Goal: Task Accomplishment & Management: Use online tool/utility

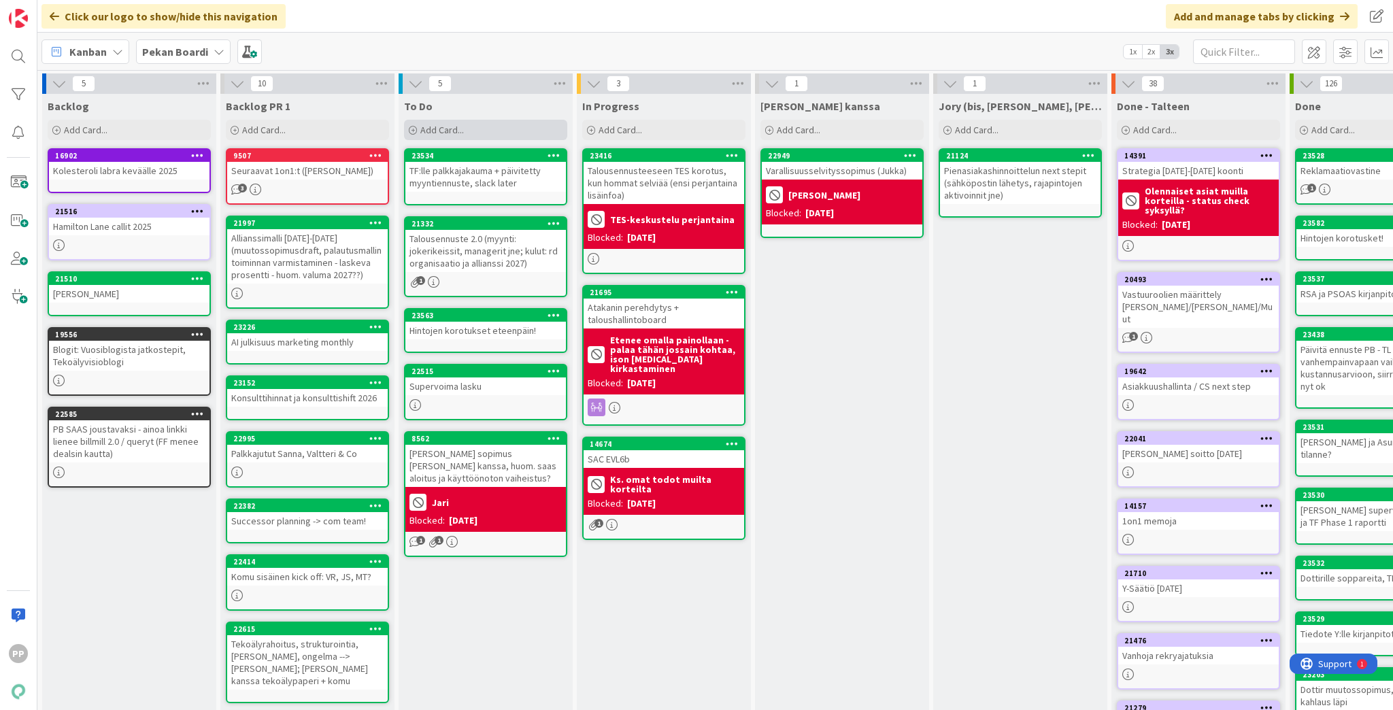
click at [460, 131] on span "Add Card..." at bounding box center [442, 130] width 44 height 12
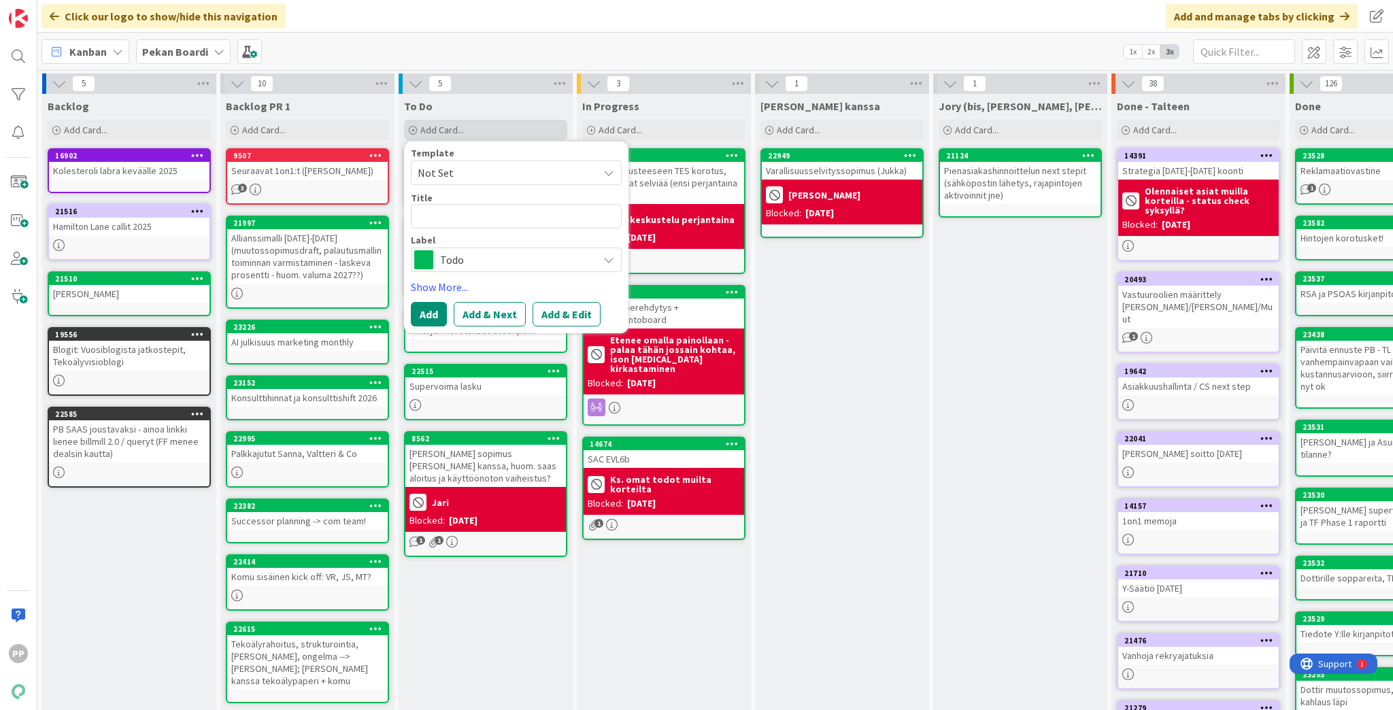
type textarea "x"
type textarea "V"
type textarea "x"
type textarea "VA"
type textarea "x"
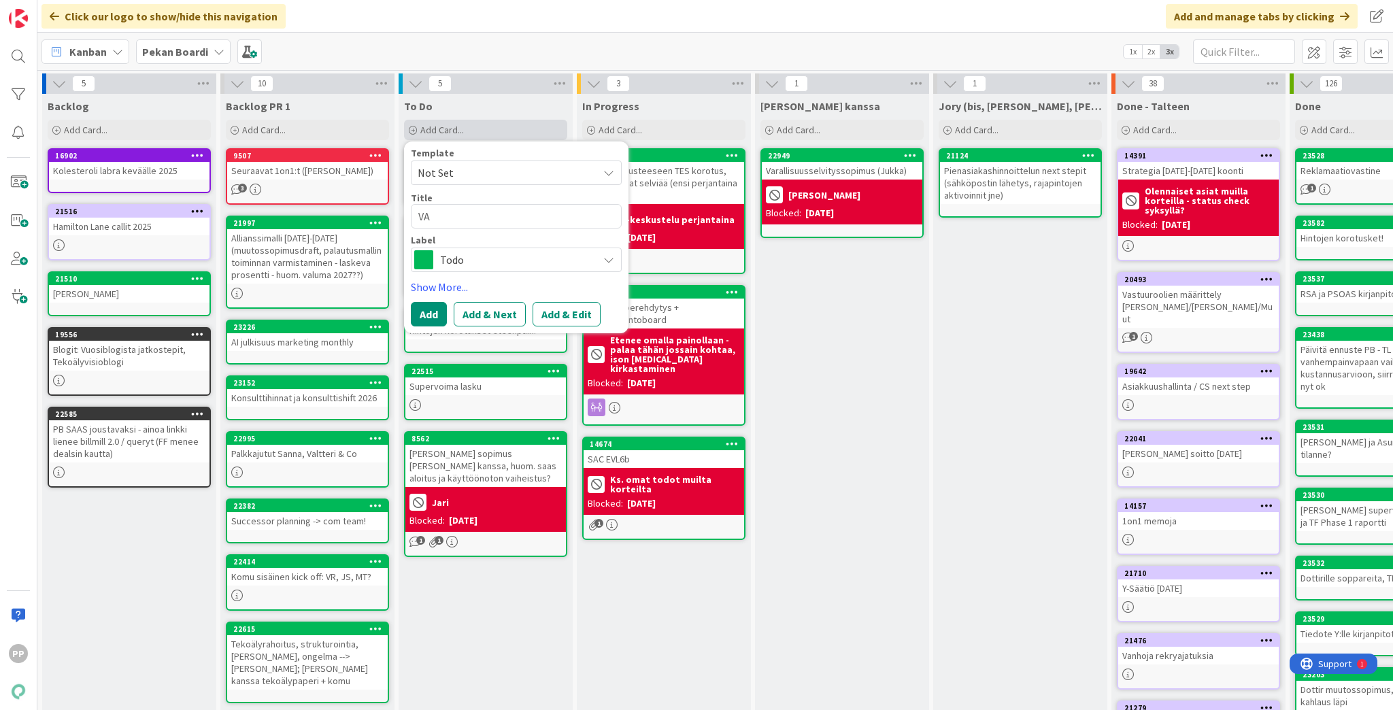
type textarea "VAV"
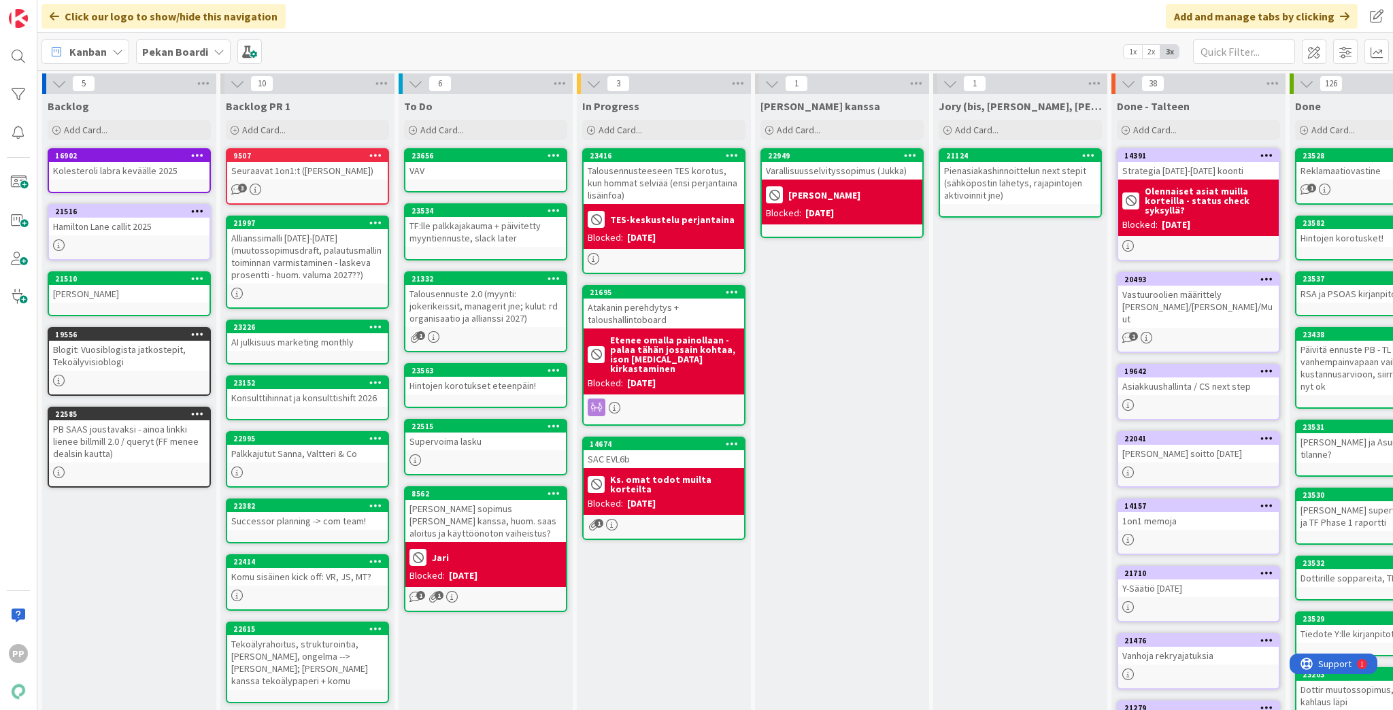
click at [575, 44] on div "Kanban Pekan Boardi 1x 2x 3x" at bounding box center [715, 51] width 1356 height 37
click at [827, 373] on div "[PERSON_NAME] kanssa Add Card... 22949 Varallisuusselvityssopimus ([PERSON_NAME…" at bounding box center [842, 514] width 174 height 841
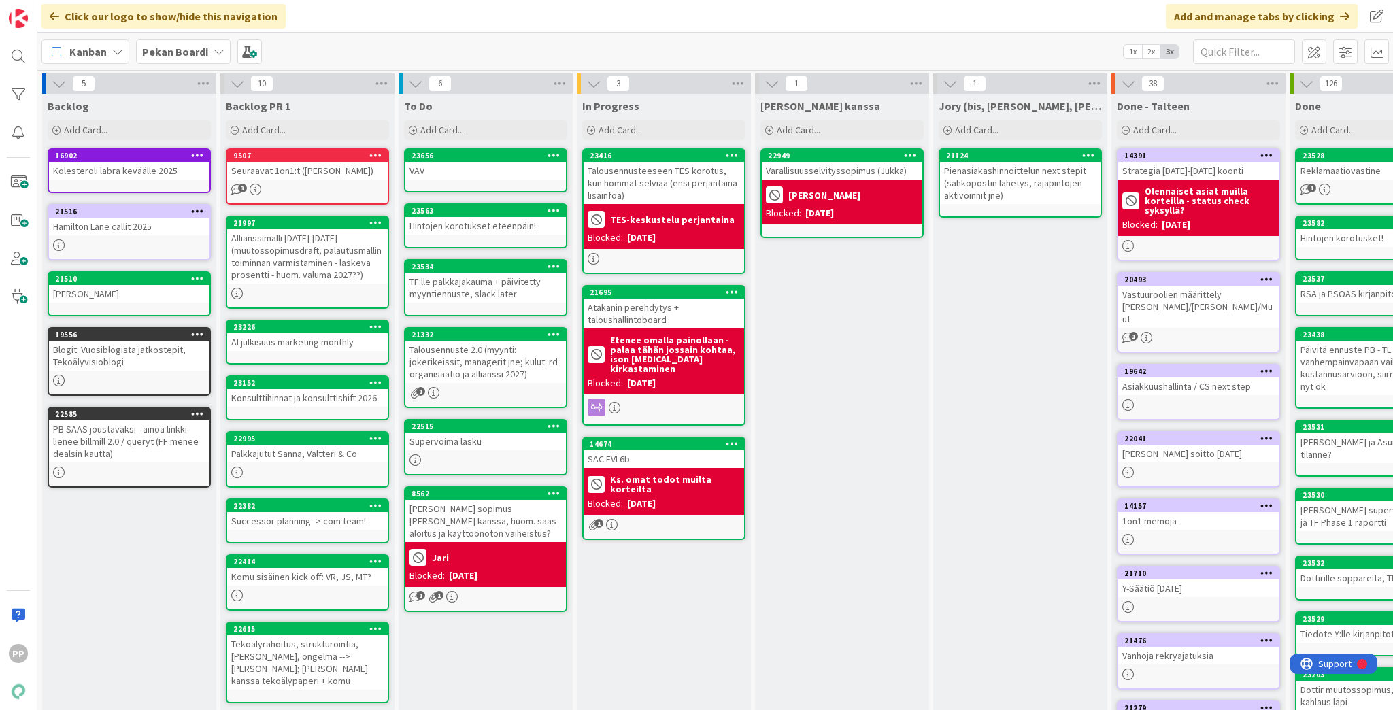
click at [667, 600] on div "In Progress Add Card... 23416 Talousennusteeseen TES korotus, kun hommat selviä…" at bounding box center [664, 514] width 174 height 841
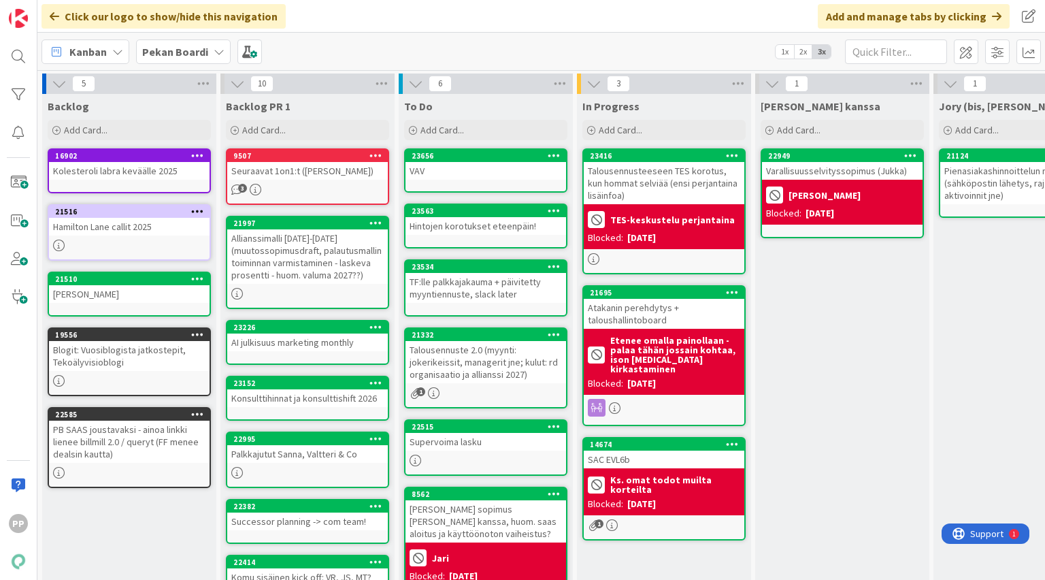
click at [182, 53] on b "Pekan Boardi" at bounding box center [175, 52] width 66 height 14
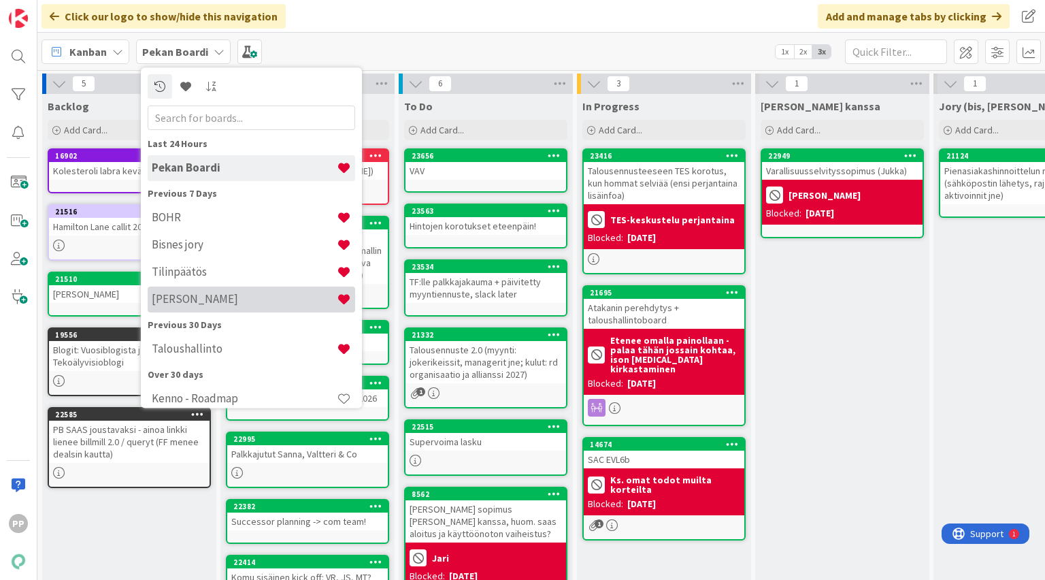
click at [210, 301] on h4 "[PERSON_NAME]" at bounding box center [244, 300] width 185 height 14
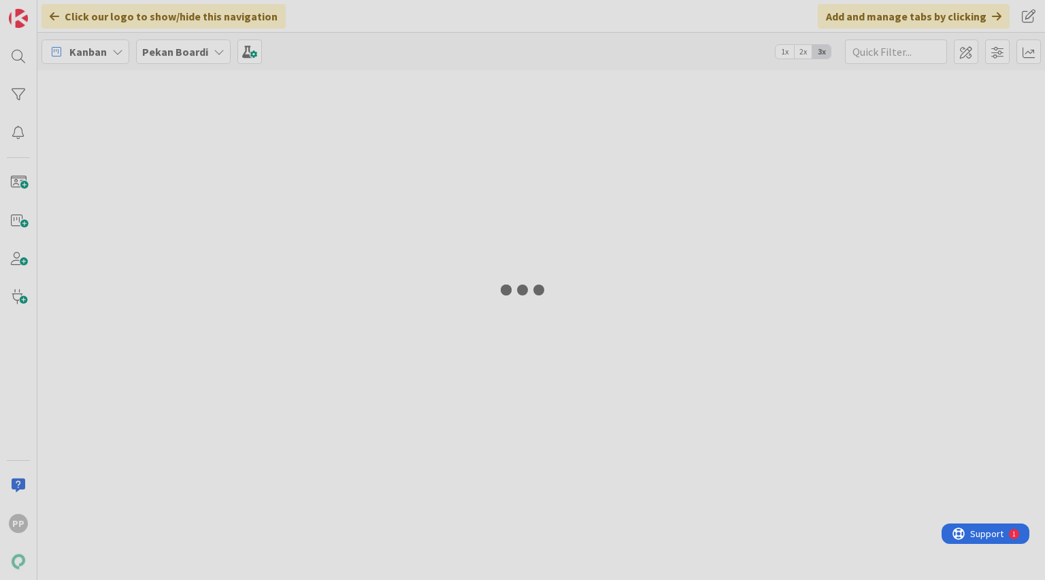
type input "laskutusryhmä"
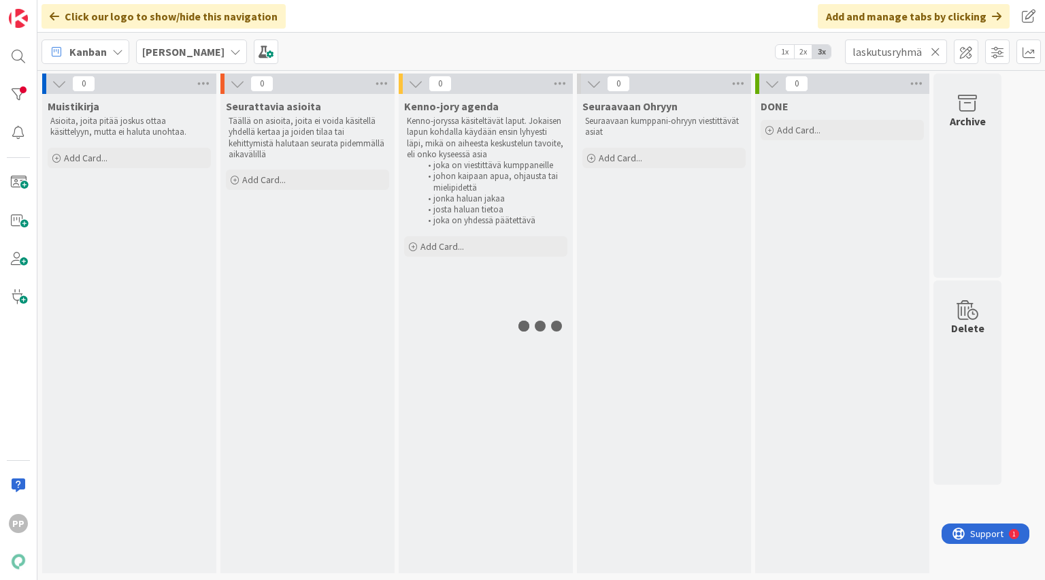
click at [449, 16] on div "Click our logo to show/hide this navigation Add and manage tabs by clicking" at bounding box center [540, 16] width 1007 height 33
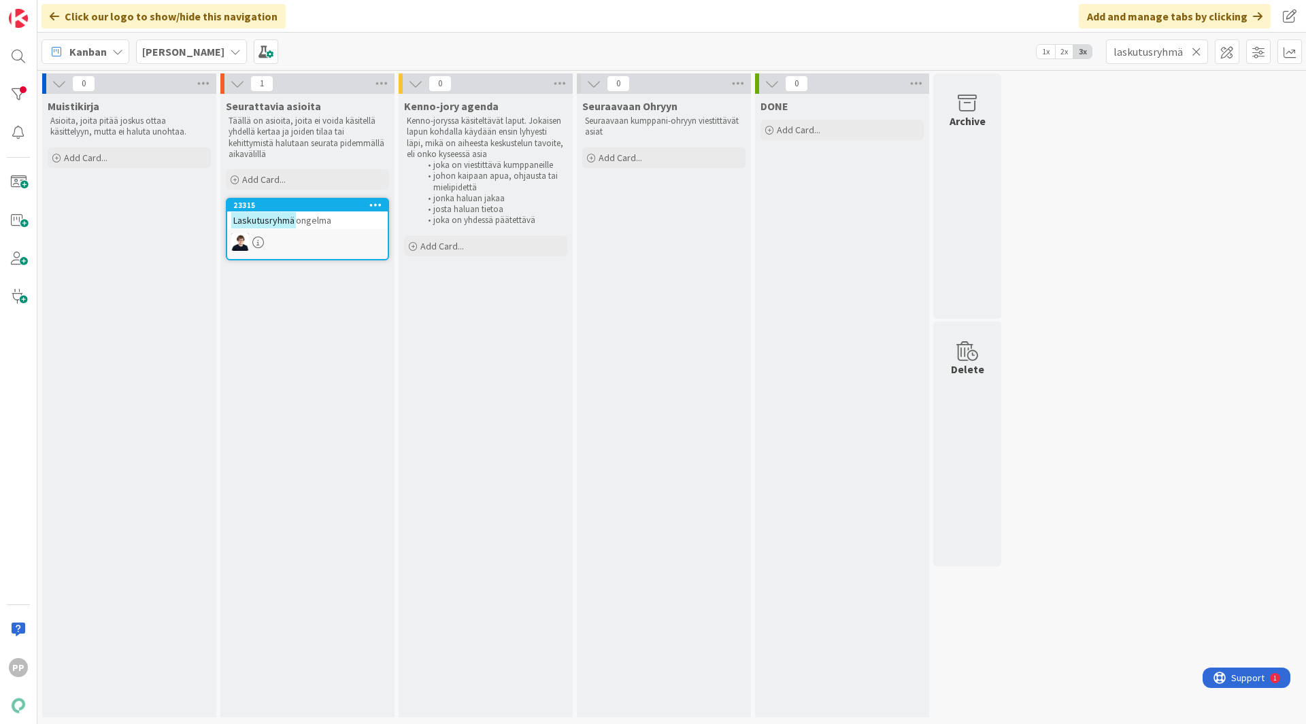
click at [1197, 52] on icon at bounding box center [1197, 52] width 10 height 12
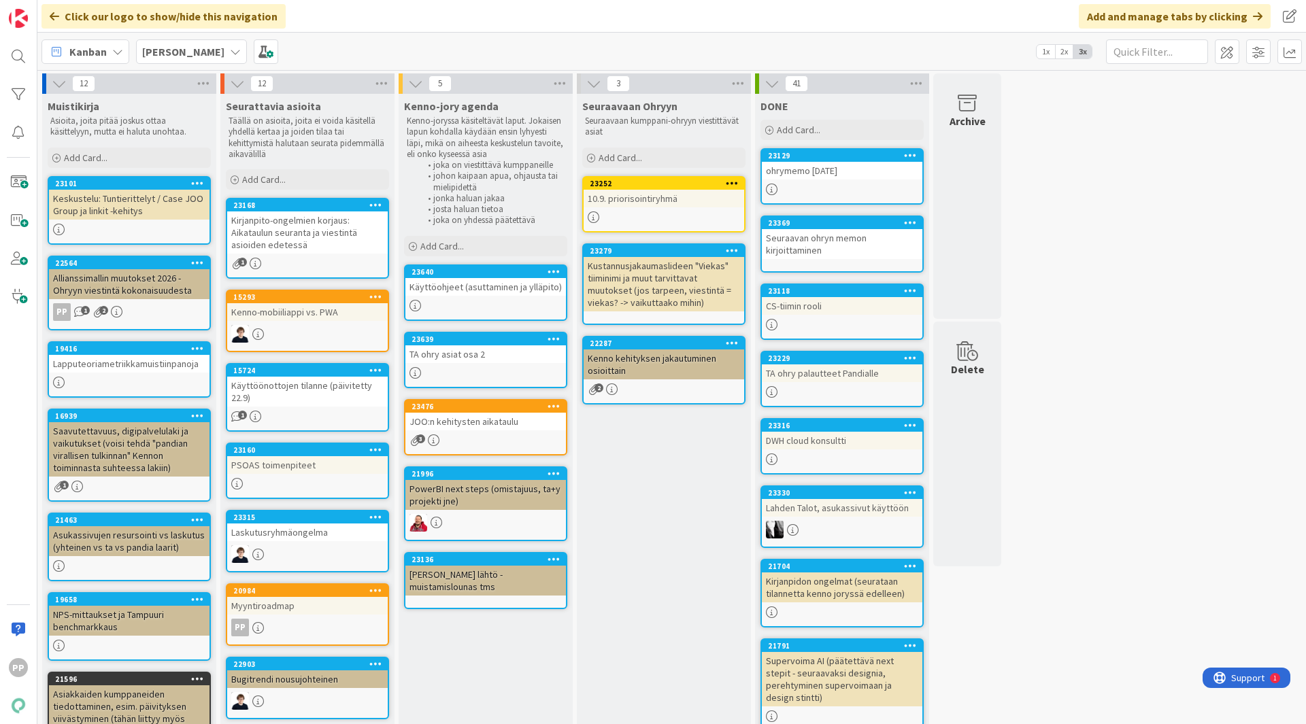
click at [824, 39] on div "Kanban [PERSON_NAME] 1x 2x 3x" at bounding box center [671, 51] width 1269 height 37
click at [624, 524] on div "Seuraavaan Ohryyn Seuraavaan kumppani-ohryyn viestittävät asiat Add Card... 232…" at bounding box center [664, 686] width 174 height 1185
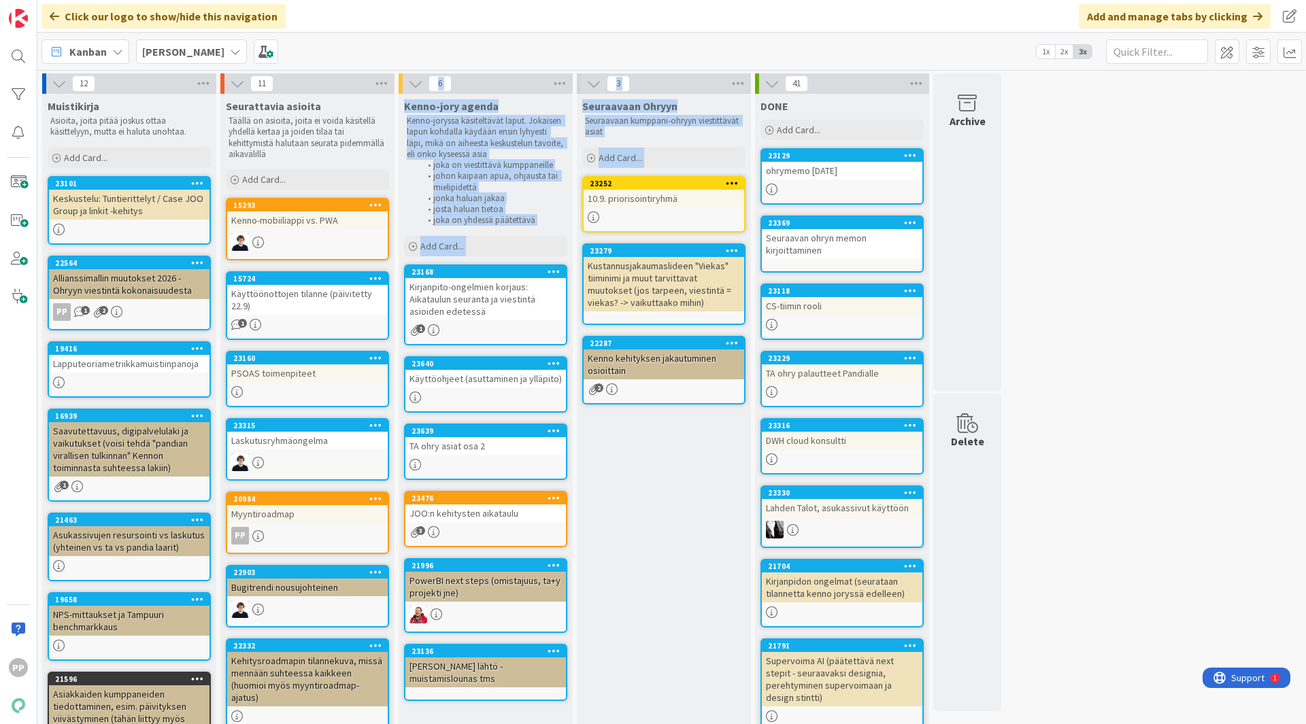
drag, startPoint x: 650, startPoint y: 484, endPoint x: 253, endPoint y: 286, distance: 444.2
click at [253, 286] on div "12 Muistikirja Asioita, joita pitää joskus ottaa käsittelyyn, mutta ei haluta u…" at bounding box center [521, 633] width 963 height 1120
click at [675, 554] on div "Seuraavaan Ohryyn Seuraavaan kumppani-ohryyn viestittävät asiat Add Card... 232…" at bounding box center [664, 640] width 174 height 1093
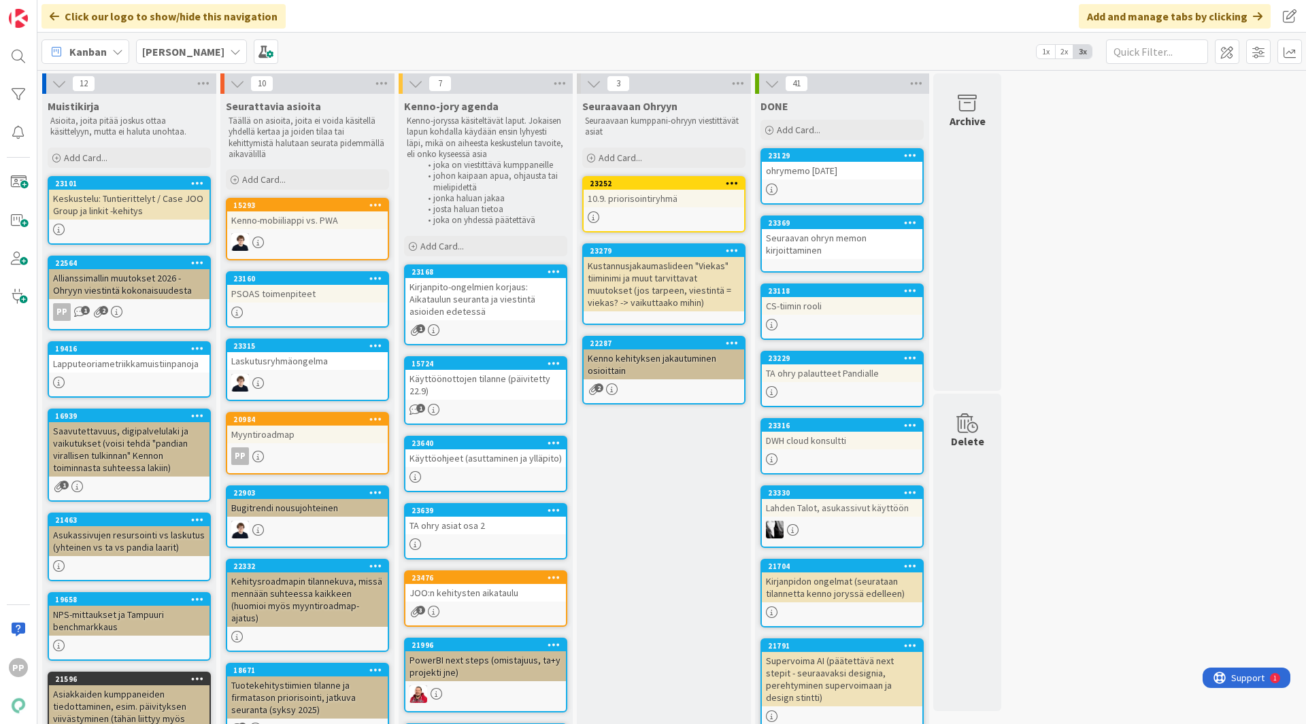
click at [624, 461] on div "Seuraavaan Ohryyn Seuraavaan kumppani-ohryyn viestittävät asiat Add Card... 232…" at bounding box center [664, 601] width 174 height 1014
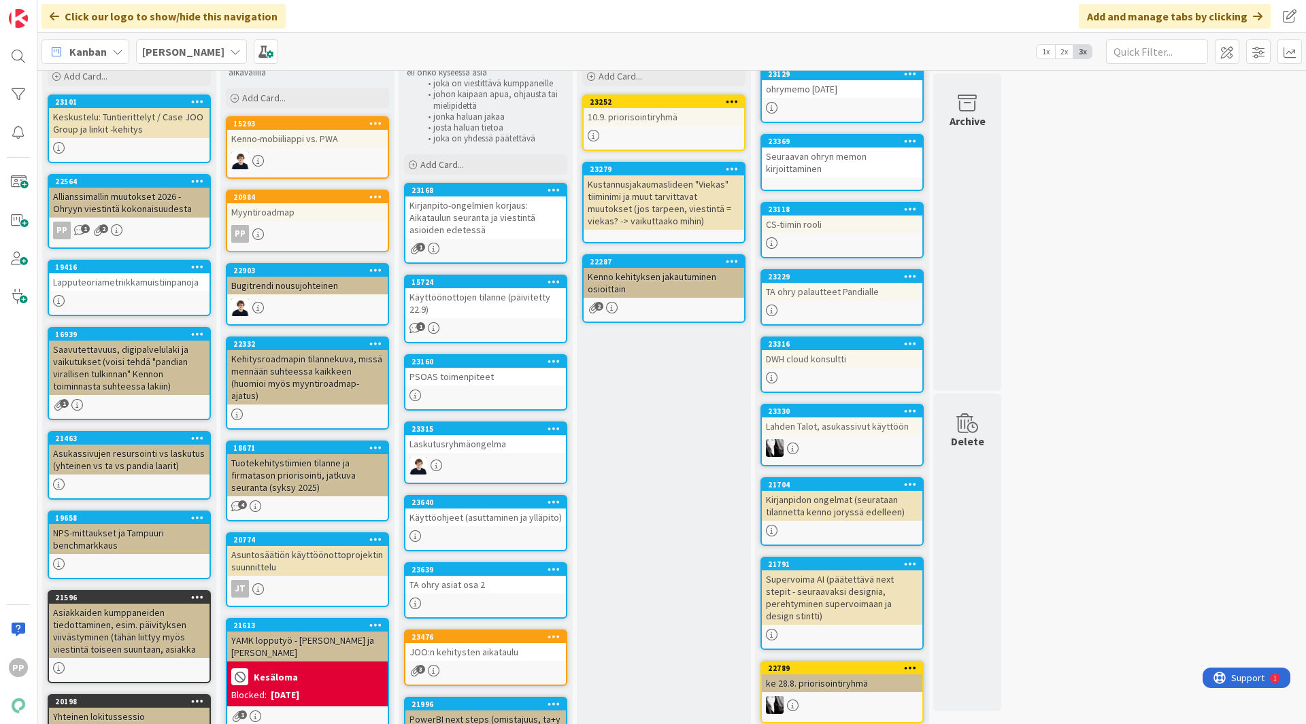
click at [654, 454] on div "Seuraavaan Ohryyn Seuraavaan kumppani-ohryyn viestittävät asiat Add Card... 232…" at bounding box center [664, 486] width 174 height 948
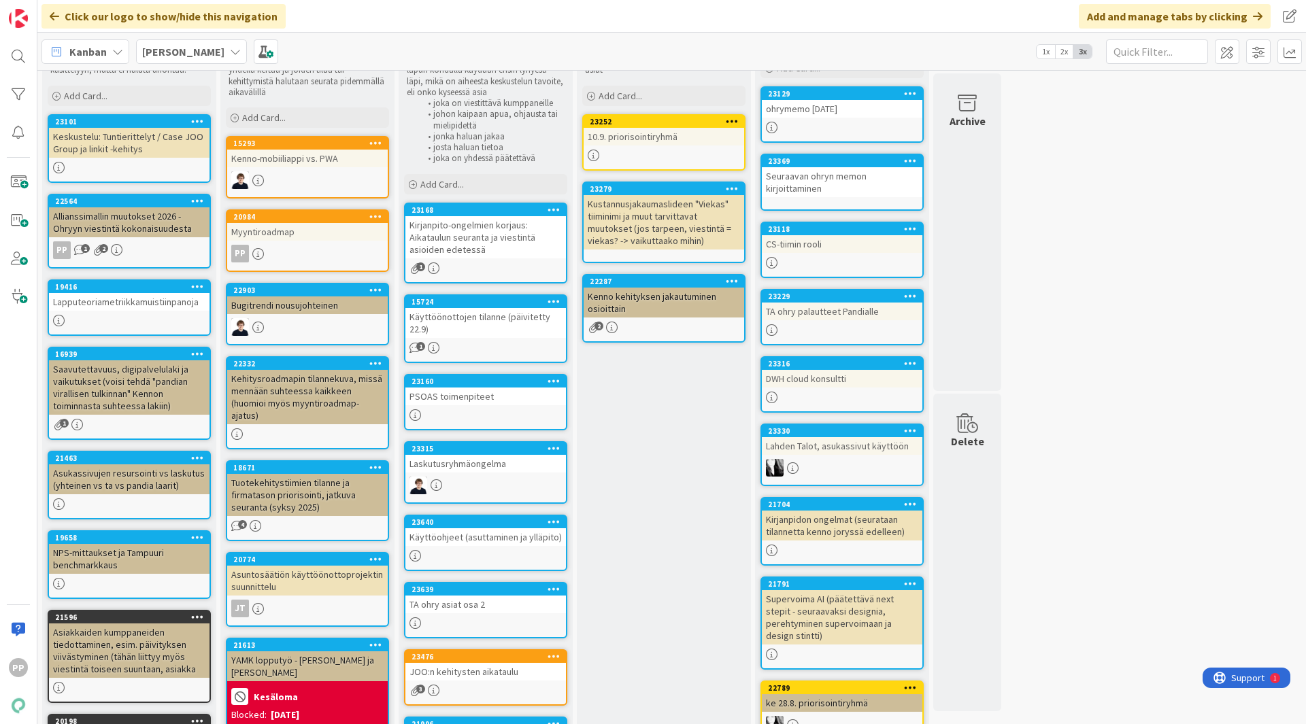
scroll to position [61, 0]
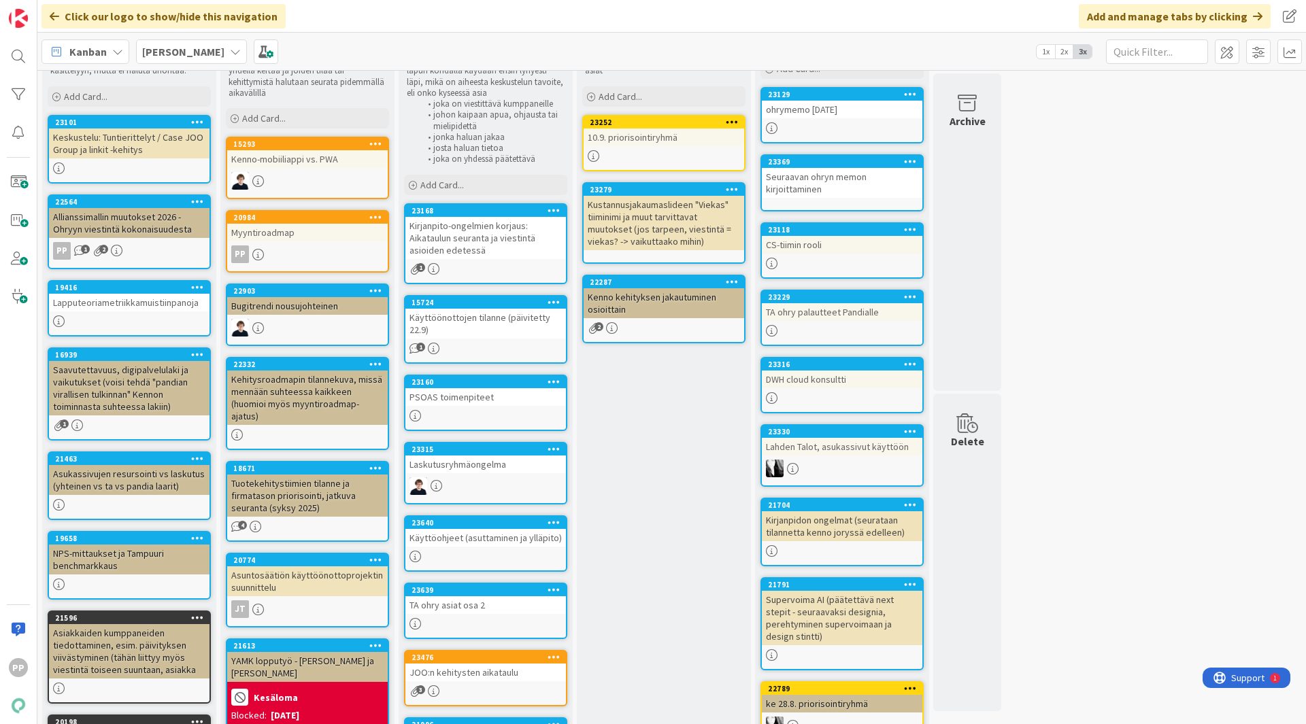
click at [654, 454] on div "Seuraavaan Ohryyn Seuraavaan kumppani-ohryyn viestittävät asiat Add Card... 232…" at bounding box center [664, 507] width 174 height 948
click at [669, 419] on div "Seuraavaan Ohryyn Seuraavaan kumppani-ohryyn viestittävät asiat Add Card... 232…" at bounding box center [664, 507] width 174 height 948
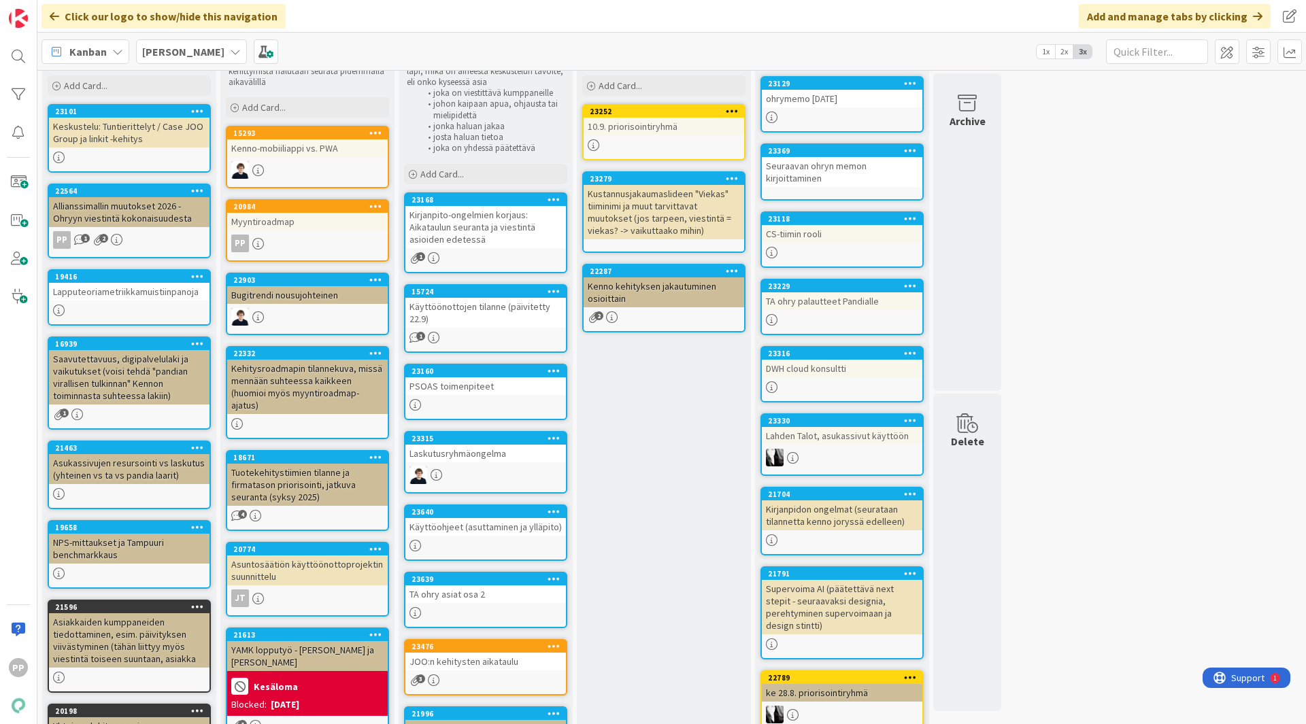
scroll to position [73, 0]
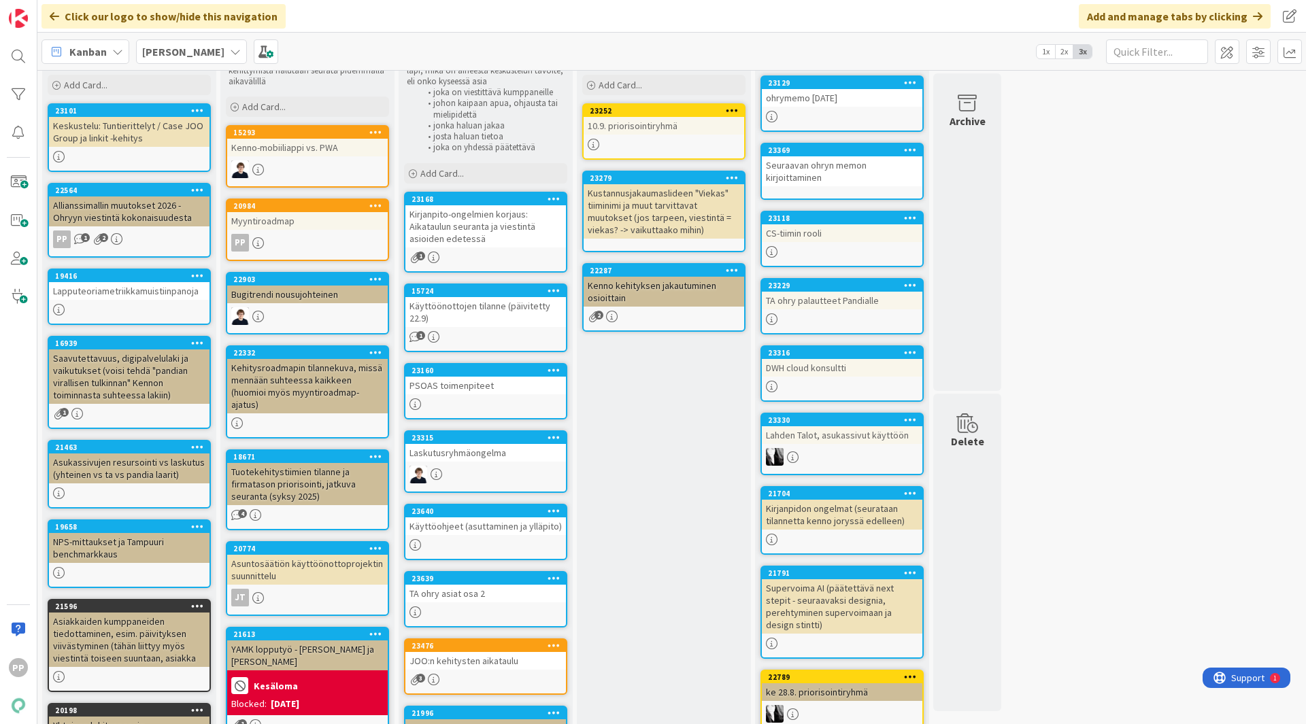
click at [639, 469] on div "Seuraavaan Ohryyn Seuraavaan kumppani-ohryyn viestittävät asiat Add Card... 232…" at bounding box center [664, 495] width 174 height 948
click at [662, 452] on div "Seuraavaan Ohryyn Seuraavaan kumppani-ohryyn viestittävät asiat Add Card... 232…" at bounding box center [664, 495] width 174 height 948
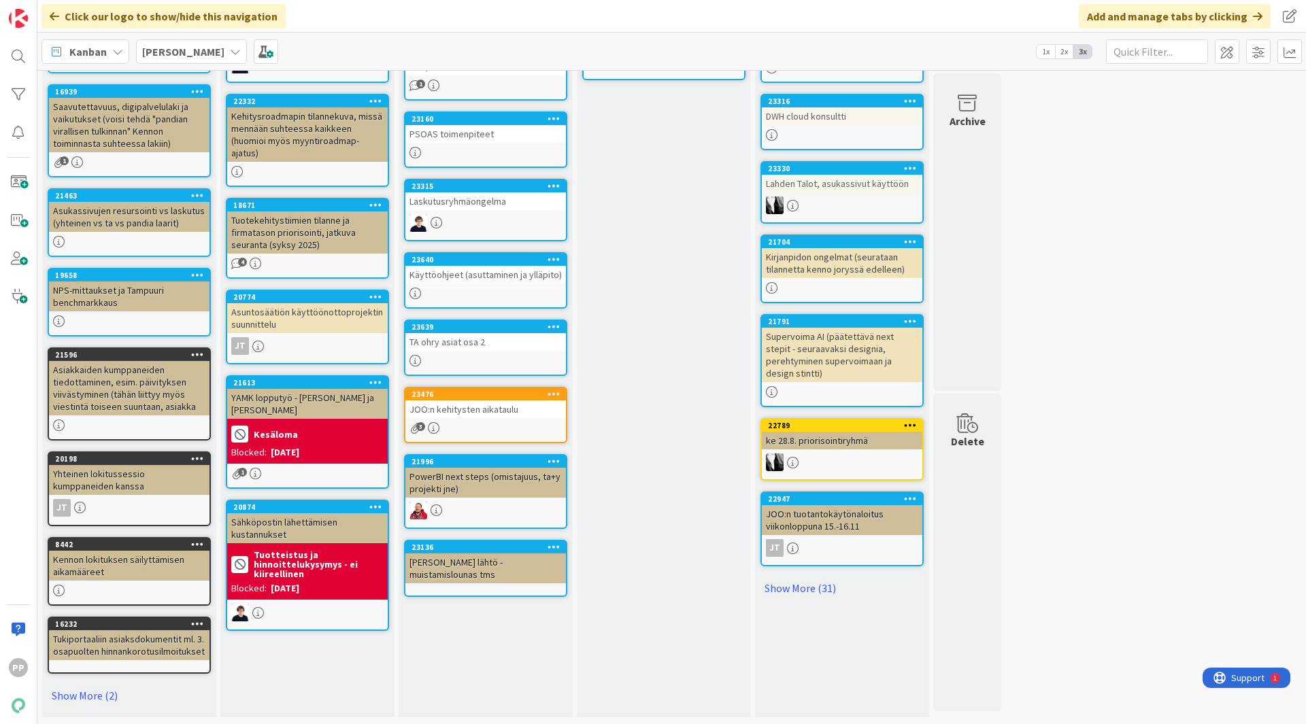
scroll to position [0, 0]
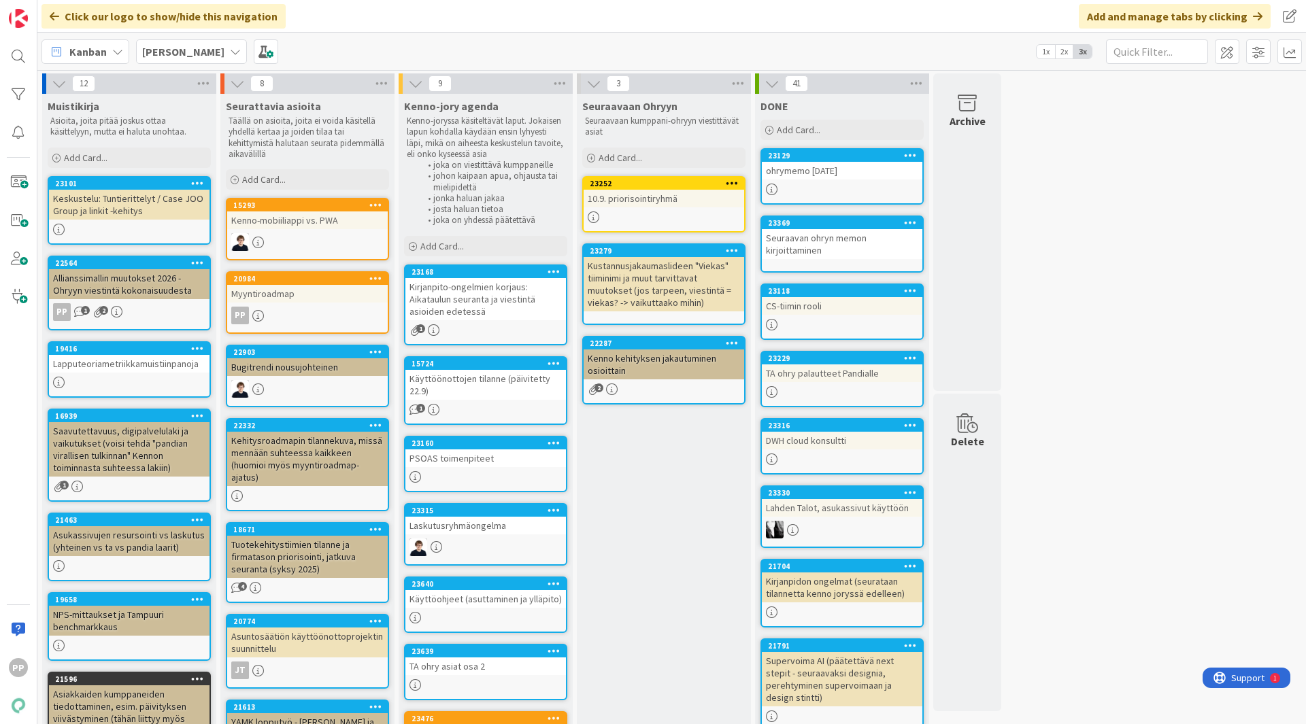
click at [664, 500] on div "Seuraavaan Ohryyn Seuraavaan kumppani-ohryyn viestittävät asiat Add Card... 232…" at bounding box center [664, 568] width 174 height 948
click at [1048, 416] on div "12 Muistikirja Asioita, joita pitää joskus ottaa käsittelyyn, mutta ei haluta u…" at bounding box center [671, 561] width 1263 height 976
click at [1135, 463] on div "12 Muistikirja Asioita, joita pitää joskus ottaa käsittelyyn, mutta ei haluta u…" at bounding box center [671, 561] width 1263 height 976
click at [497, 236] on div "Add Card..." at bounding box center [485, 246] width 163 height 20
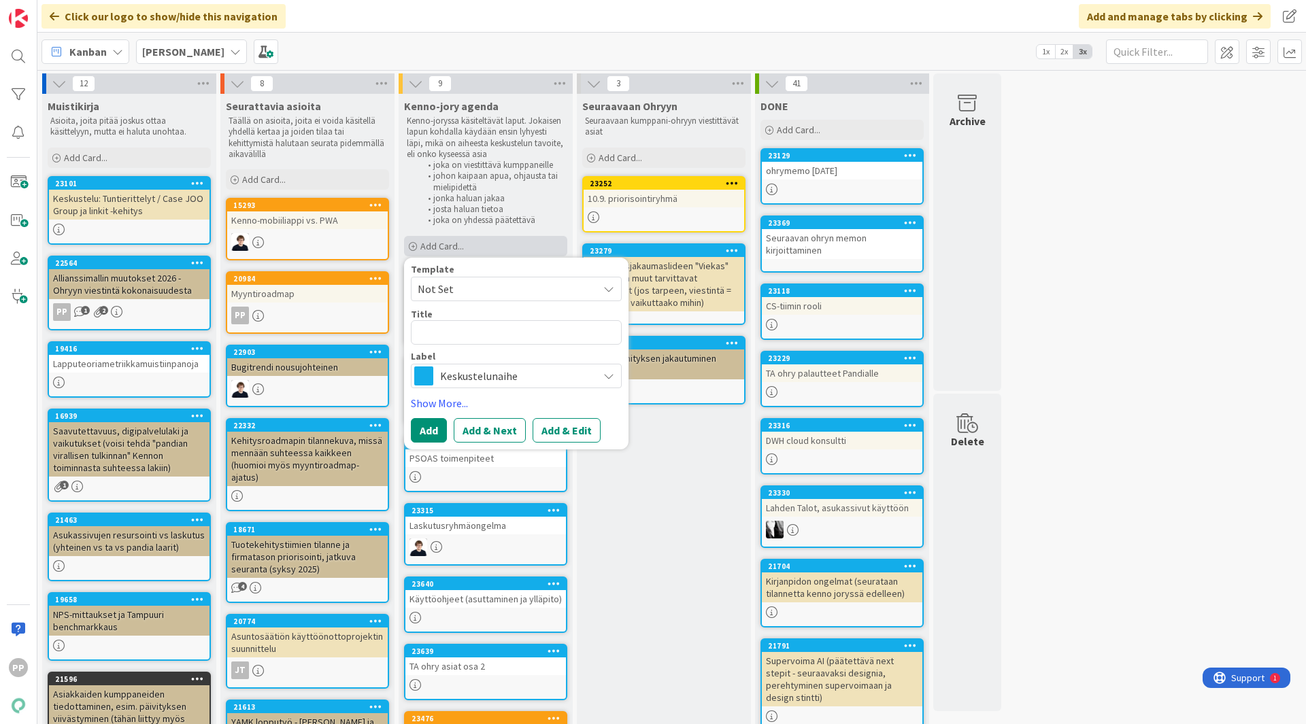
type textarea "x"
type textarea "A"
type textarea "x"
type textarea "AS"
type textarea "x"
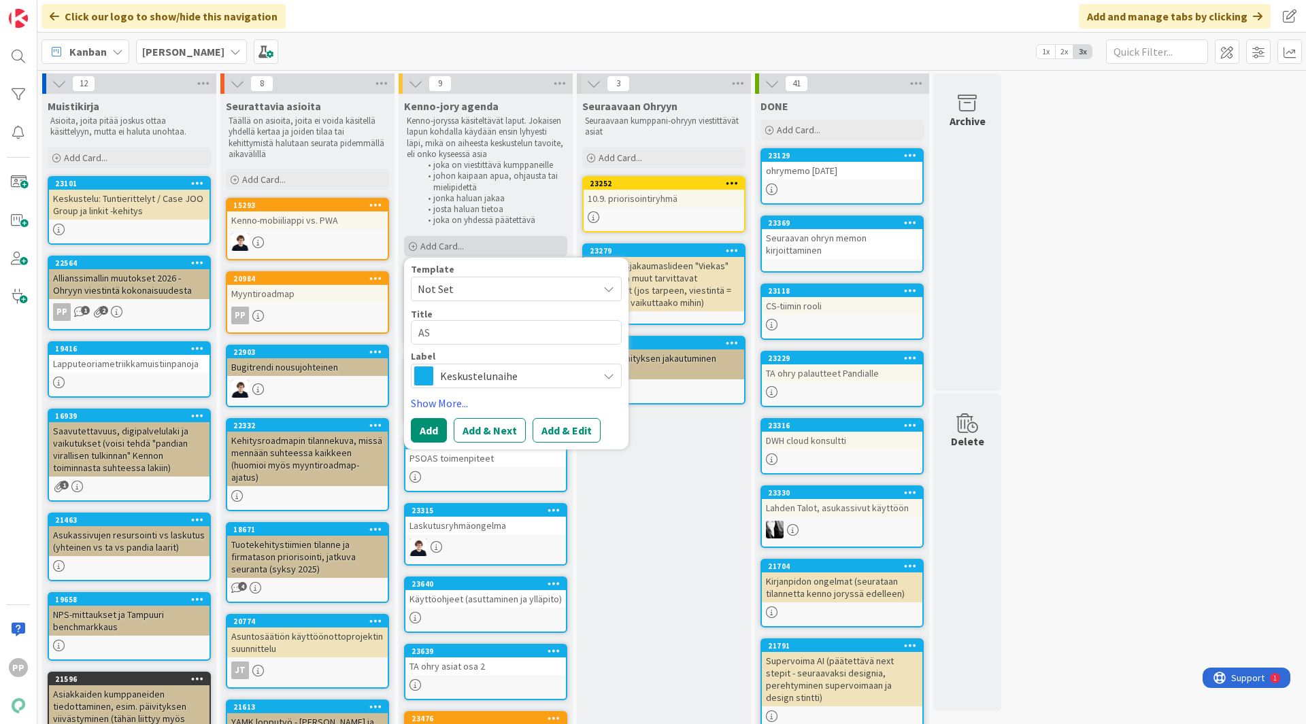
type textarea "ASK"
type textarea "x"
type textarea "ASK"
type textarea "x"
type textarea "ASK Y"
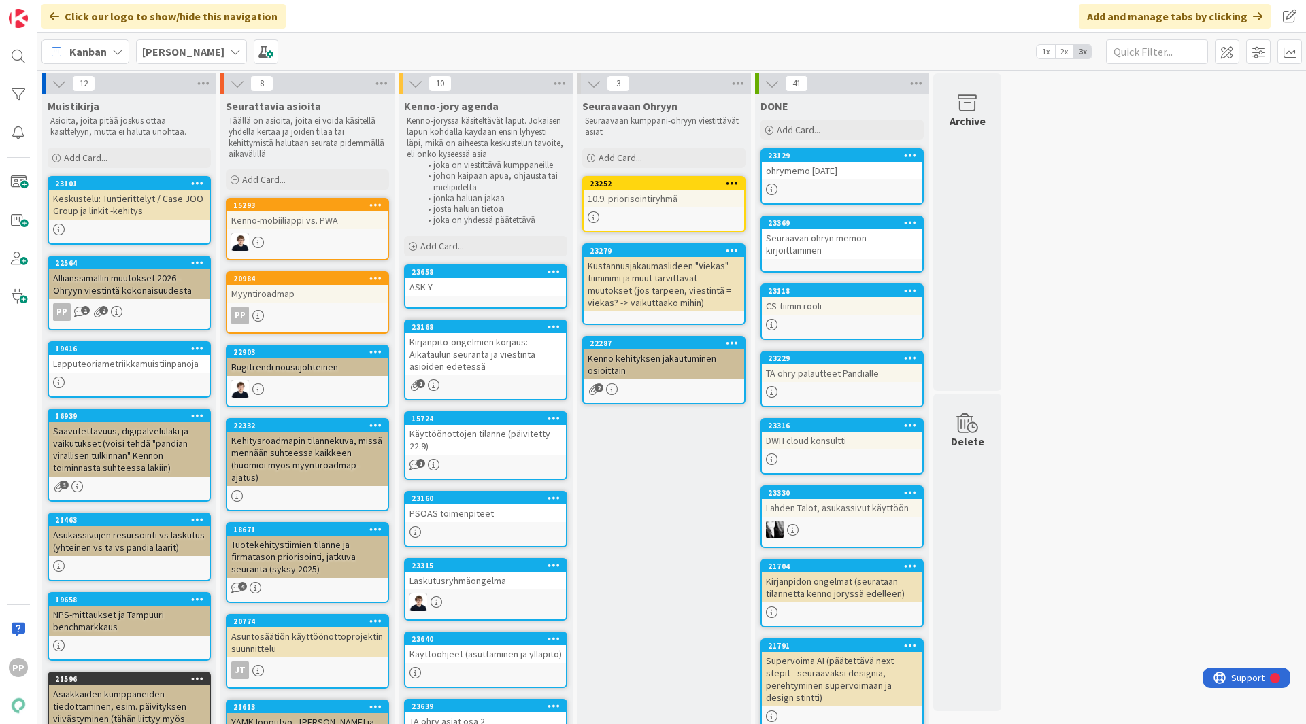
click at [554, 267] on icon at bounding box center [554, 272] width 13 height 10
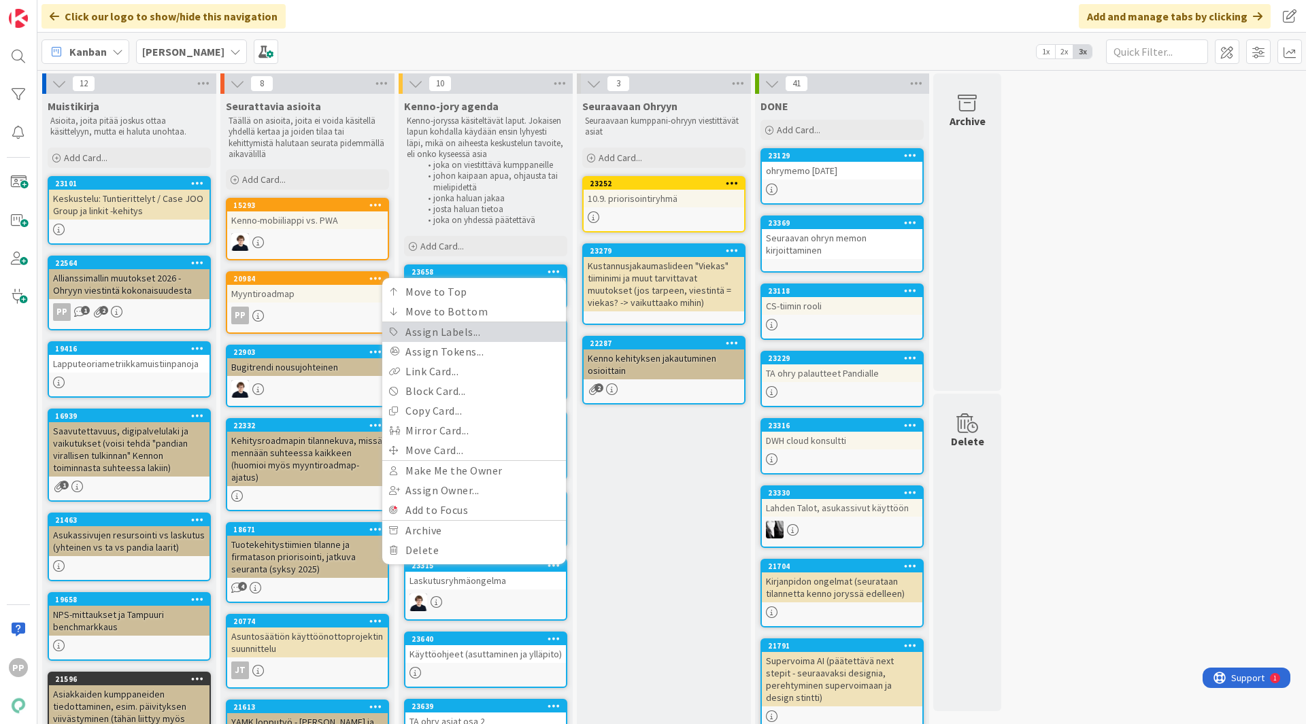
click at [522, 333] on link "Assign Labels..." at bounding box center [474, 332] width 184 height 20
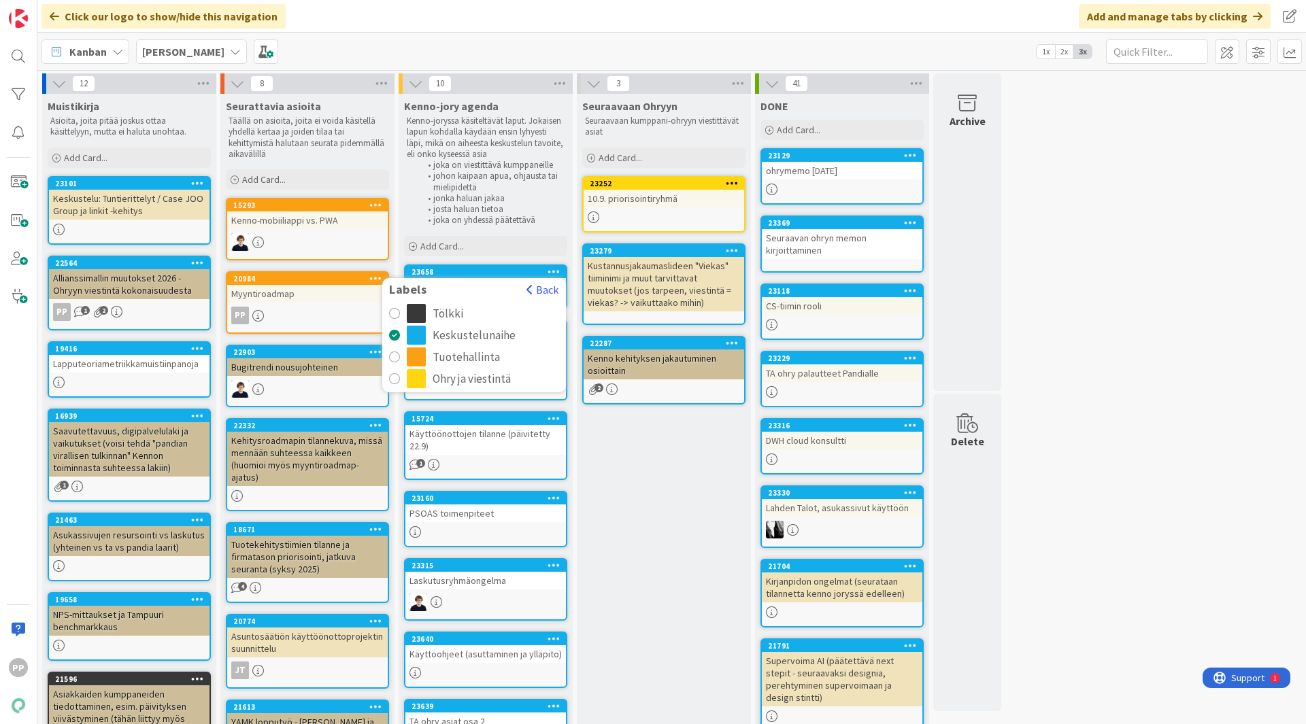
click at [450, 318] on div "Tölkki" at bounding box center [448, 313] width 31 height 19
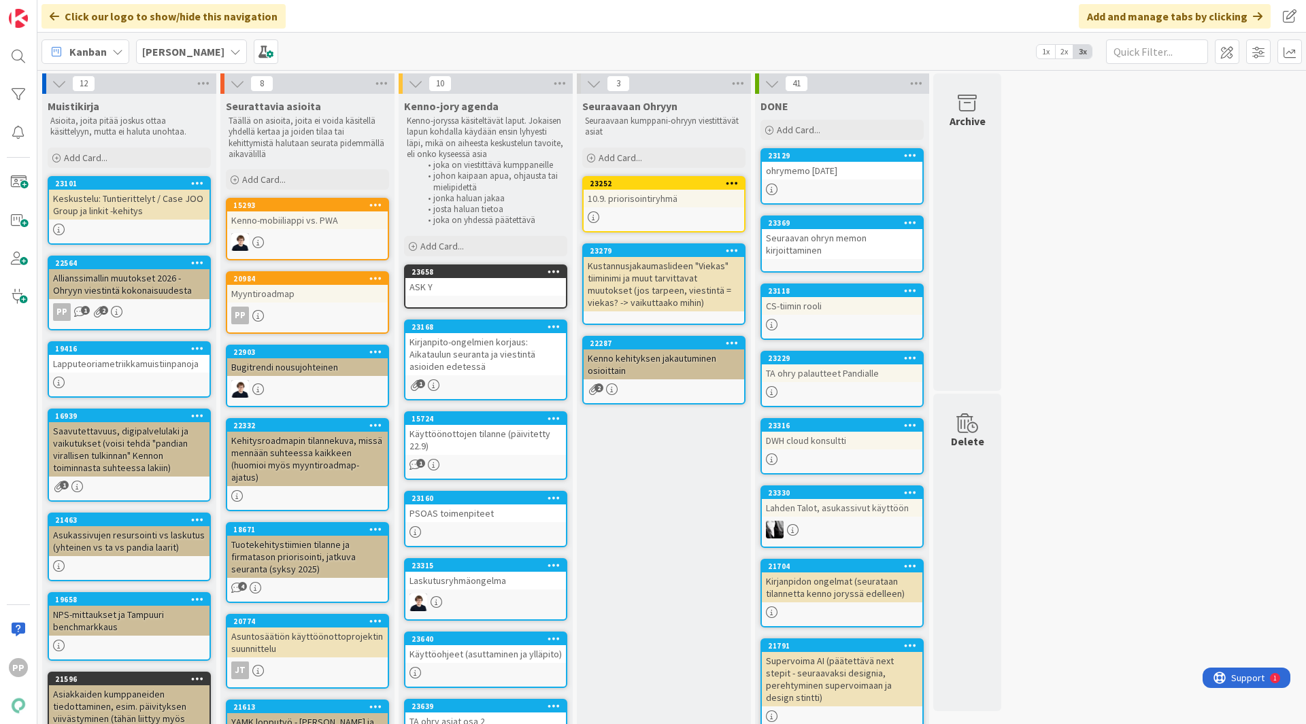
click at [473, 288] on div "ASK Y" at bounding box center [485, 287] width 161 height 18
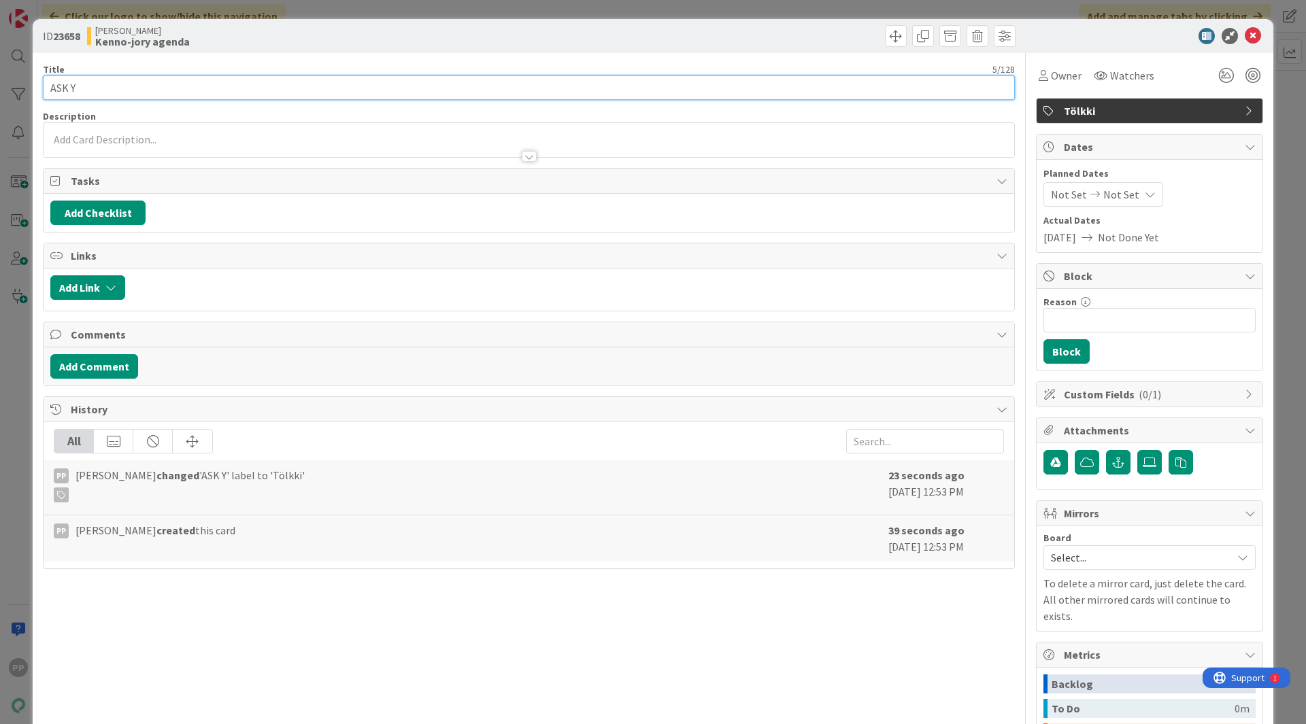
click at [282, 89] on input "ASK Y" at bounding box center [529, 88] width 972 height 24
paste input "ASK Y ASK Y"
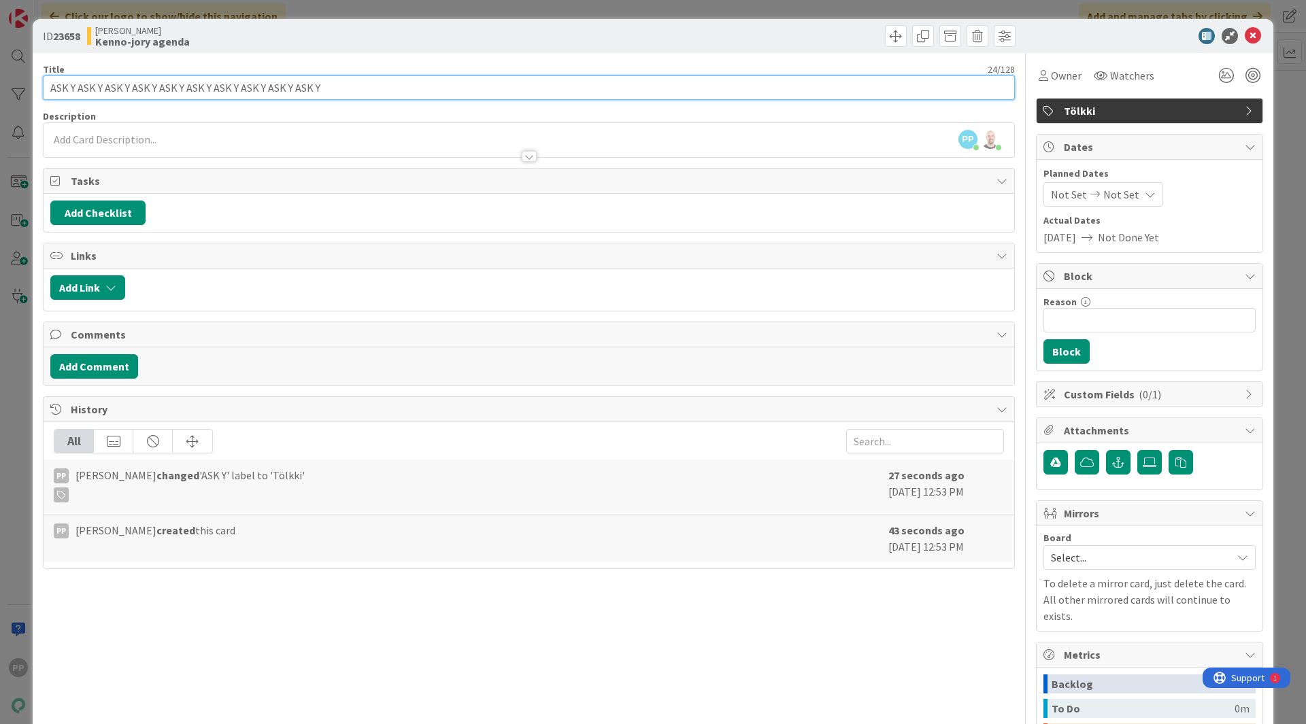
paste input "ASK Y ASK Y"
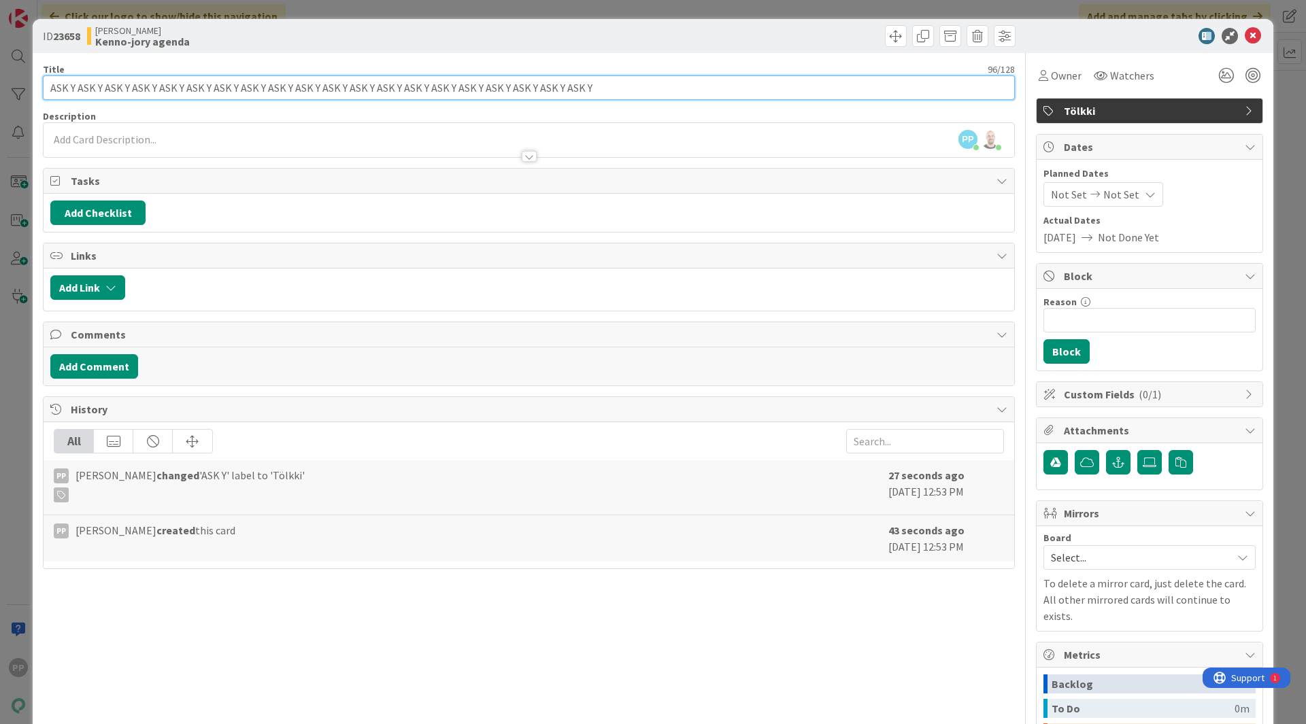
paste input "ASK Y AS"
paste
click at [660, 88] on input "ASK Y ASK Y ASK Y ASK Y ASK Y ASK Y ASK Y ASK Y ASK Y ASK Y ASK Y ASK Y ASK Y A…" at bounding box center [529, 88] width 972 height 24
type input "ASK Y ASK Y ASK Y ASK Y ASK Y ASK Y ASK Y ASK Y ASK Y ASK Y ASK Y ASK Y ASK Y A…"
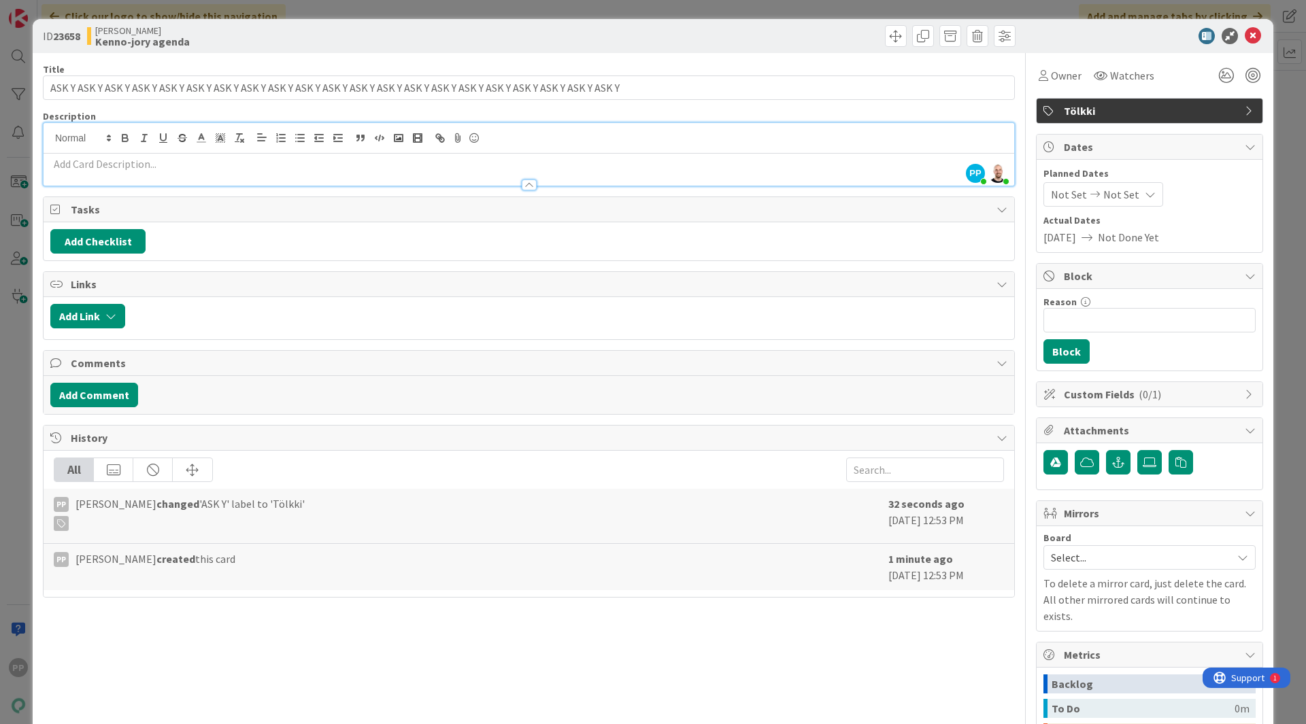
click at [640, 133] on div "PP [PERSON_NAME] just joined [PERSON_NAME] just joined" at bounding box center [529, 154] width 971 height 63
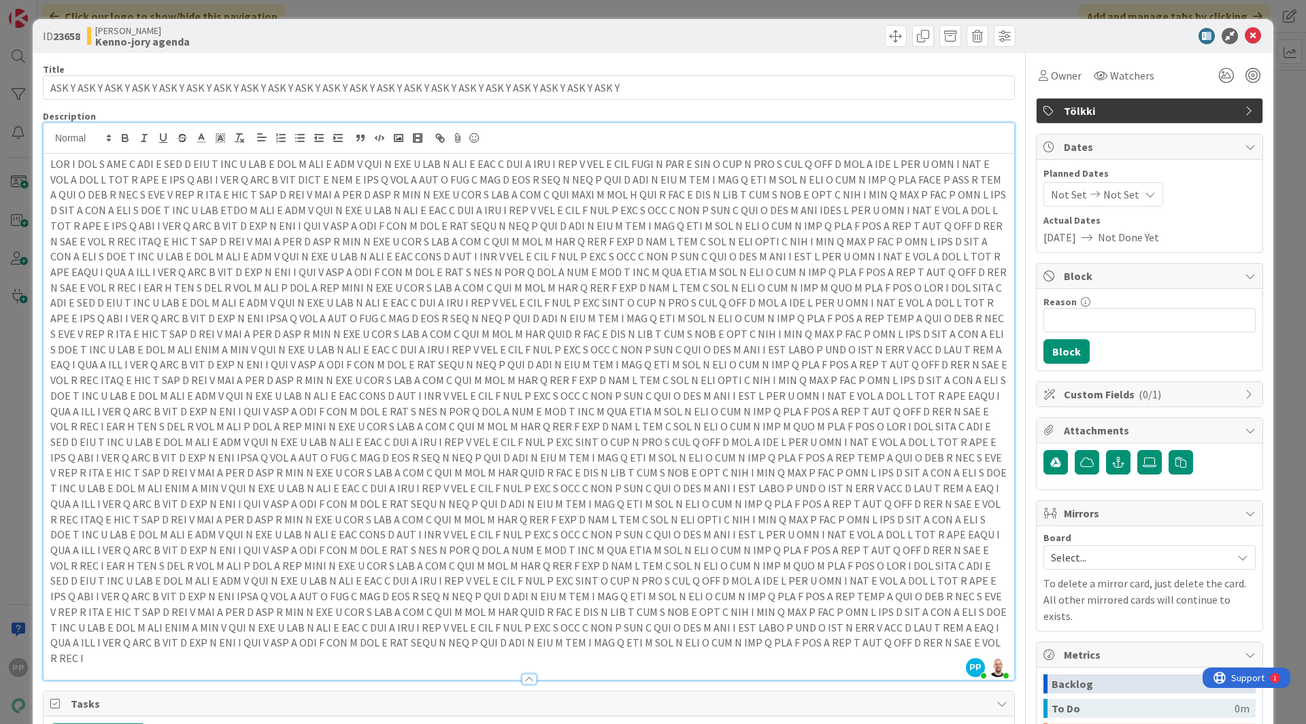
click at [944, 110] on div "Title 125 / 128 ASK Y ASK Y ASK Y ASK Y ASK Y ASK Y ASK Y ASK Y ASK Y ASK Y ASK…" at bounding box center [529, 572] width 972 height 1039
click at [1284, 208] on div "ID 23658 [PERSON_NAME]-jory agenda Title 125 / 128 ASK Y ASK Y ASK Y ASK Y ASK …" at bounding box center [653, 362] width 1306 height 724
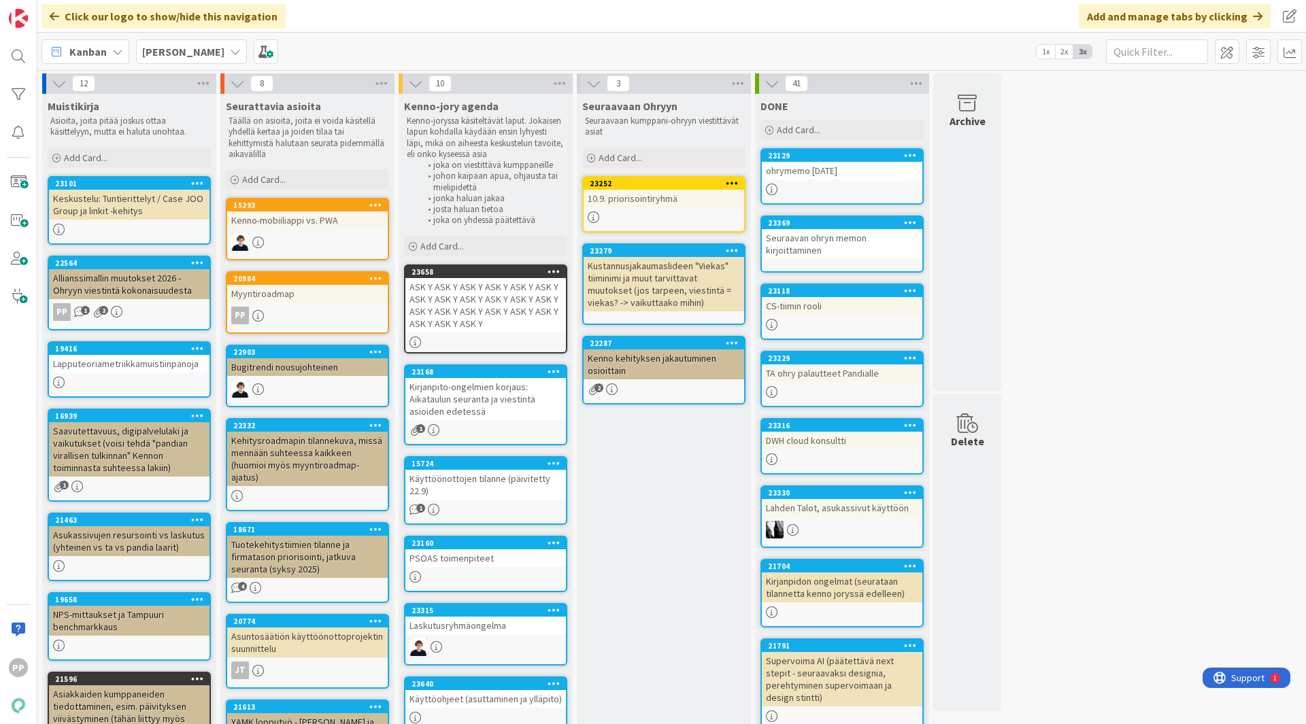
click at [1103, 376] on div "12 Muistikirja Asioita, joita pitää joskus ottaa käsittelyyn, mutta ei haluta u…" at bounding box center [671, 561] width 1263 height 976
click at [679, 524] on div "Seuraavaan Ohryyn Seuraavaan kumppani-ohryyn viestittävät asiat Add Card... 232…" at bounding box center [664, 568] width 174 height 948
click at [1090, 427] on div "12 Muistikirja Asioita, joita pitää joskus ottaa käsittelyyn, mutta ei haluta u…" at bounding box center [671, 561] width 1263 height 976
click at [552, 269] on icon at bounding box center [554, 272] width 13 height 10
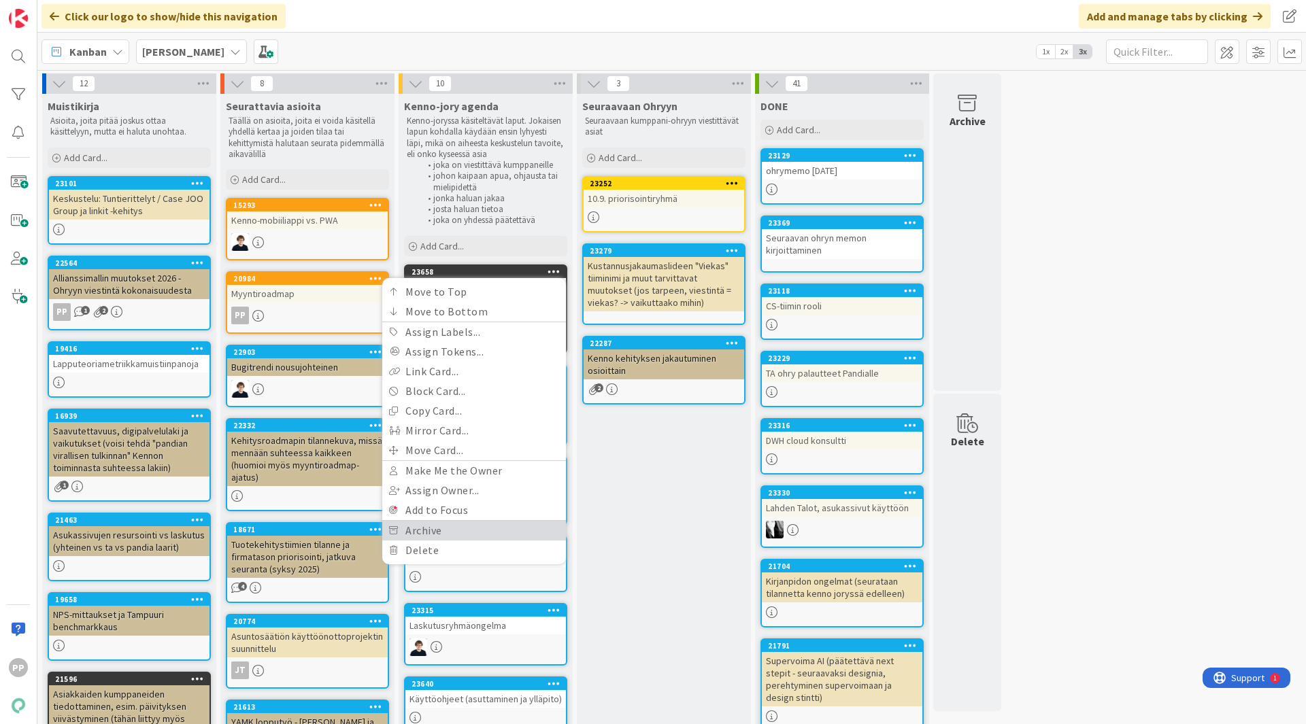
click at [458, 528] on link "Archive" at bounding box center [474, 531] width 184 height 20
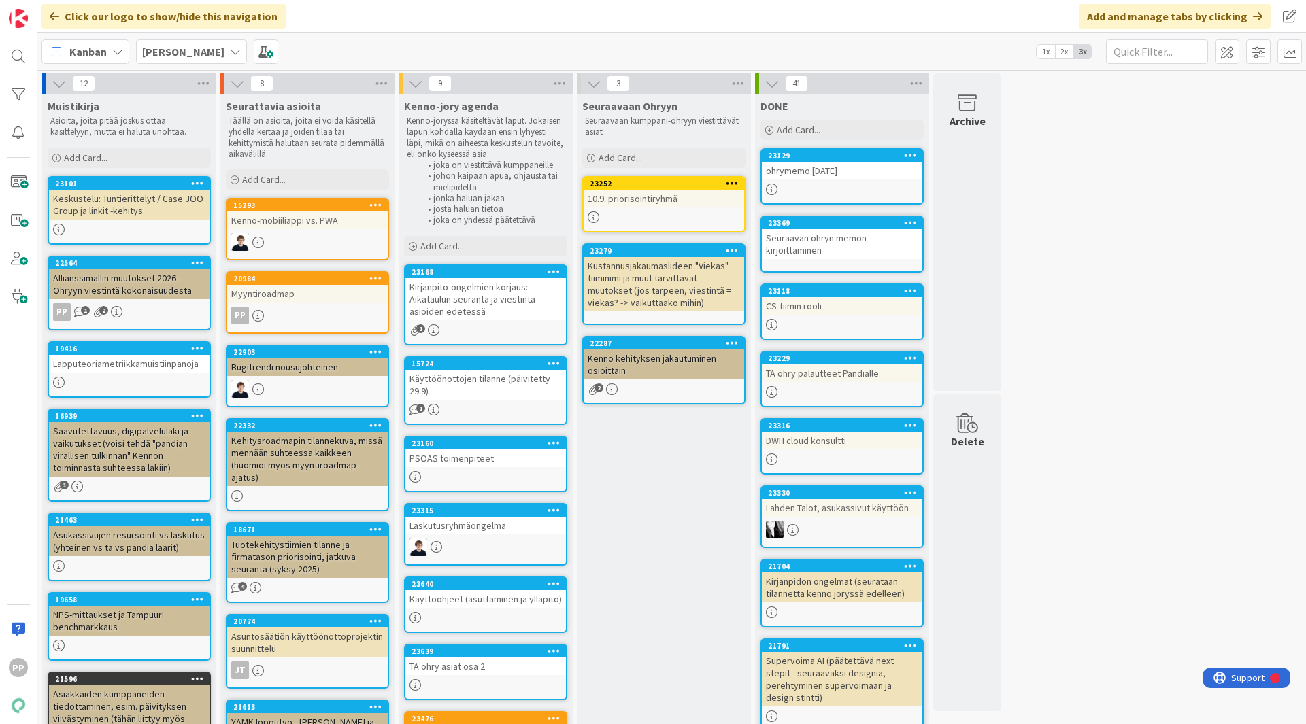
click at [695, 496] on div "Seuraavaan Ohryyn Seuraavaan kumppani-ohryyn viestittävät asiat Add Card... 232…" at bounding box center [664, 568] width 174 height 948
click at [1094, 299] on div "12 Muistikirja Asioita, joita pitää joskus ottaa käsittelyyn, mutta ei haluta u…" at bounding box center [671, 561] width 1263 height 976
click at [656, 623] on div "Seuraavaan Ohryyn Seuraavaan kumppani-ohryyn viestittävät asiat Add Card... 232…" at bounding box center [664, 568] width 174 height 948
click at [1094, 489] on div "12 Muistikirja Asioita, joita pitää joskus ottaa käsittelyyn, mutta ei haluta u…" at bounding box center [671, 561] width 1263 height 976
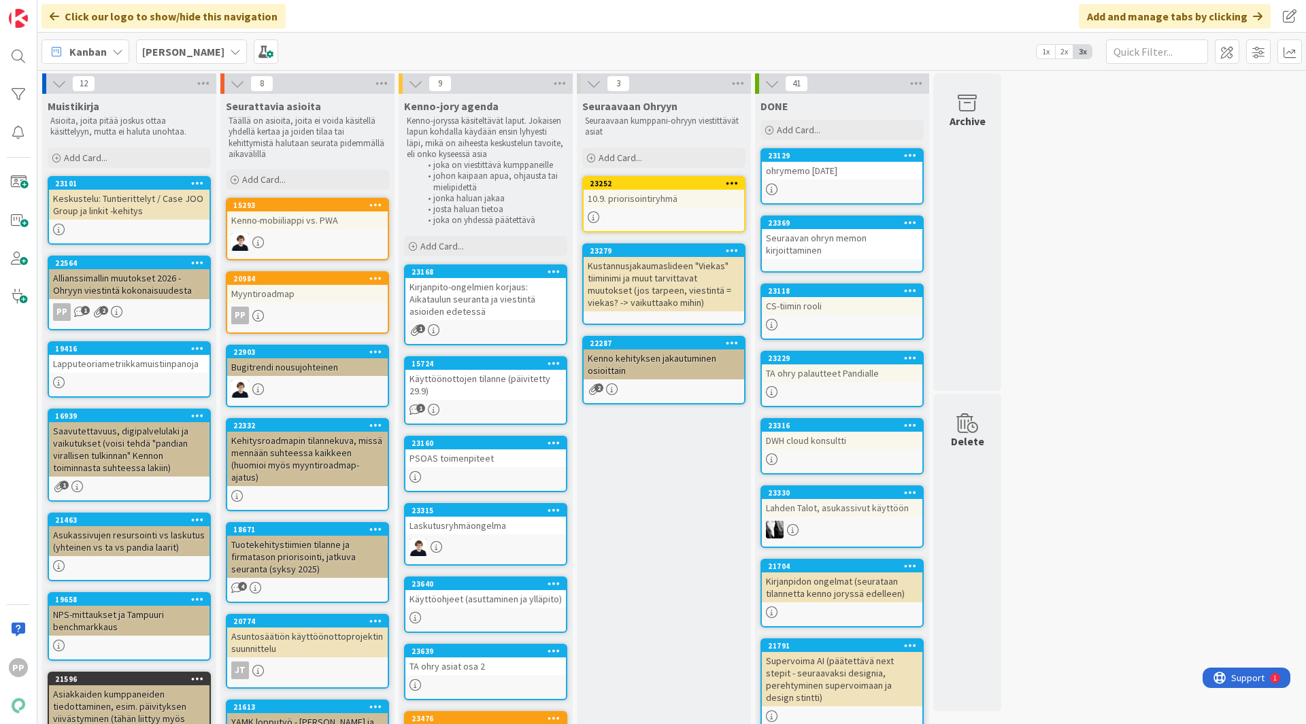
click at [642, 546] on div "Seuraavaan Ohryyn Seuraavaan kumppani-ohryyn viestittävät asiat Add Card... 232…" at bounding box center [664, 568] width 174 height 948
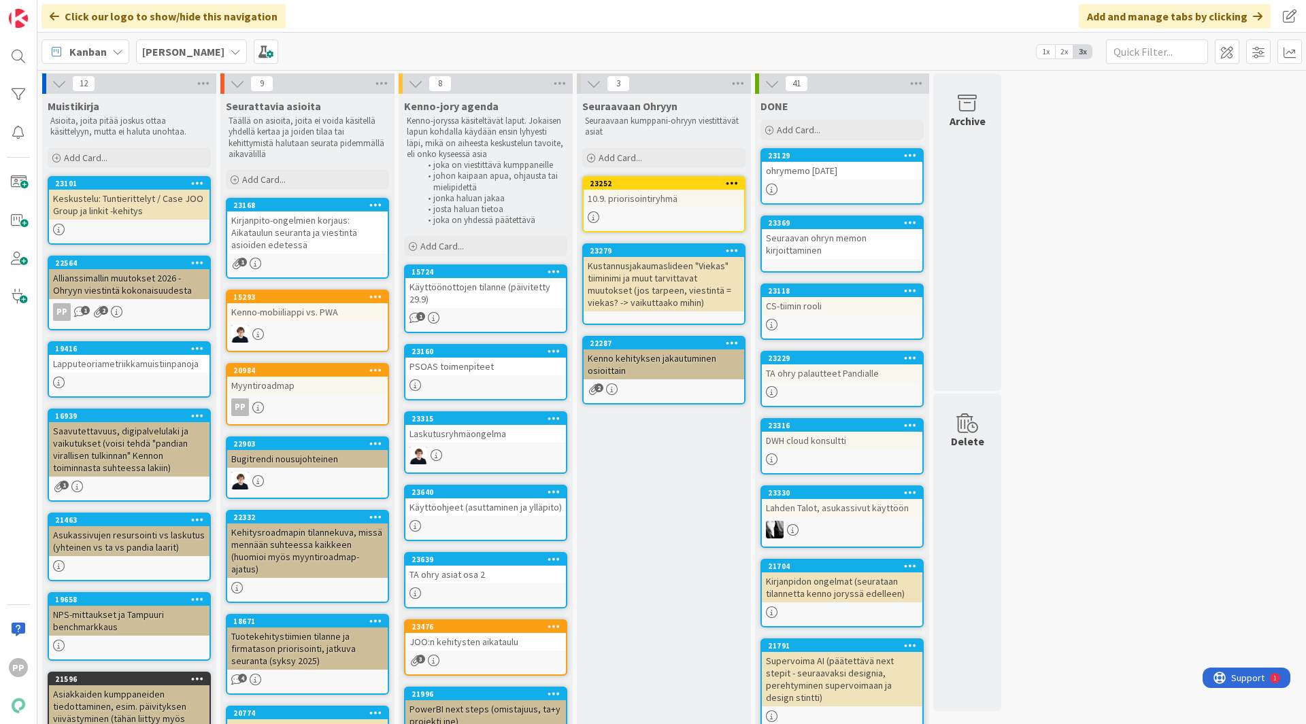
click at [474, 427] on div "Laskutusryhmäongelma" at bounding box center [485, 434] width 161 height 18
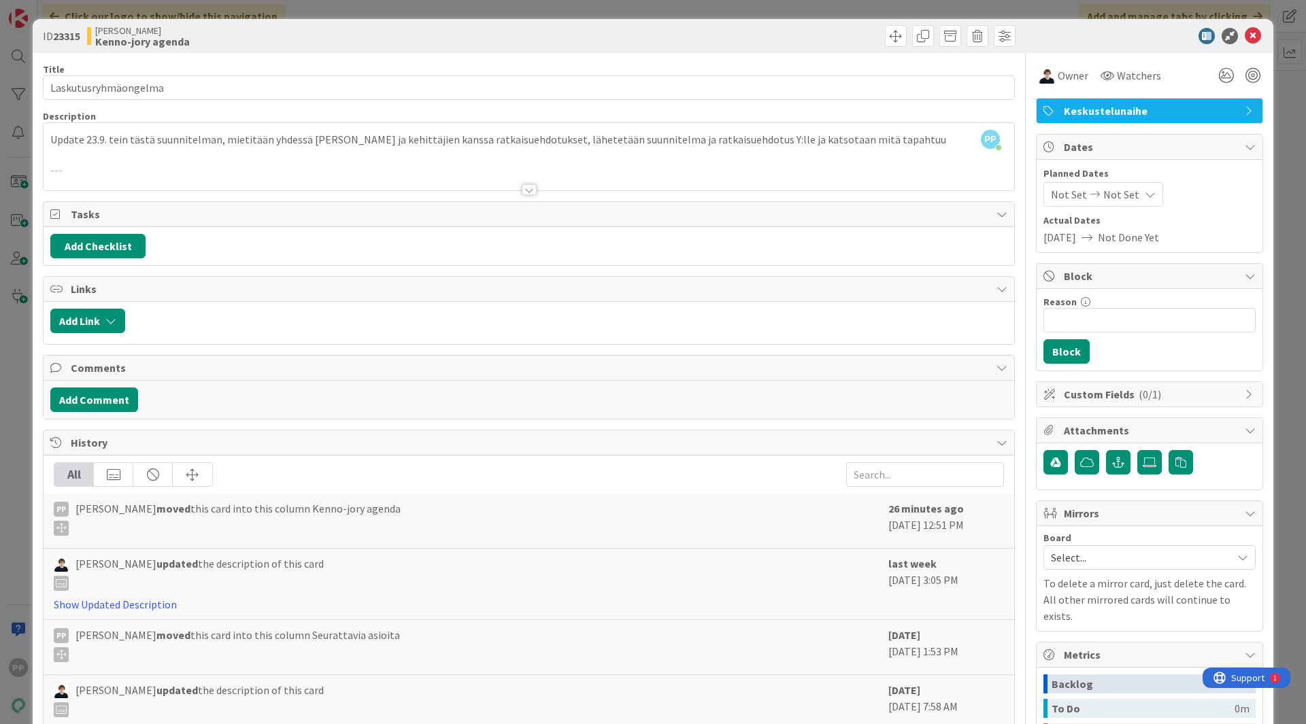
click at [384, 167] on div at bounding box center [529, 173] width 971 height 35
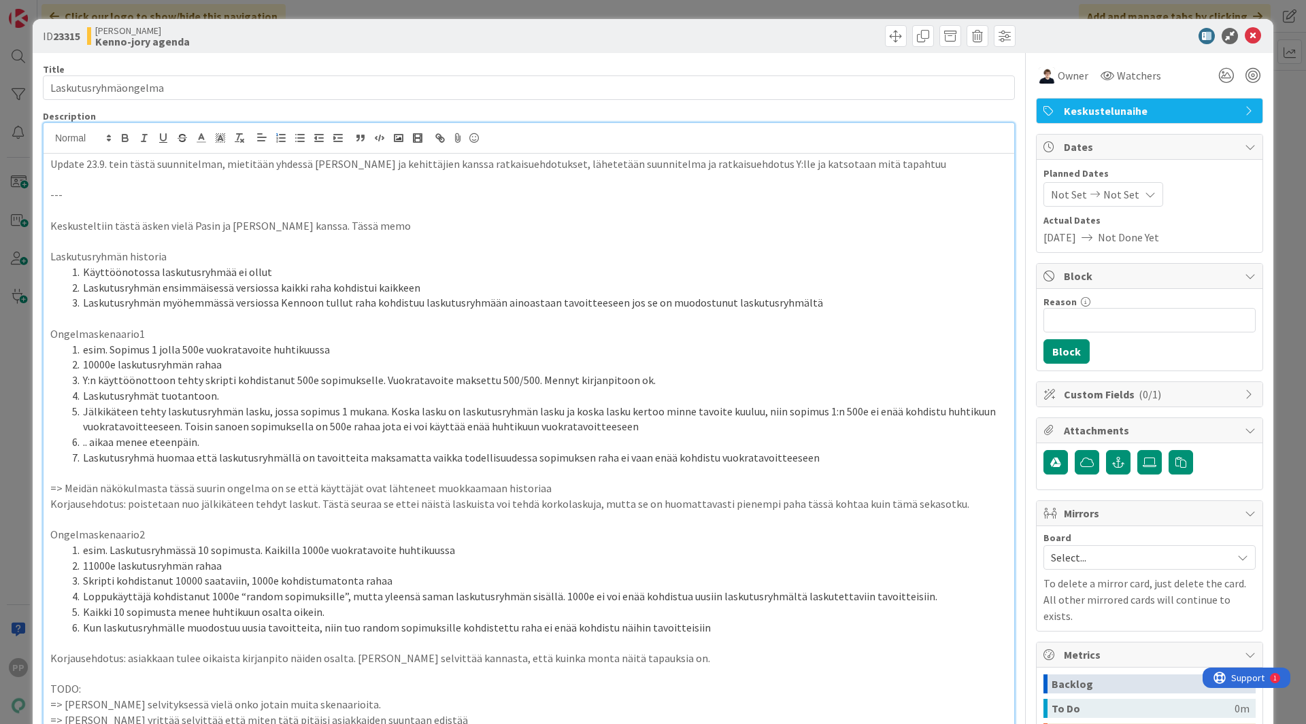
click at [363, 345] on li "esim. Sopimus 1 jolla 500e vuokratavoite huhtikuussa" at bounding box center [537, 350] width 941 height 16
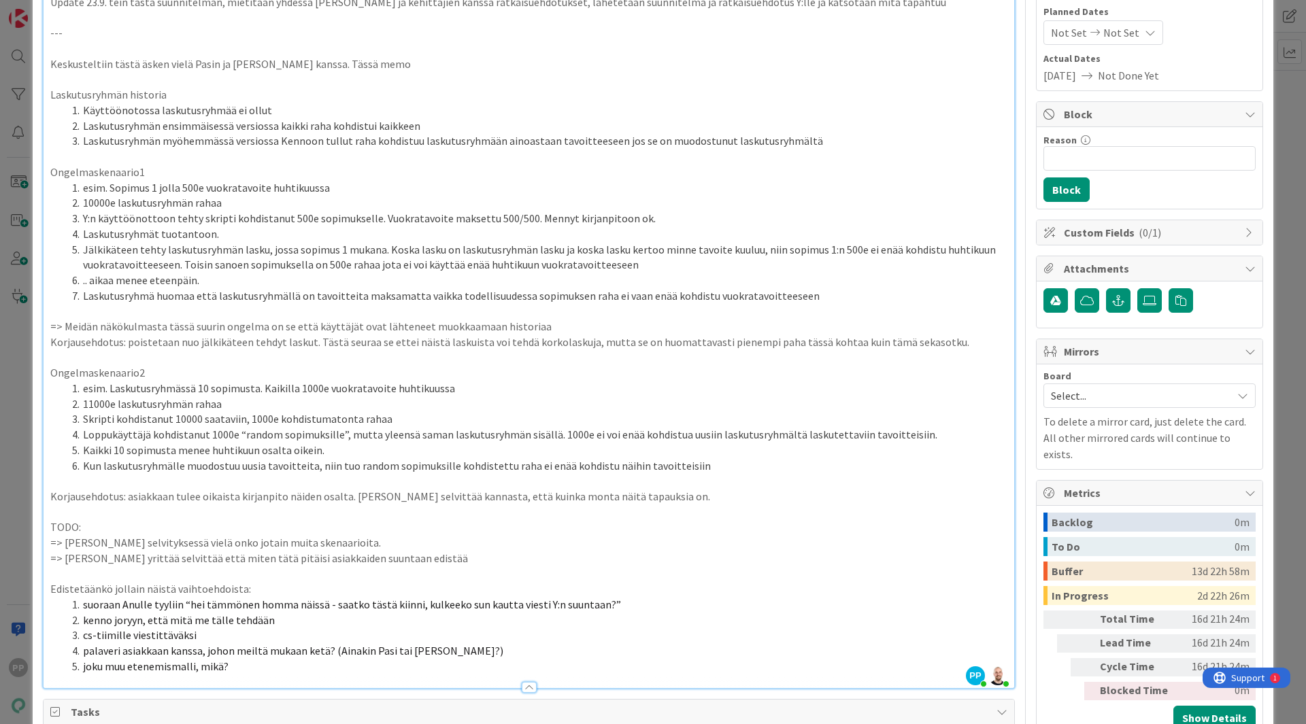
scroll to position [163, 0]
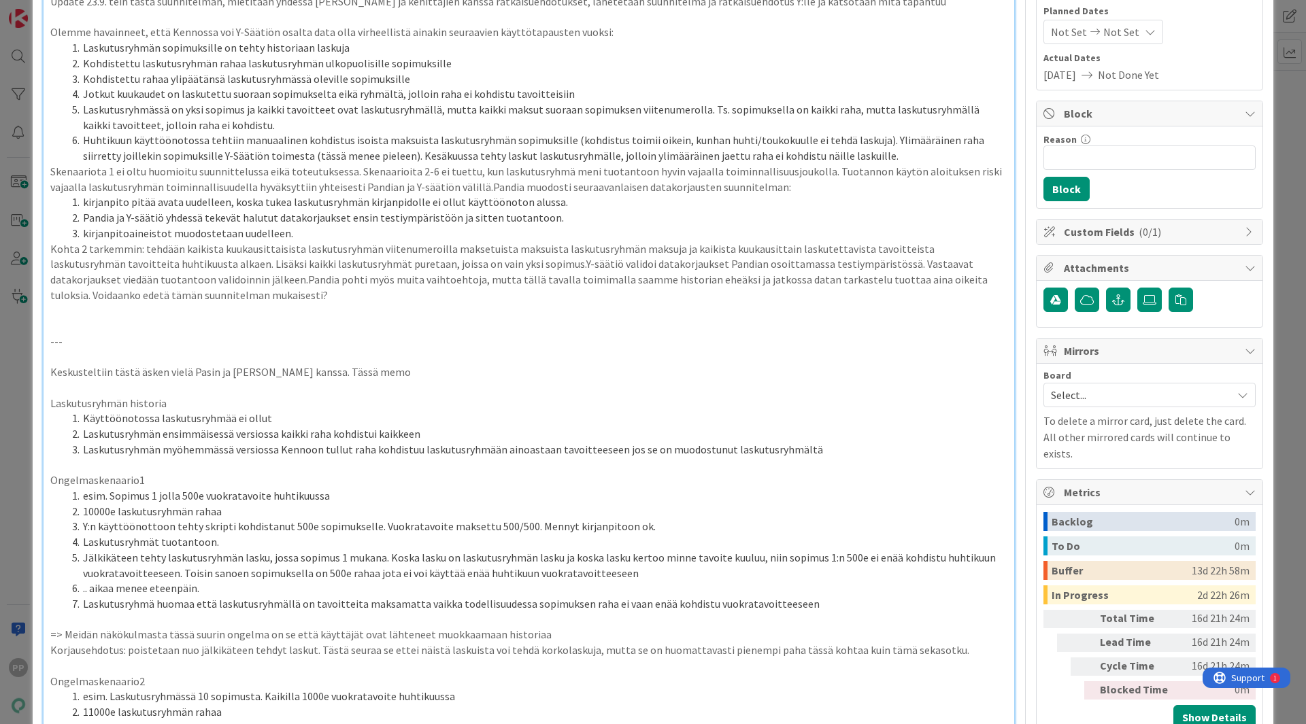
click at [24, 386] on div "ID 23315 [PERSON_NAME]-jory agenda Title 20 / 128 Laskutusryhmäongelma Descript…" at bounding box center [653, 362] width 1306 height 724
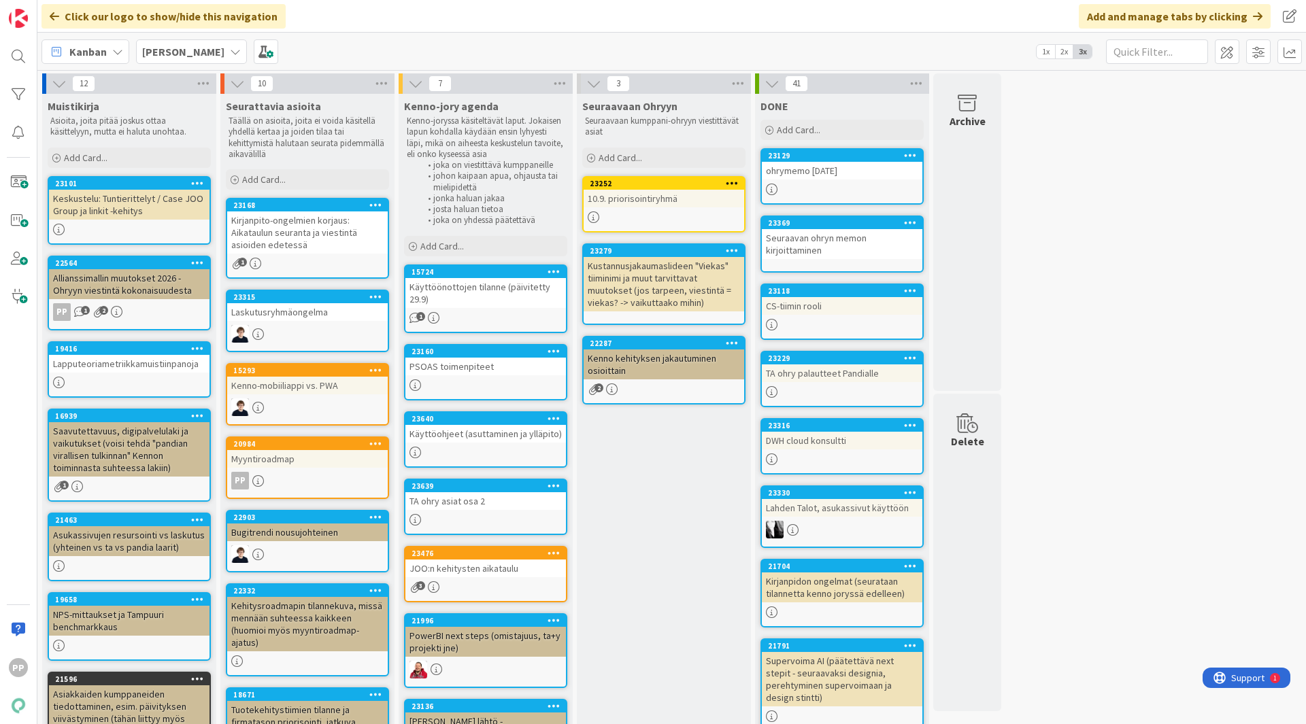
click at [650, 525] on div "Seuraavaan Ohryyn Seuraavaan kumppani-ohryyn viestittävät asiat Add Card... 232…" at bounding box center [664, 613] width 174 height 1038
click at [652, 511] on div "Seuraavaan Ohryyn Seuraavaan kumppani-ohryyn viestittävät asiat Add Card... 232…" at bounding box center [664, 613] width 174 height 1038
click at [652, 562] on div "Seuraavaan Ohryyn Seuraavaan kumppani-ohryyn viestittävät asiat Add Card... 232…" at bounding box center [664, 613] width 174 height 1038
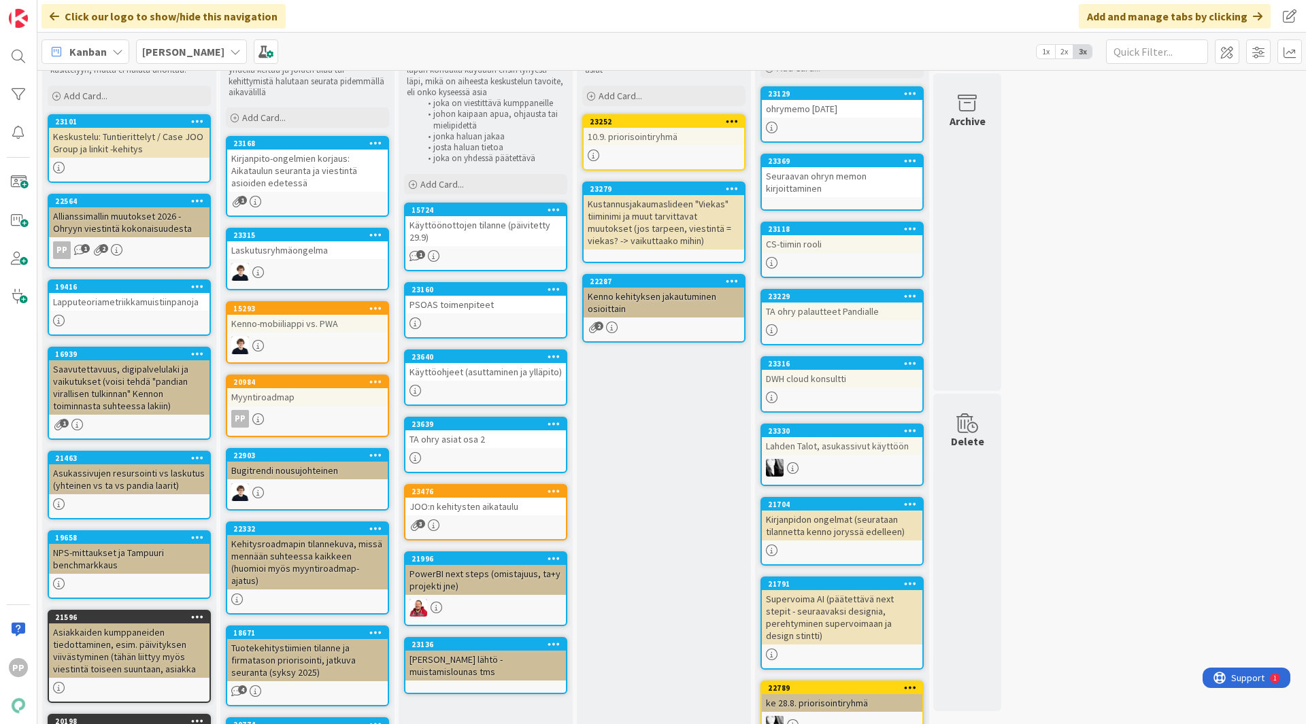
scroll to position [61, 0]
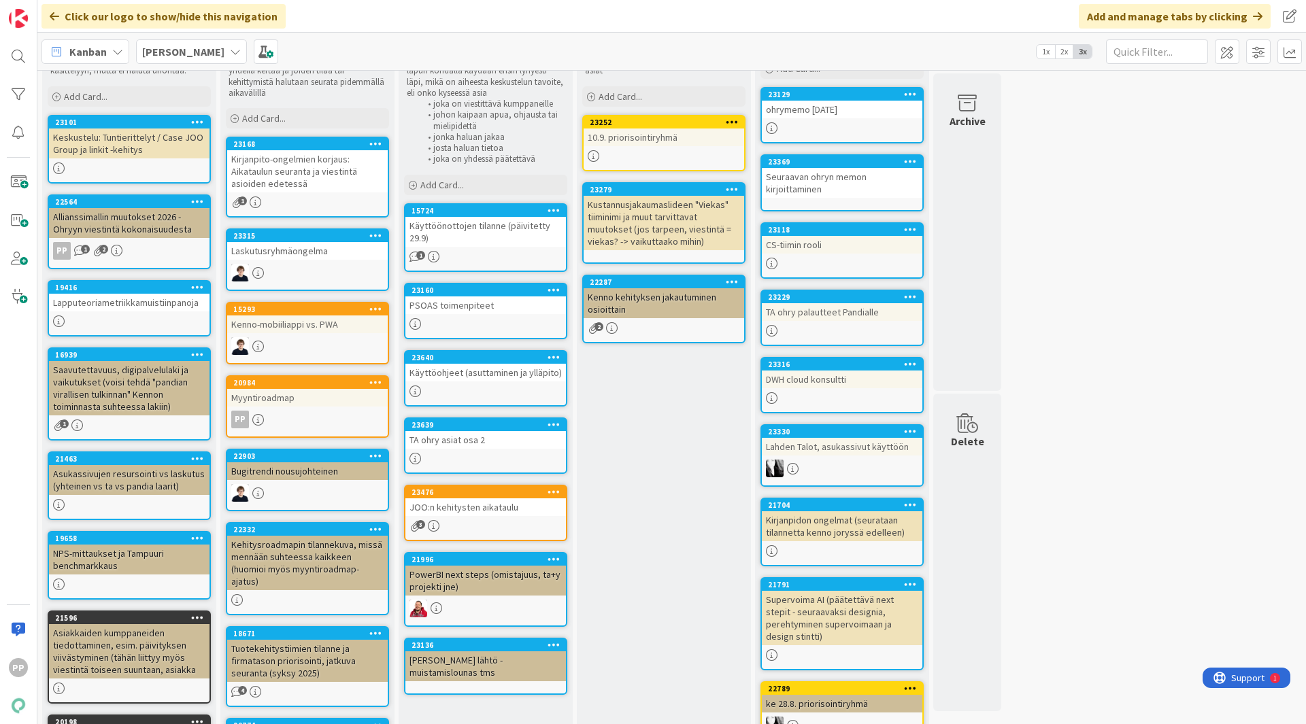
click at [669, 496] on div "Seuraavaan Ohryyn Seuraavaan kumppani-ohryyn viestittävät asiat Add Card... 232…" at bounding box center [664, 552] width 174 height 1038
click at [630, 542] on div "Seuraavaan Ohryyn Seuraavaan kumppani-ohryyn viestittävät asiat Add Card... 232…" at bounding box center [664, 552] width 174 height 1038
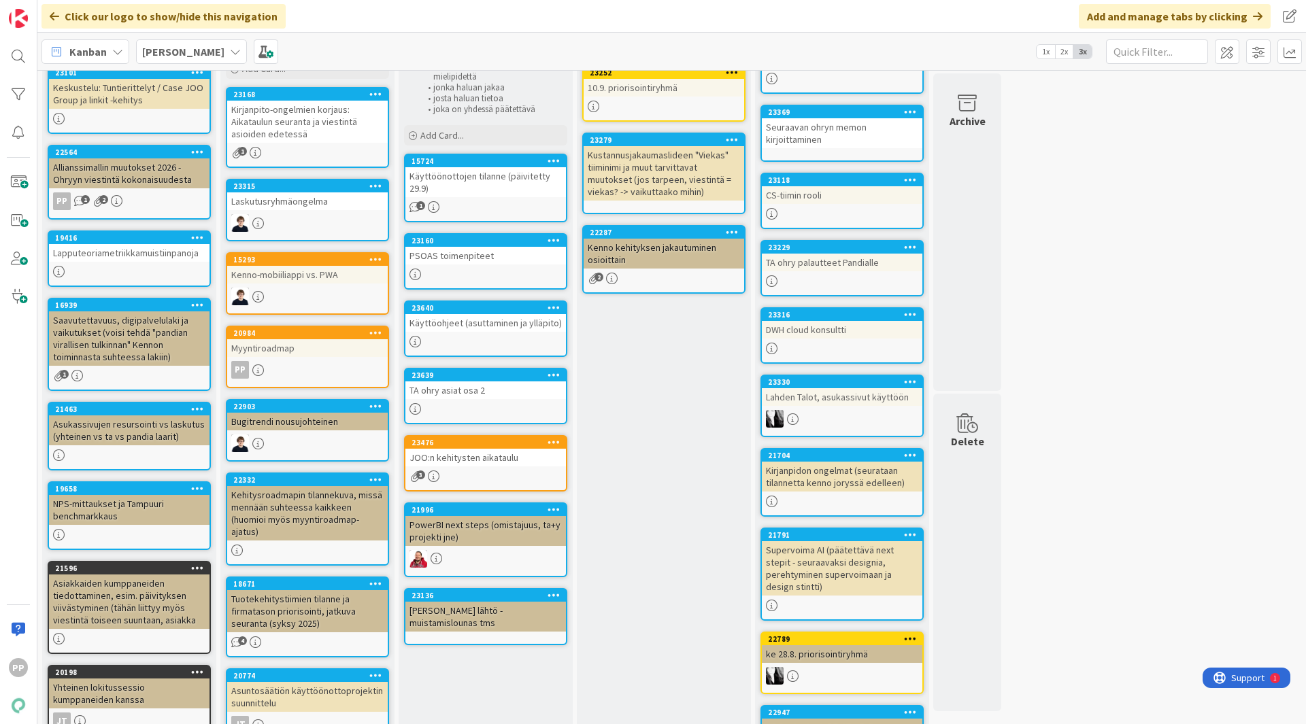
scroll to position [110, 0]
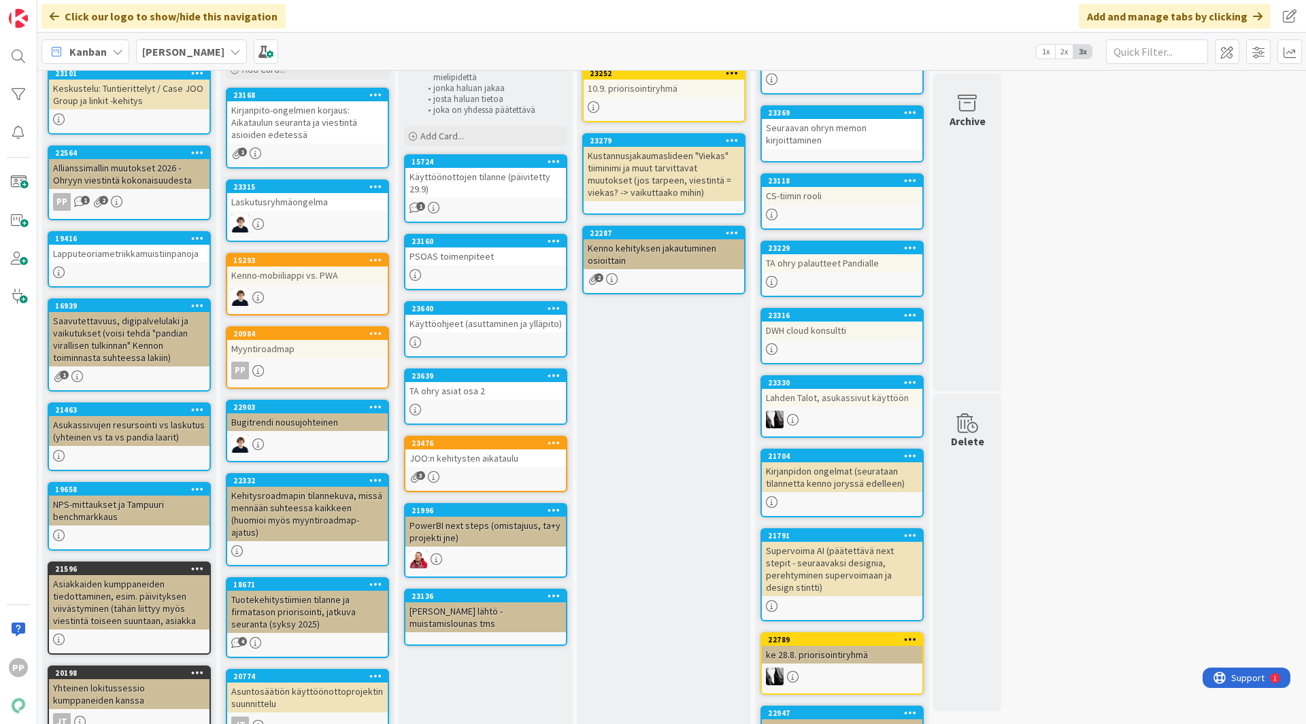
click at [683, 530] on div "Seuraavaan Ohryyn Seuraavaan kumppani-ohryyn viestittävät asiat Add Card... 232…" at bounding box center [664, 503] width 174 height 1038
click at [663, 548] on div "Seuraavaan Ohryyn Seuraavaan kumppani-ohryyn viestittävät asiat Add Card... 232…" at bounding box center [664, 503] width 174 height 1038
click at [671, 539] on div "Seuraavaan Ohryyn Seuraavaan kumppani-ohryyn viestittävät asiat Add Card... 232…" at bounding box center [664, 503] width 174 height 1038
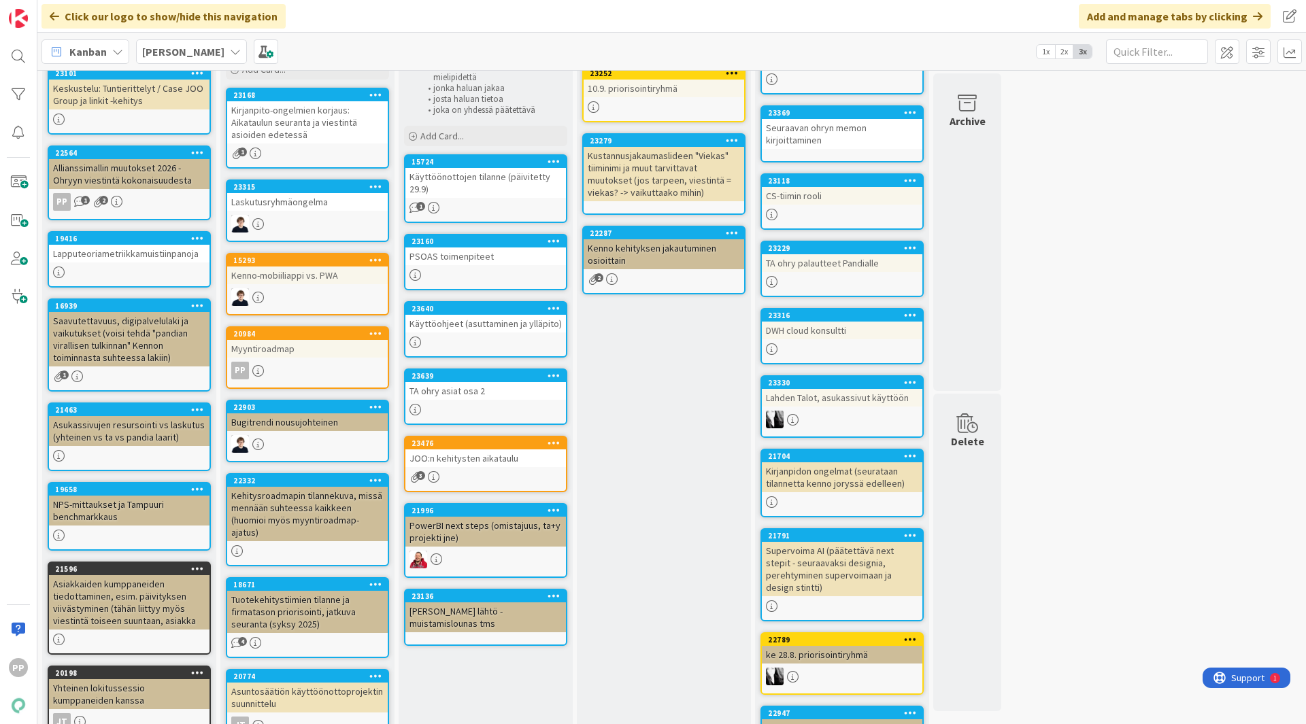
click at [671, 539] on div "Seuraavaan Ohryyn Seuraavaan kumppani-ohryyn viestittävät asiat Add Card... 232…" at bounding box center [664, 503] width 174 height 1038
click at [476, 188] on div "Käyttöönottojen tilanne (päivitetty 29.9)" at bounding box center [485, 183] width 161 height 30
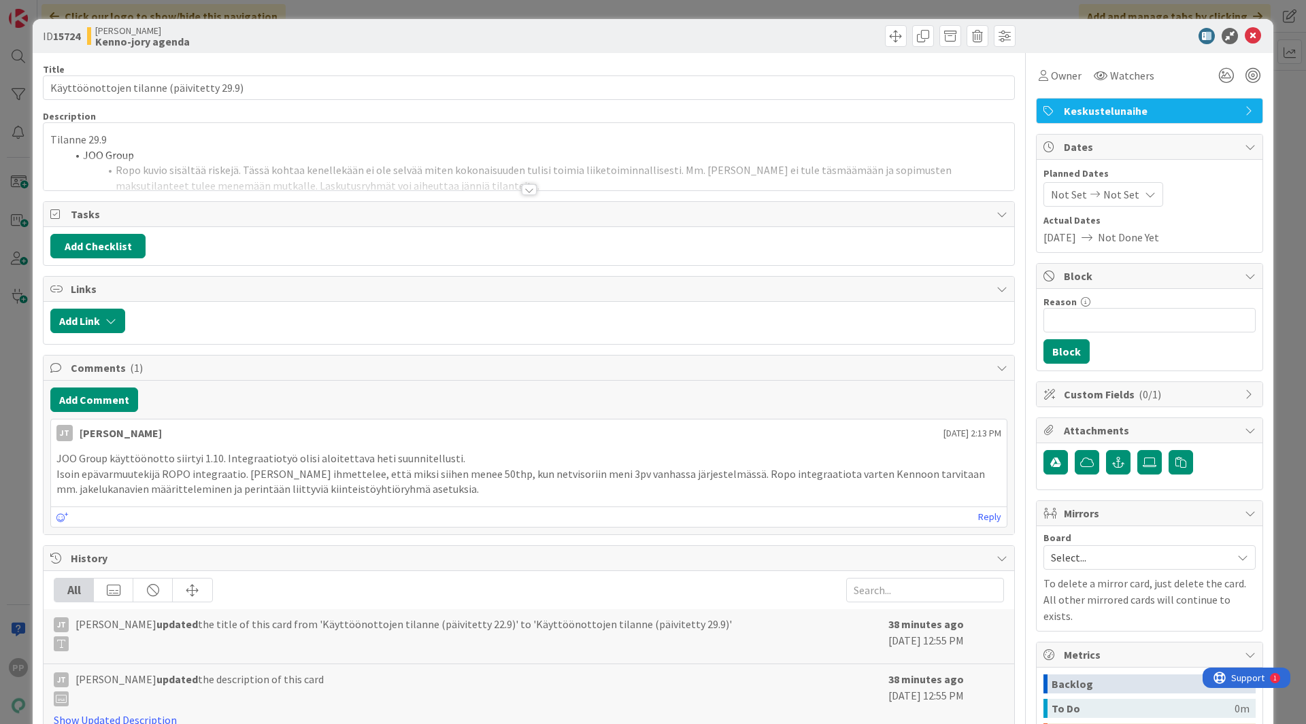
click at [265, 171] on div at bounding box center [529, 173] width 971 height 35
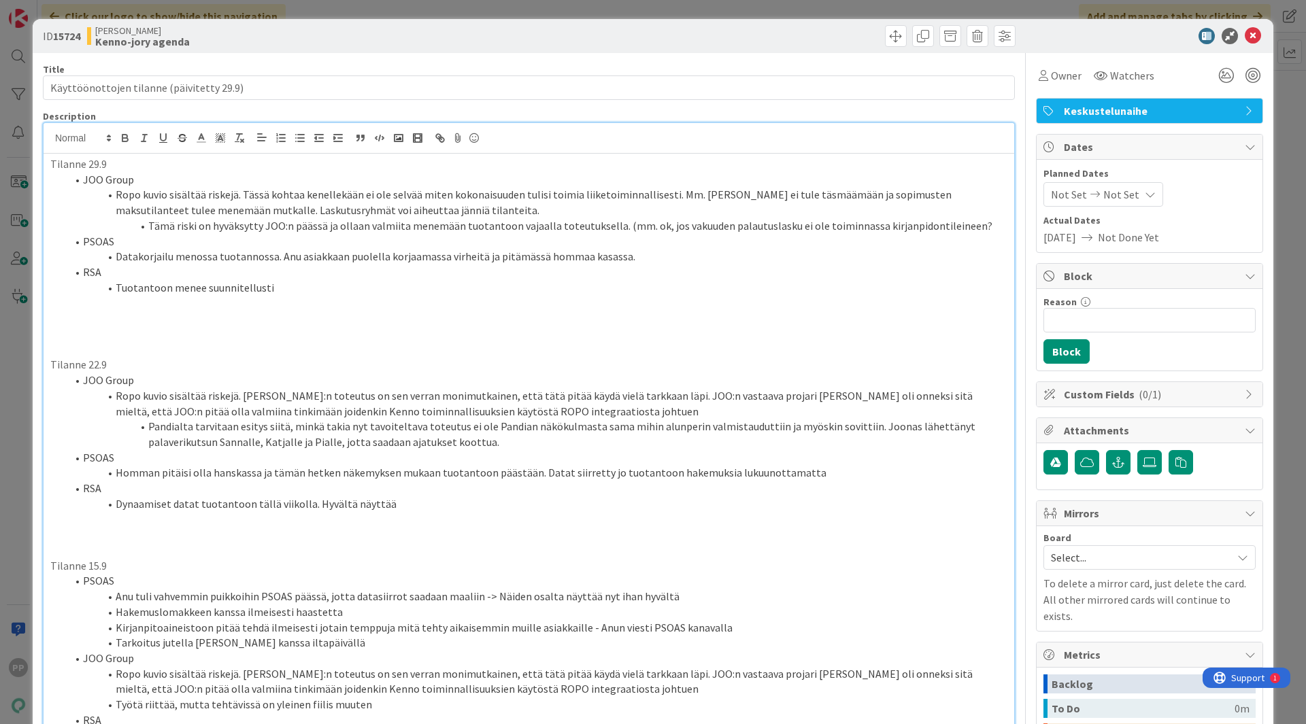
click at [316, 283] on li "Tuotantoon menee suunnitellusti" at bounding box center [537, 288] width 941 height 16
click at [273, 345] on p at bounding box center [528, 350] width 957 height 16
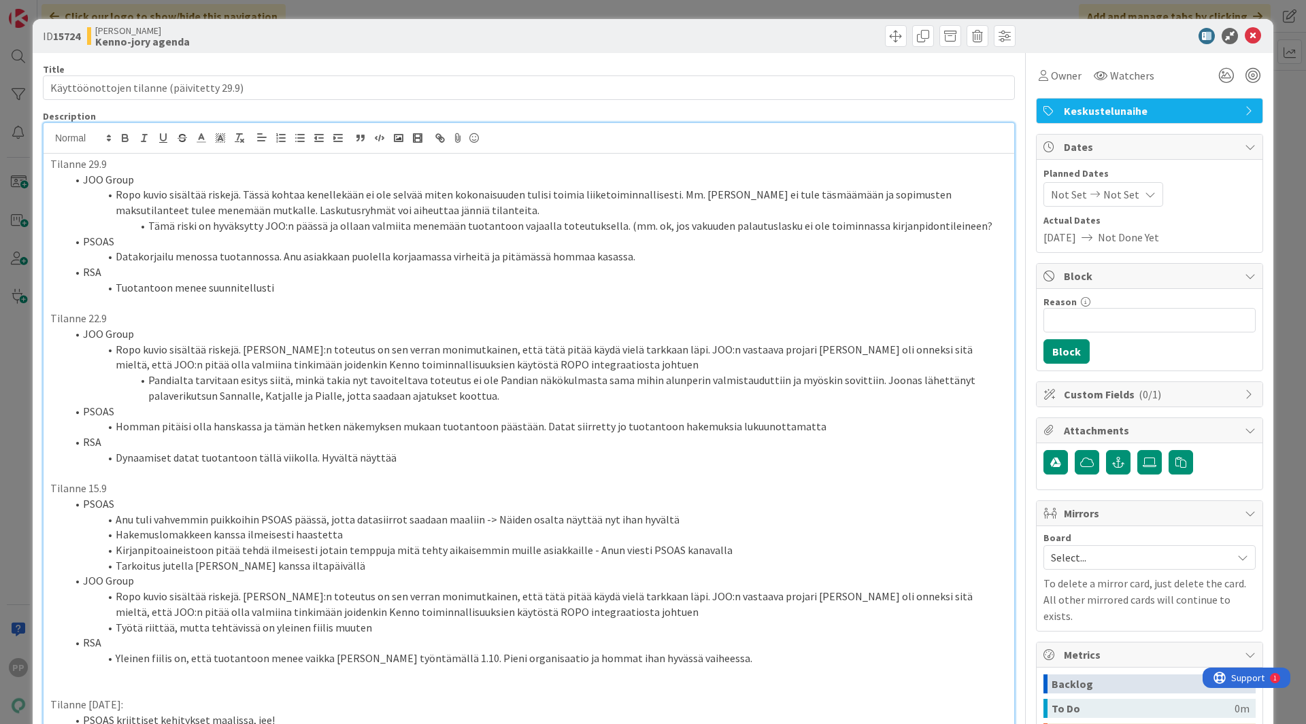
click at [14, 324] on div "ID 15724 [PERSON_NAME]-jory agenda Title 41 / 128 Käyttöönottojen tilanne (päiv…" at bounding box center [653, 362] width 1306 height 724
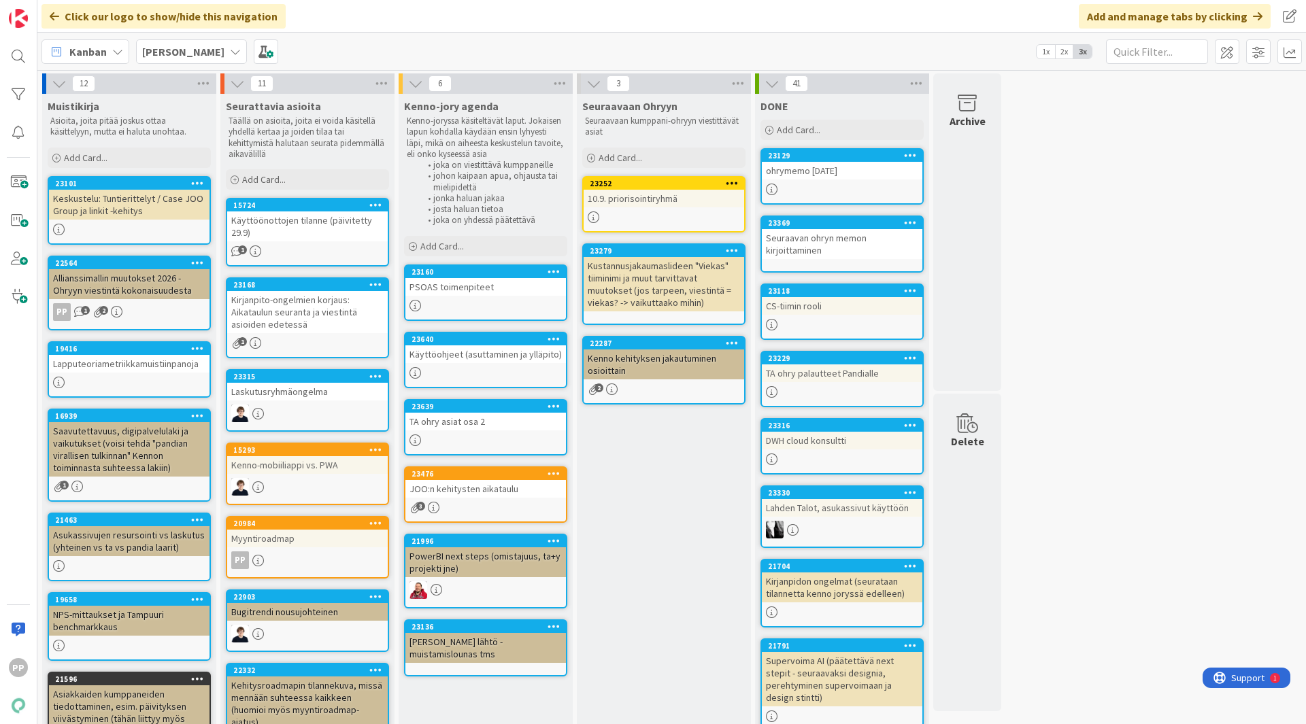
click at [654, 516] on div "Seuraavaan Ohryyn Seuraavaan kumppani-ohryyn viestittävät asiat Add Card... 232…" at bounding box center [664, 653] width 174 height 1118
click at [1076, 554] on div "12 Muistikirja Asioita, joita pitää joskus ottaa käsittelyyn, mutta ei haluta u…" at bounding box center [671, 645] width 1263 height 1145
click at [700, 167] on div "Add Card..." at bounding box center [663, 158] width 163 height 20
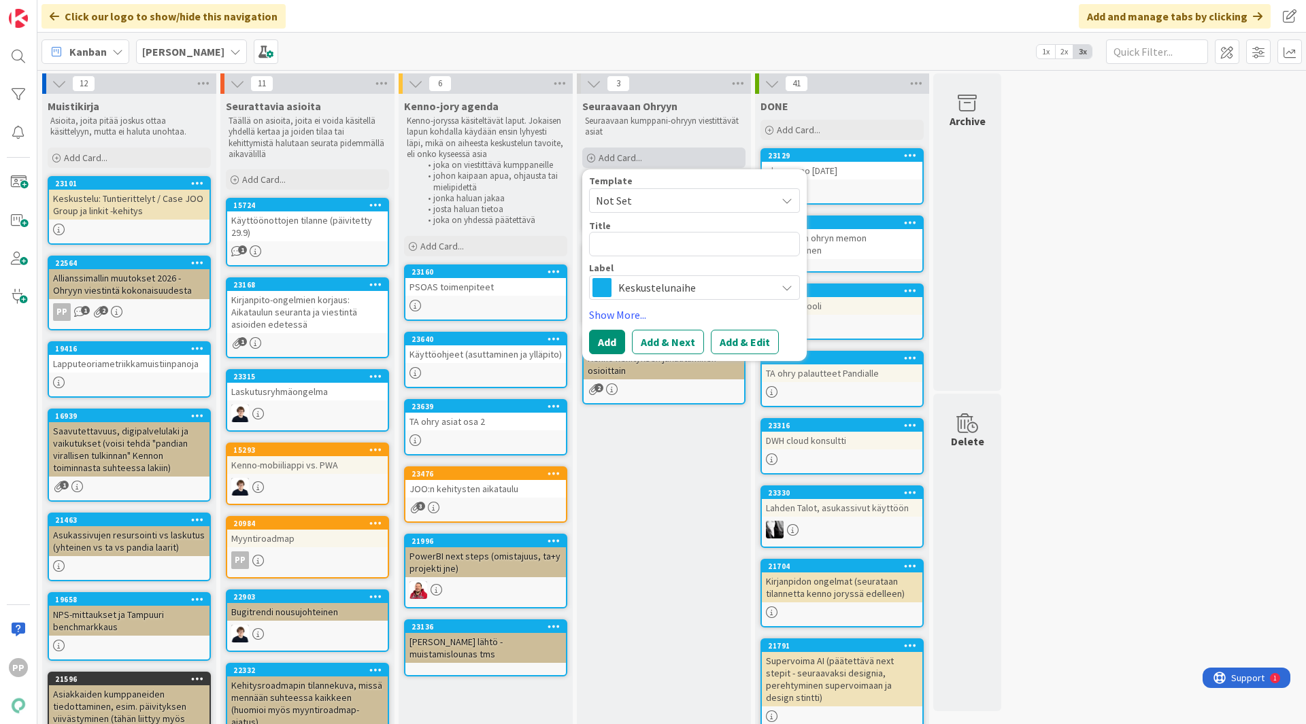
type textarea "x"
type textarea "Tu"
type textarea "x"
type textarea "Tun"
type textarea "x"
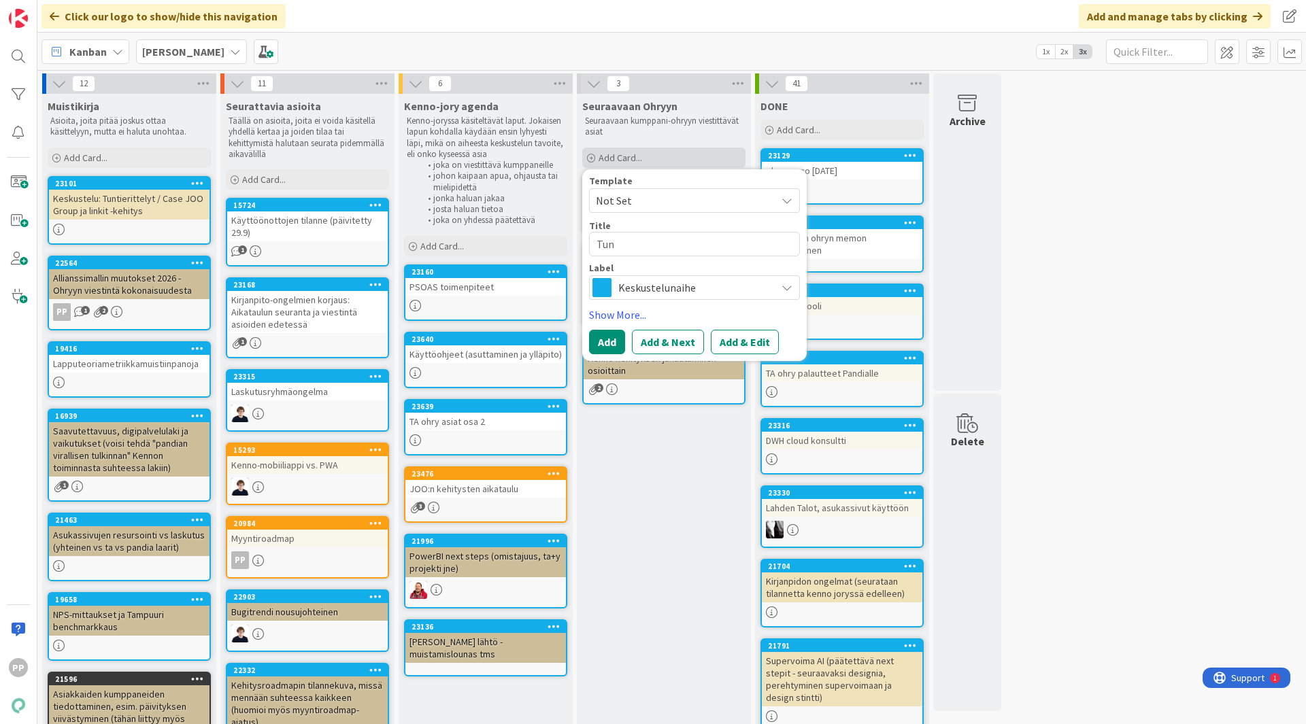
type textarea "Tunt"
type textarea "x"
type textarea "Tunti"
type textarea "x"
type textarea "Tuntie"
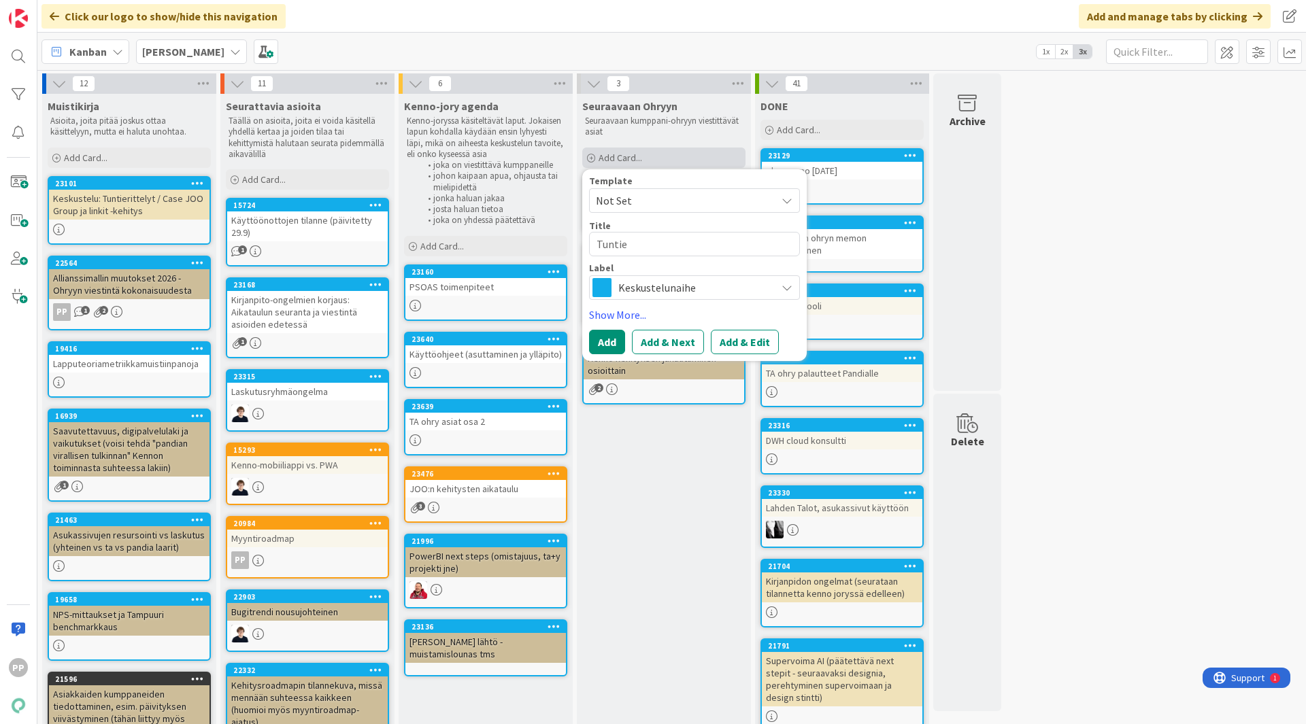
type textarea "x"
type textarea "Tuntier"
type textarea "x"
type textarea "Tuntieri"
type textarea "x"
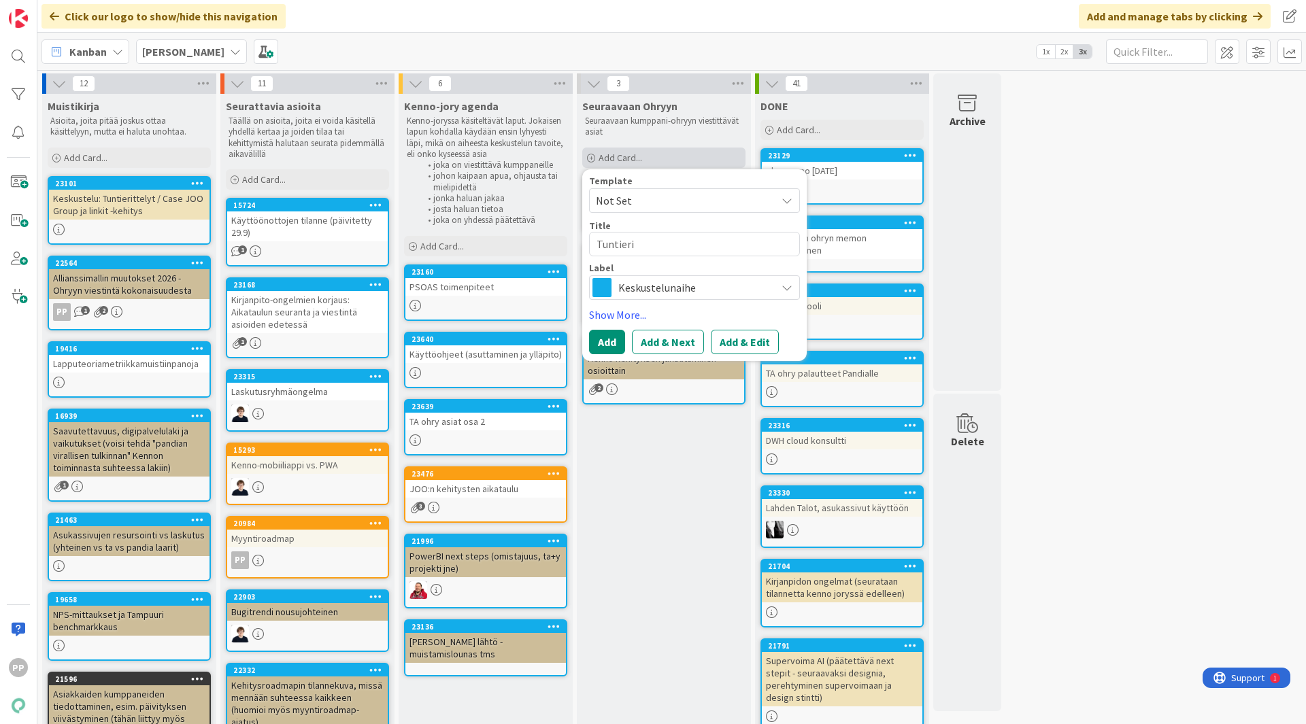
type textarea "Tuntierit"
type textarea "x"
type textarea "Tuntieritt"
type textarea "x"
type textarea "Tuntierittel"
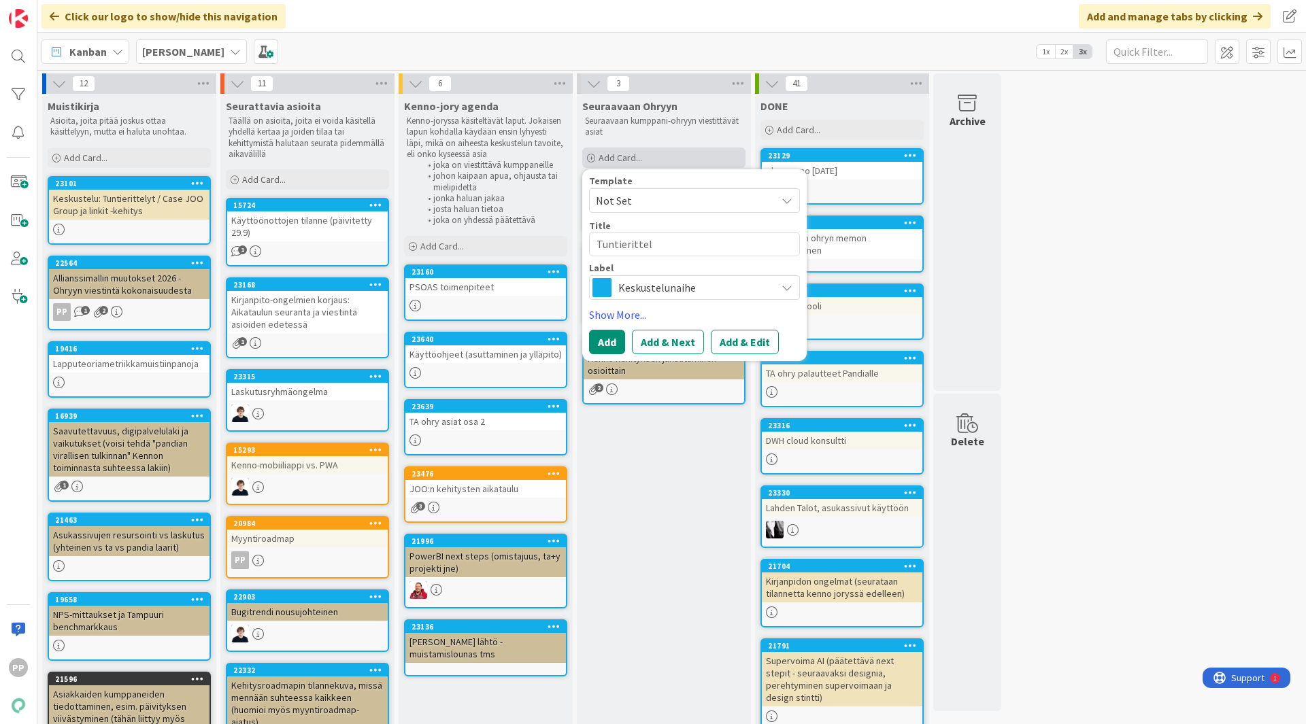
type textarea "x"
type textarea "Tuntierittely"
type textarea "x"
type textarea "Tuntierittely"
type textarea "x"
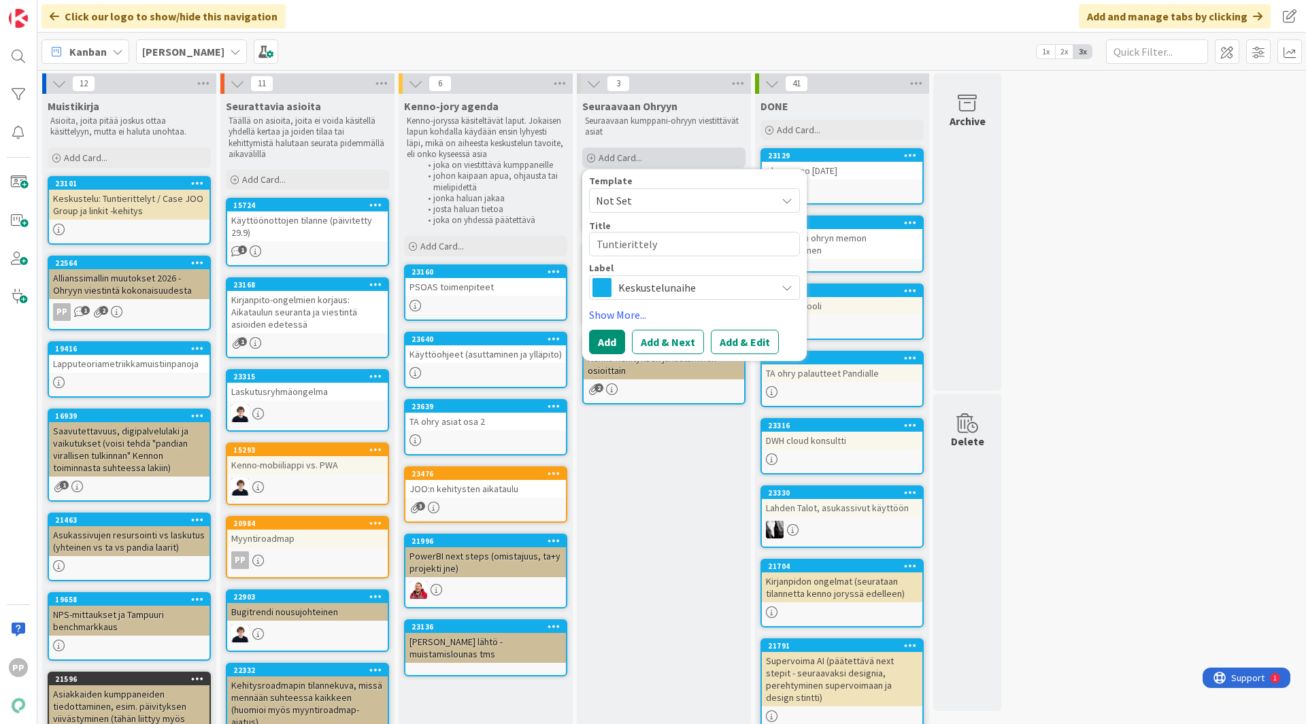
type textarea "Tuntierittely y"
type textarea "x"
type textarea "Tuntierittely"
type textarea "x"
type textarea "Tuntierittely"
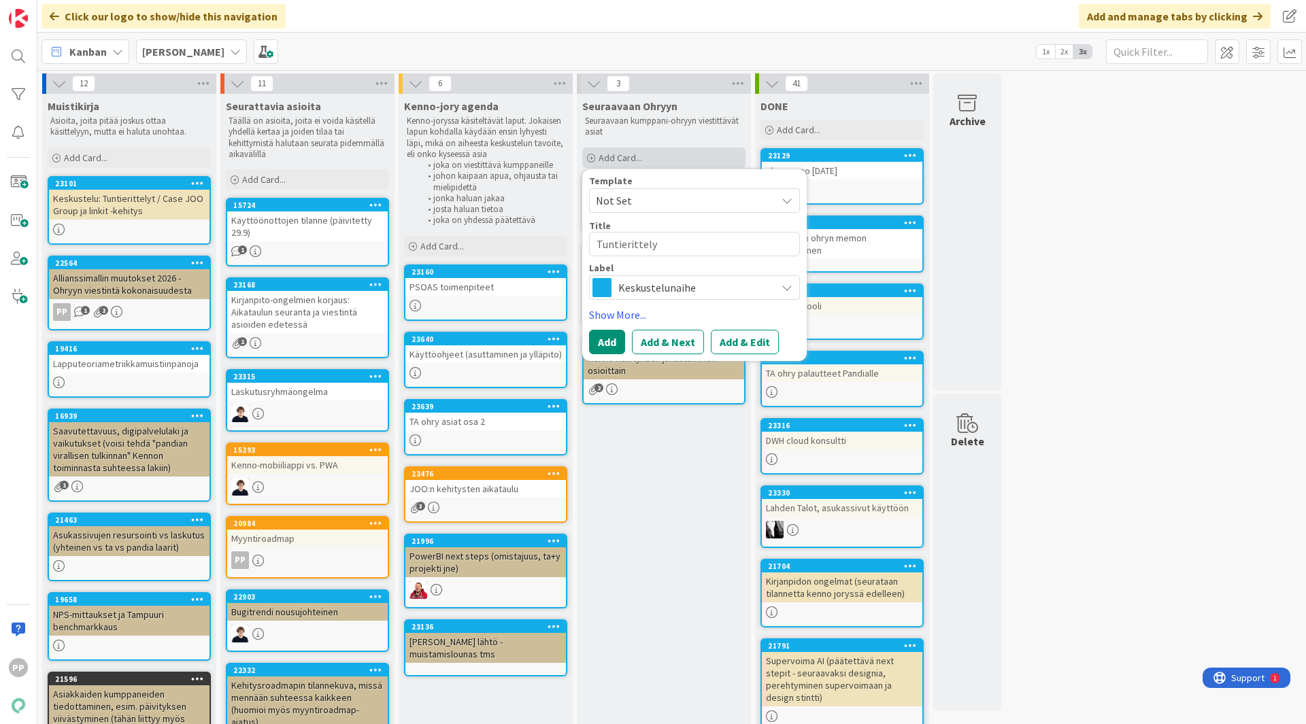
type textarea "x"
type textarea "Tuntierittelyt"
type textarea "x"
type textarea "Tuntierittelyt"
type textarea "x"
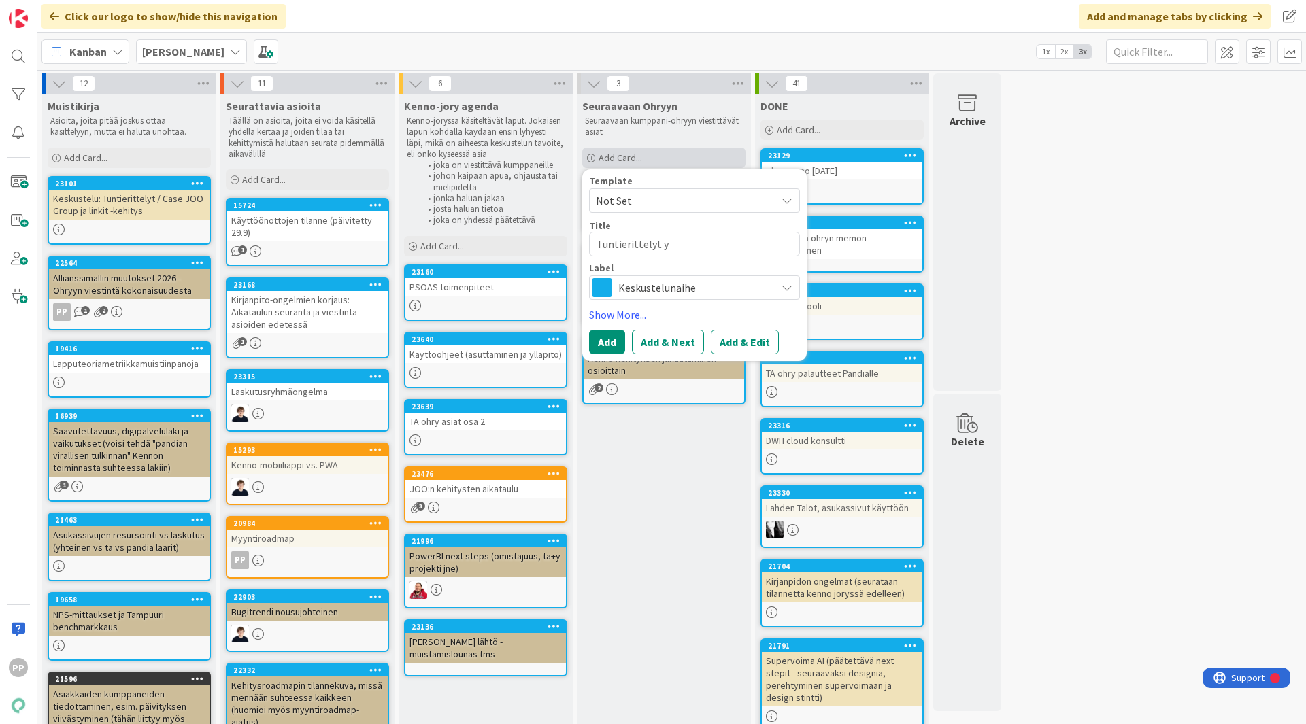
type textarea "Tuntierittelyt ym"
type textarea "x"
type textarea "Tuntierittelyt yms"
type textarea "x"
type textarea "Tuntierittelyt yms"
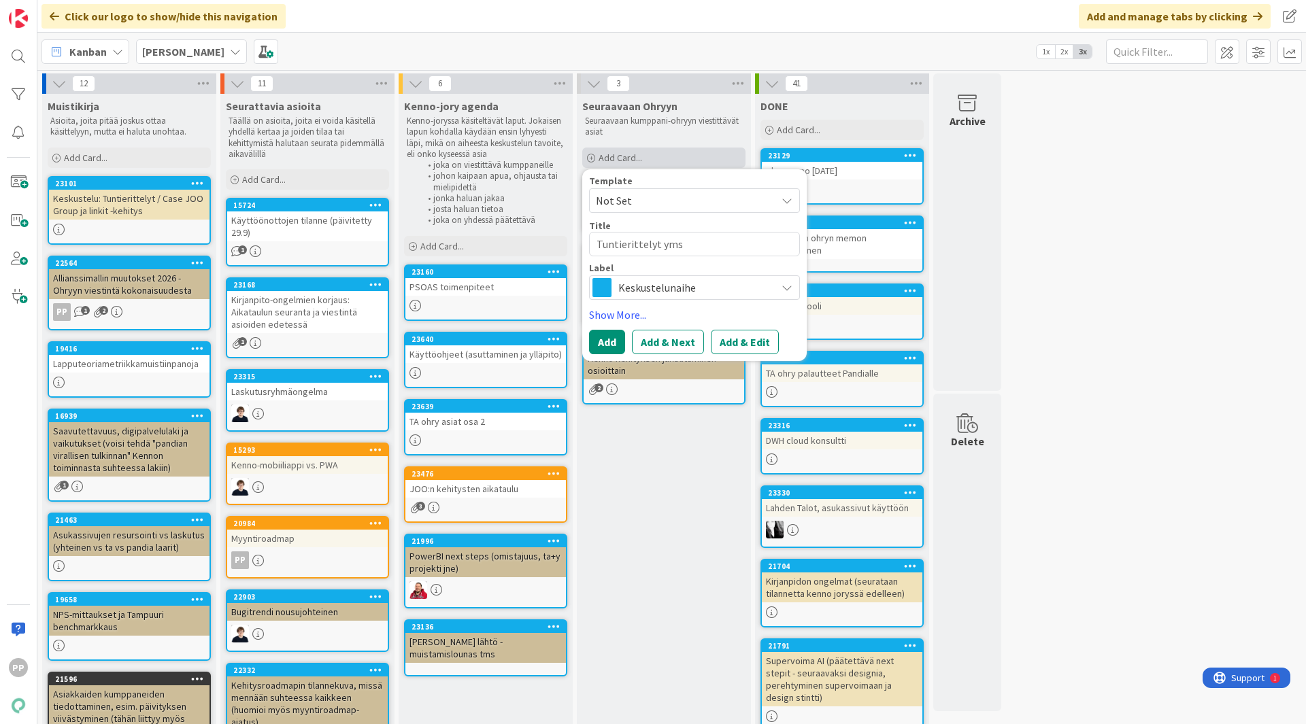
type textarea "x"
type textarea "Tuntierittelyt yms v"
type textarea "x"
type textarea "Tuntierittelyt yms"
type textarea "x"
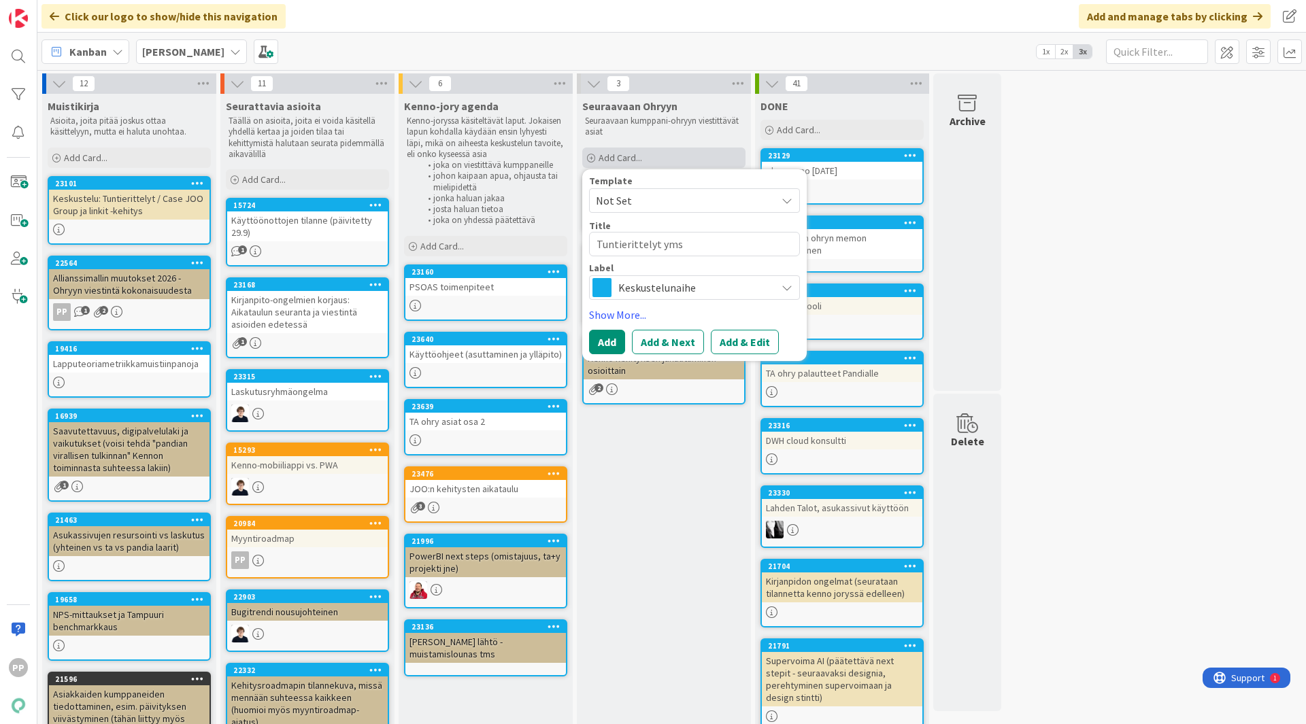
type textarea "Tuntierittelyt yms u"
type textarea "x"
type textarea "Tuntierittelyt yms uu"
type textarea "x"
type textarea "Tuntierittelyt yms uud"
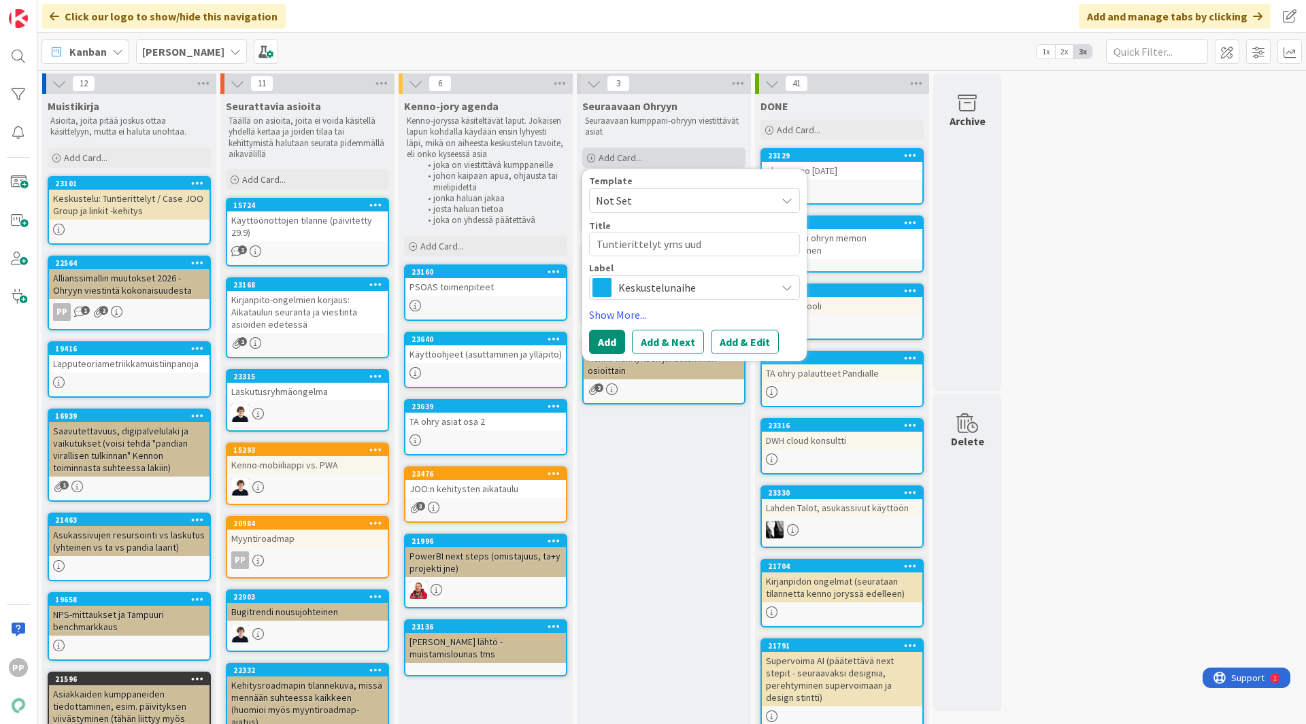
type textarea "x"
type textarea "Tuntierittelyt yms uudel"
type textarea "x"
type textarea "Tuntierittelyt yms uudell"
type textarea "x"
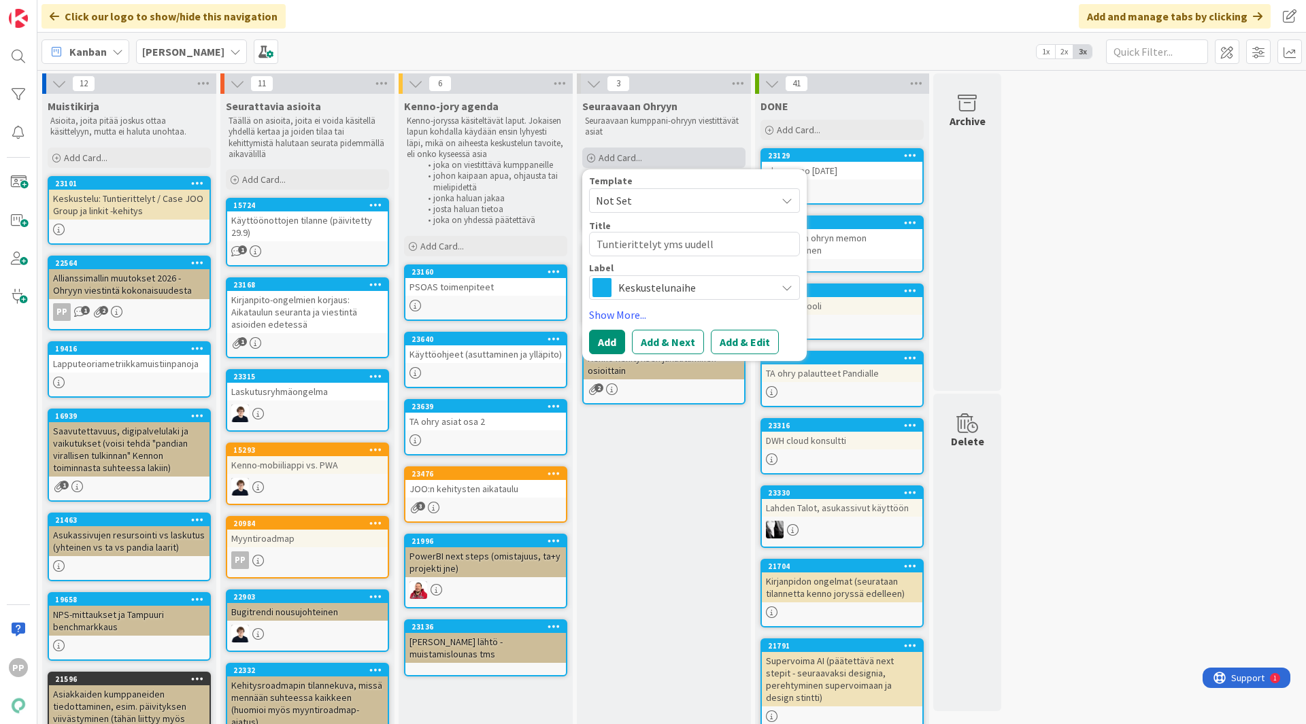
type textarea "Tuntierittelyt yms uudella"
type textarea "x"
type textarea "Tuntierittelyt yms uudella"
type textarea "x"
type textarea "Tuntierittelyt yms uudella t"
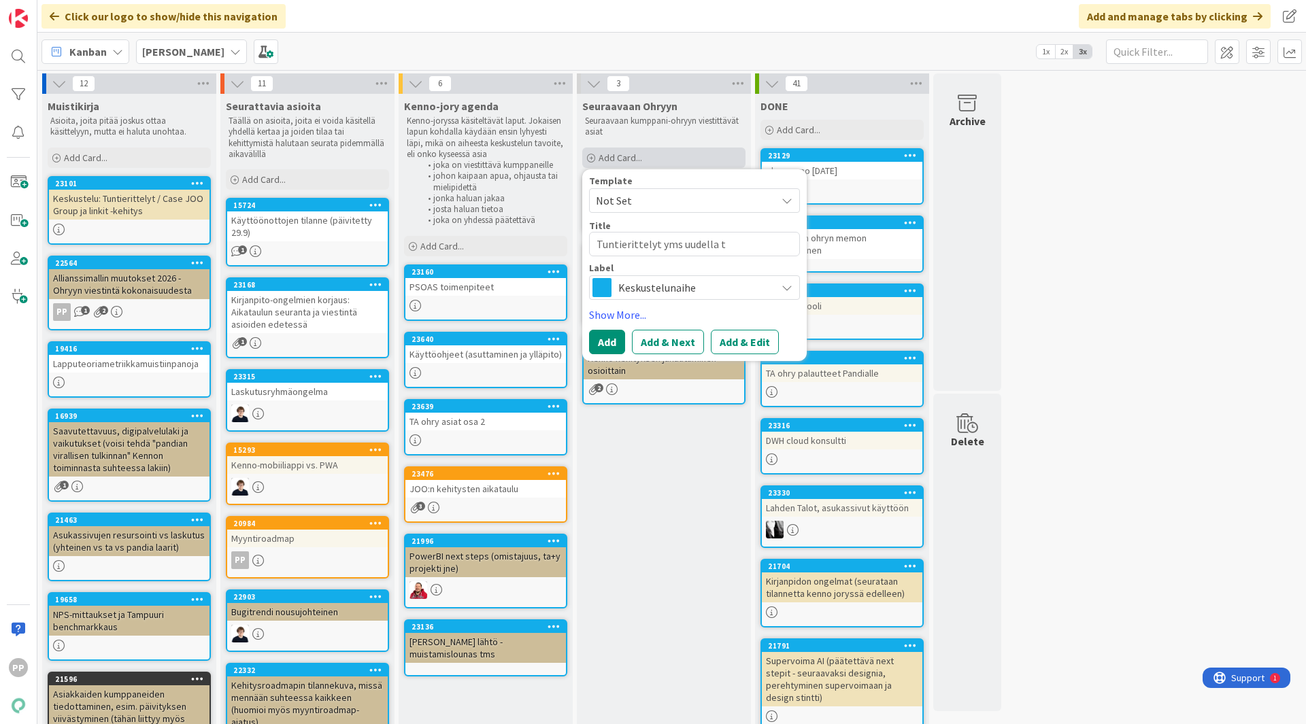
type textarea "x"
type textarea "Tuntierittelyt yms uudella ta"
type textarea "x"
type textarea "Tuntierittelyt yms uudella tav"
type textarea "x"
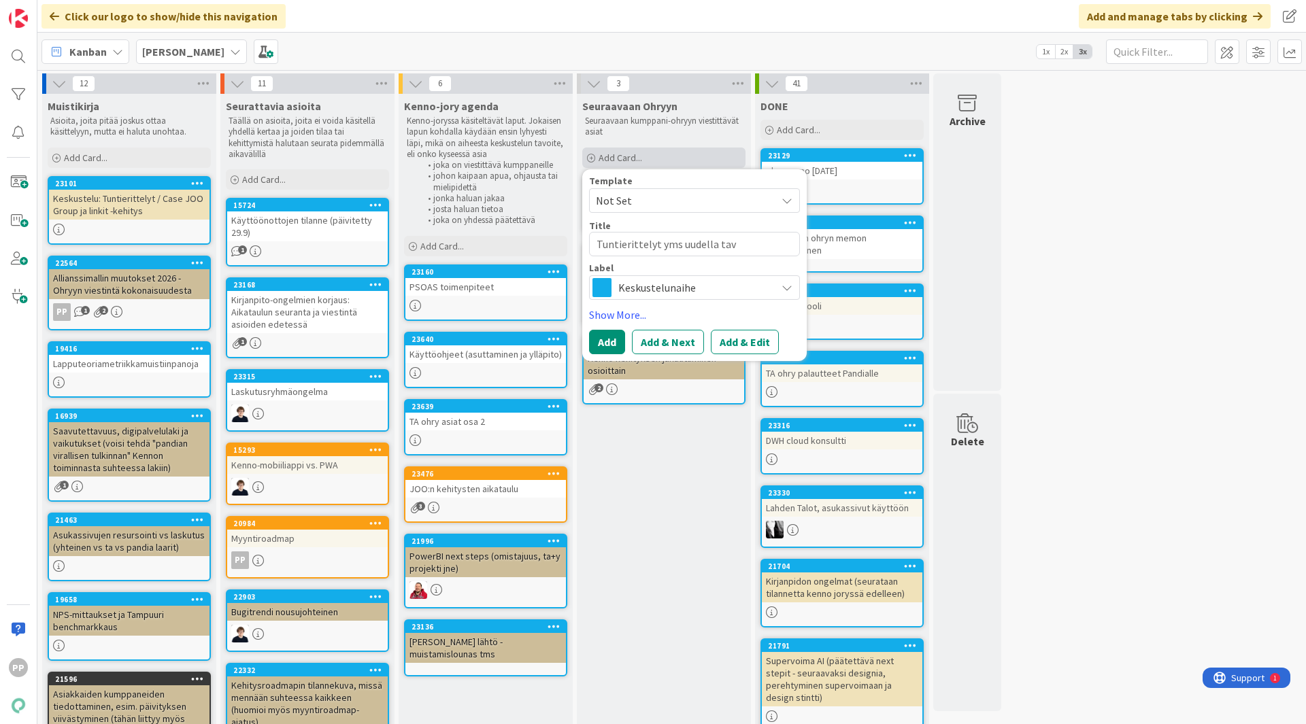
type textarea "Tuntierittelyt yms uudella tava"
type textarea "x"
type textarea "Tuntierittelyt yms uudella taval"
type textarea "x"
type textarea "Tuntierittelyt yms uudella tavall"
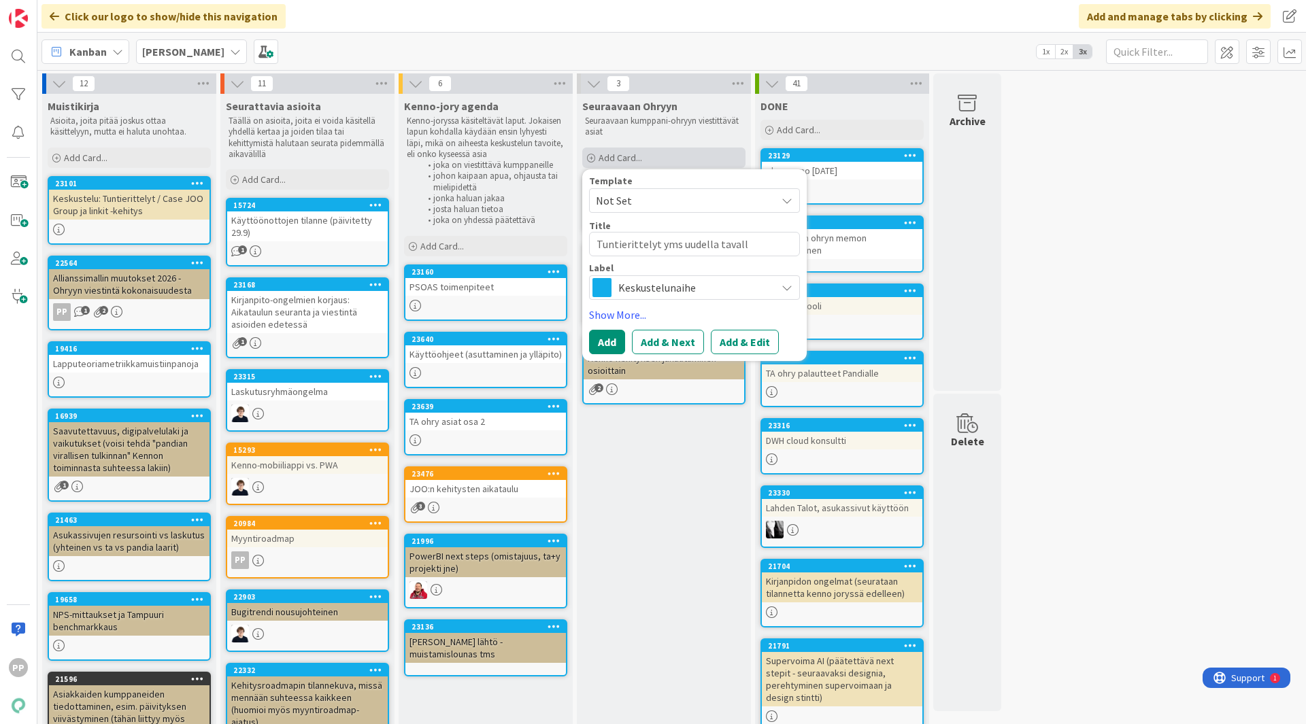
type textarea "x"
type textarea "Tuntierittelyt yms uudella tavalla"
type textarea "x"
type textarea "Tuntierittelyt yms uudella tavalla?"
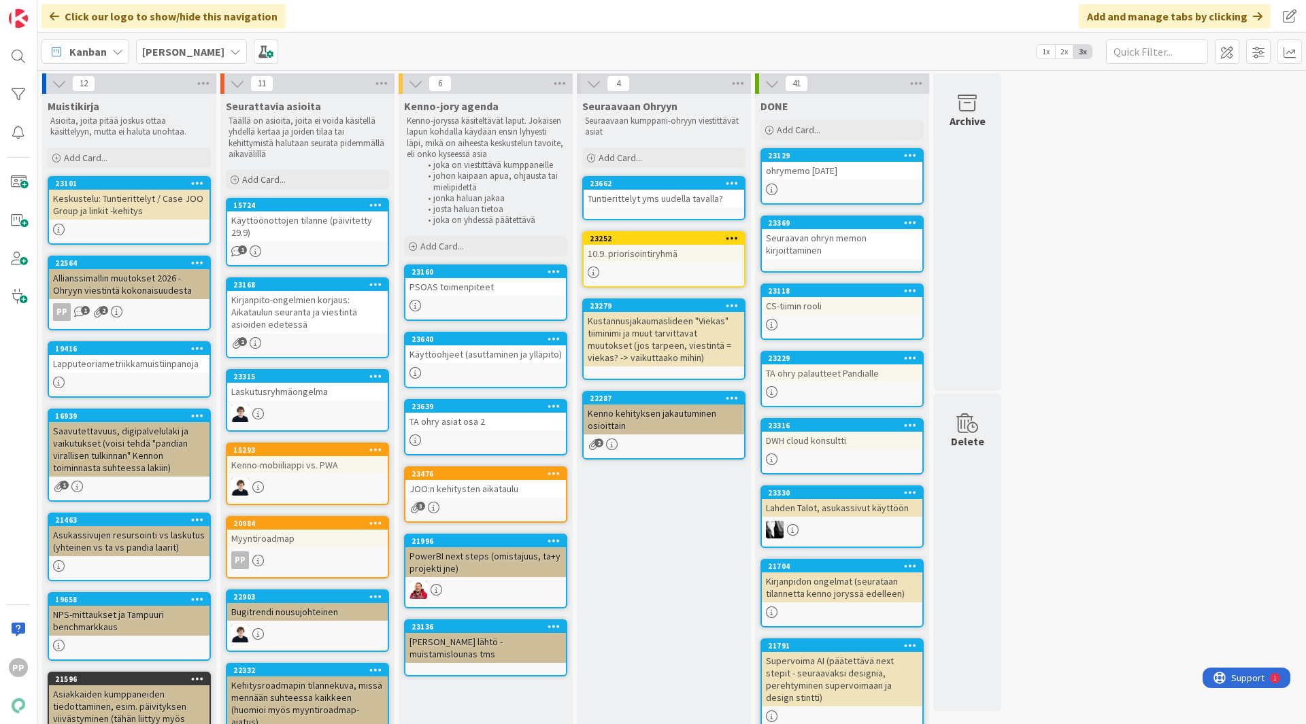
click at [1189, 499] on div "12 Muistikirja Asioita, joita pitää joskus ottaa käsittelyyn, mutta ei haluta u…" at bounding box center [671, 645] width 1263 height 1145
click at [501, 288] on div "PSOAS toimenpiteet" at bounding box center [485, 287] width 161 height 18
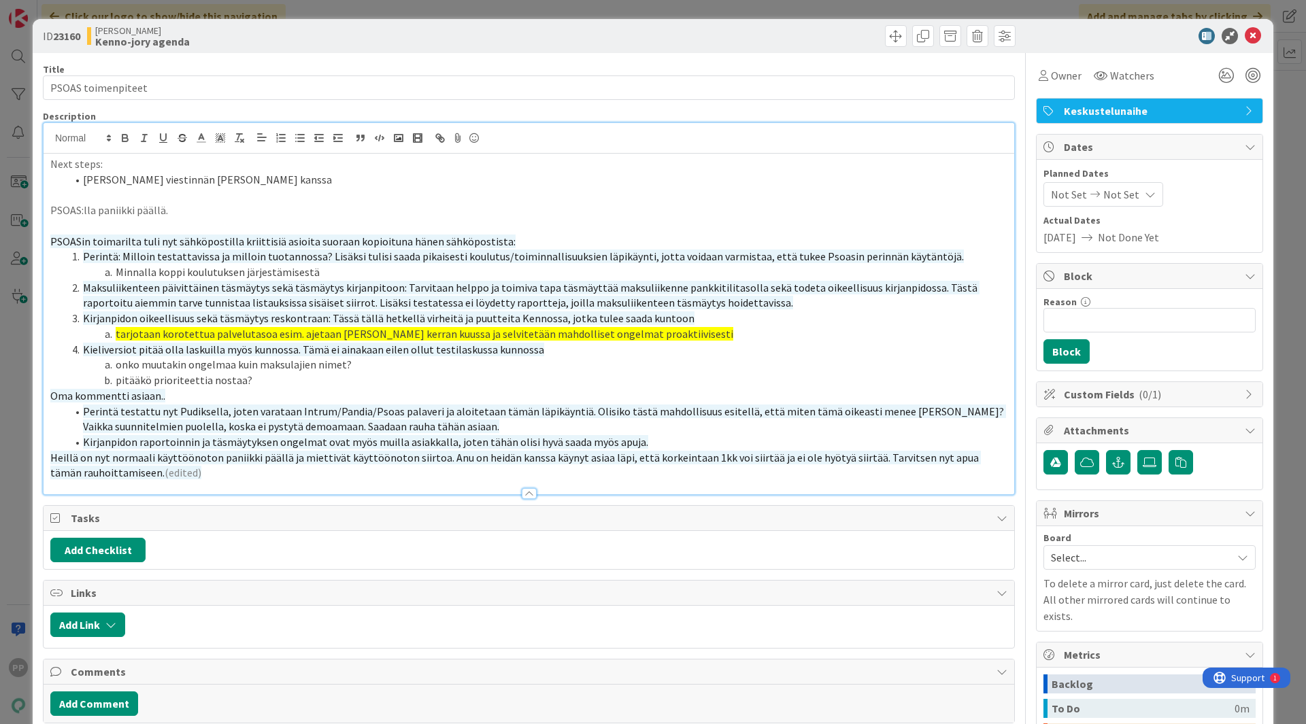
click at [403, 153] on div "Next steps: [PERSON_NAME] viestinnän [PERSON_NAME] kanssa PSOAS:lla paniikki pä…" at bounding box center [529, 308] width 971 height 371
click at [17, 310] on div "ID 23160 [PERSON_NAME]-jory agenda Title 18 / 128 PSOAS toimenpiteet Descriptio…" at bounding box center [653, 362] width 1306 height 724
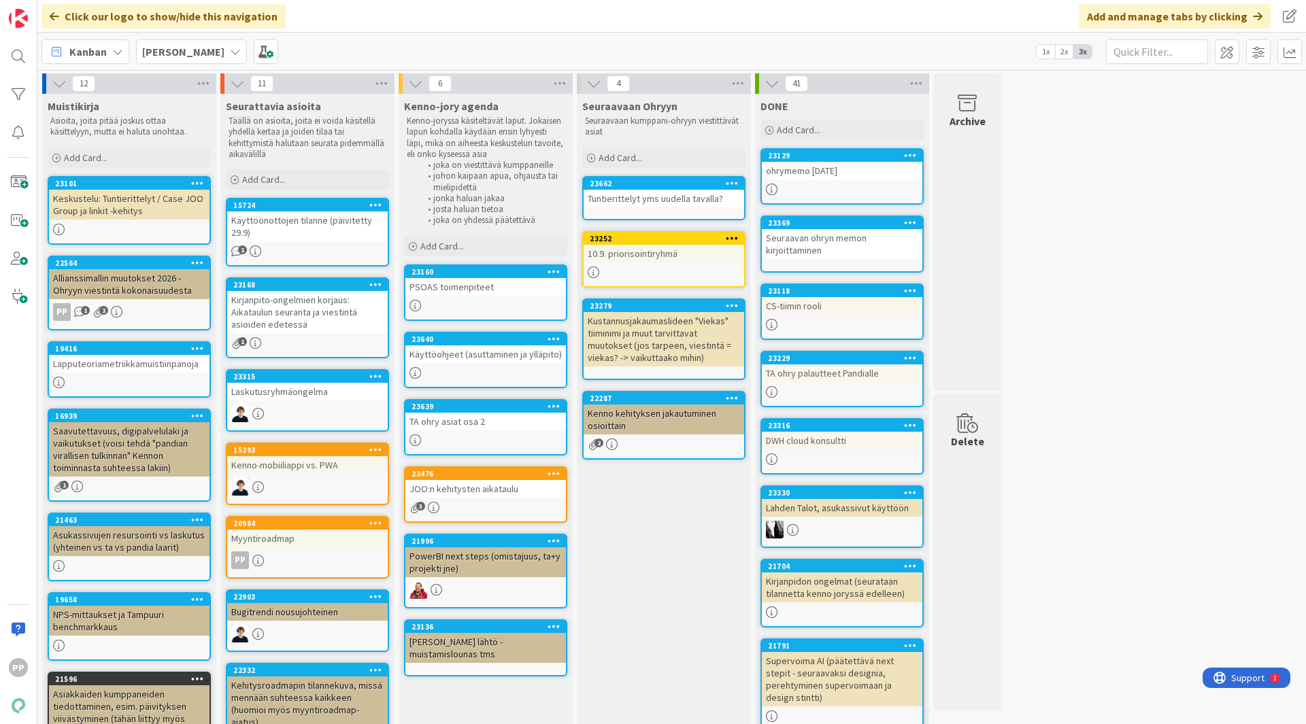
click at [474, 279] on div "PSOAS toimenpiteet" at bounding box center [485, 287] width 161 height 18
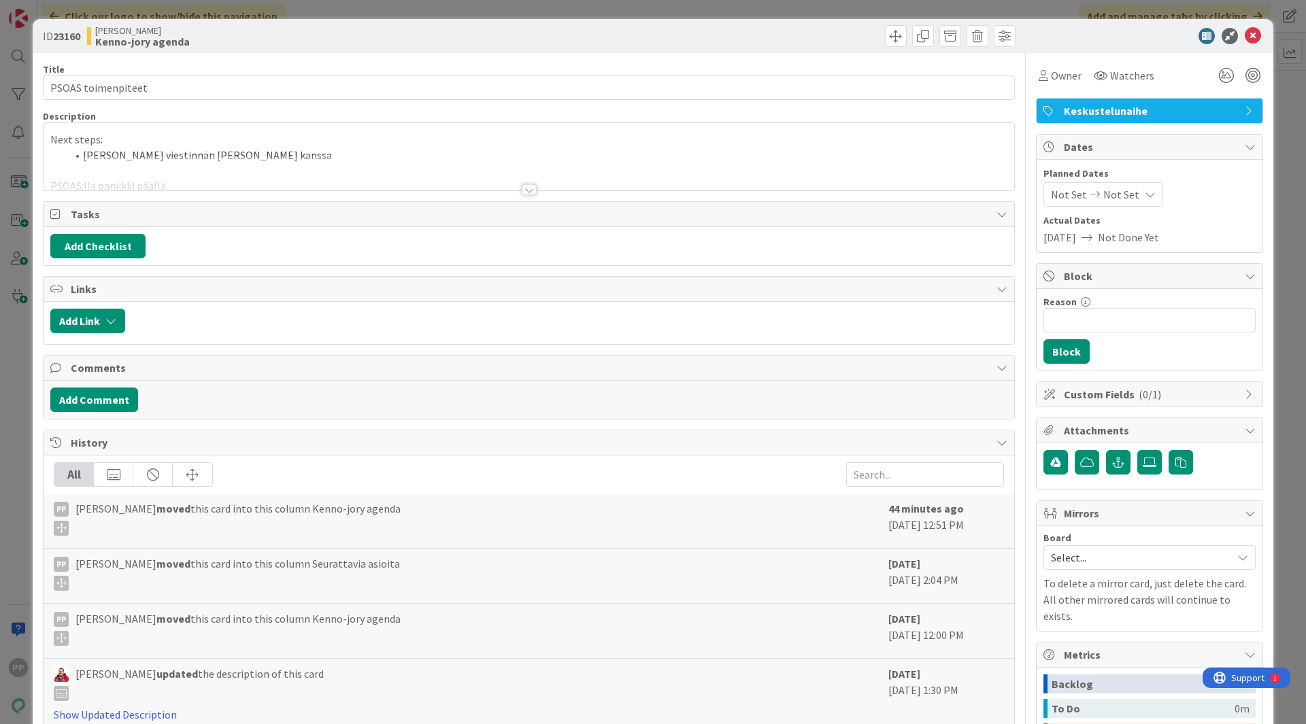
click at [318, 198] on div "Title 18 / 128 PSOAS toimenpiteet Description Next steps: [PERSON_NAME] viestin…" at bounding box center [529, 476] width 972 height 847
click at [310, 180] on div at bounding box center [529, 173] width 971 height 35
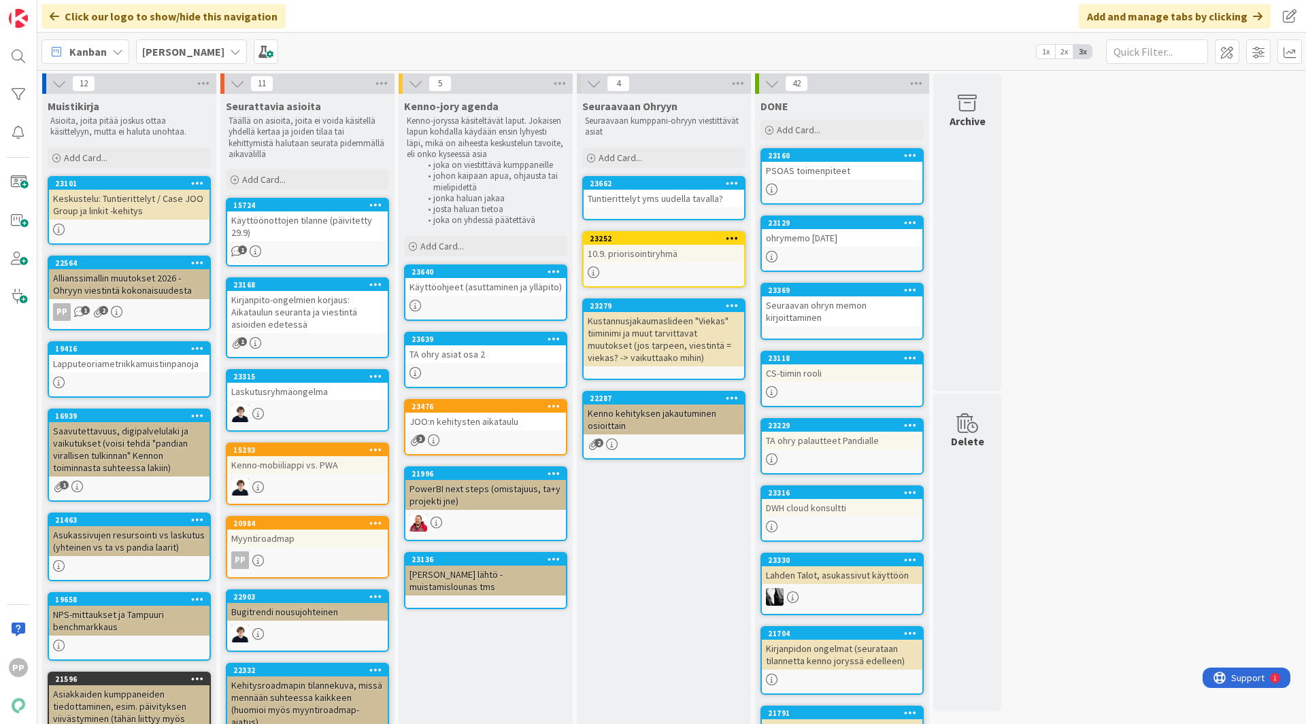
click at [637, 590] on div "Seuraavaan Ohryyn Seuraavaan kumppani-ohryyn viestittävät asiat Add Card... Tem…" at bounding box center [664, 653] width 174 height 1118
click at [488, 292] on div "Käyttöohjeet (asuttaminen ja ylläpito)" at bounding box center [485, 287] width 161 height 18
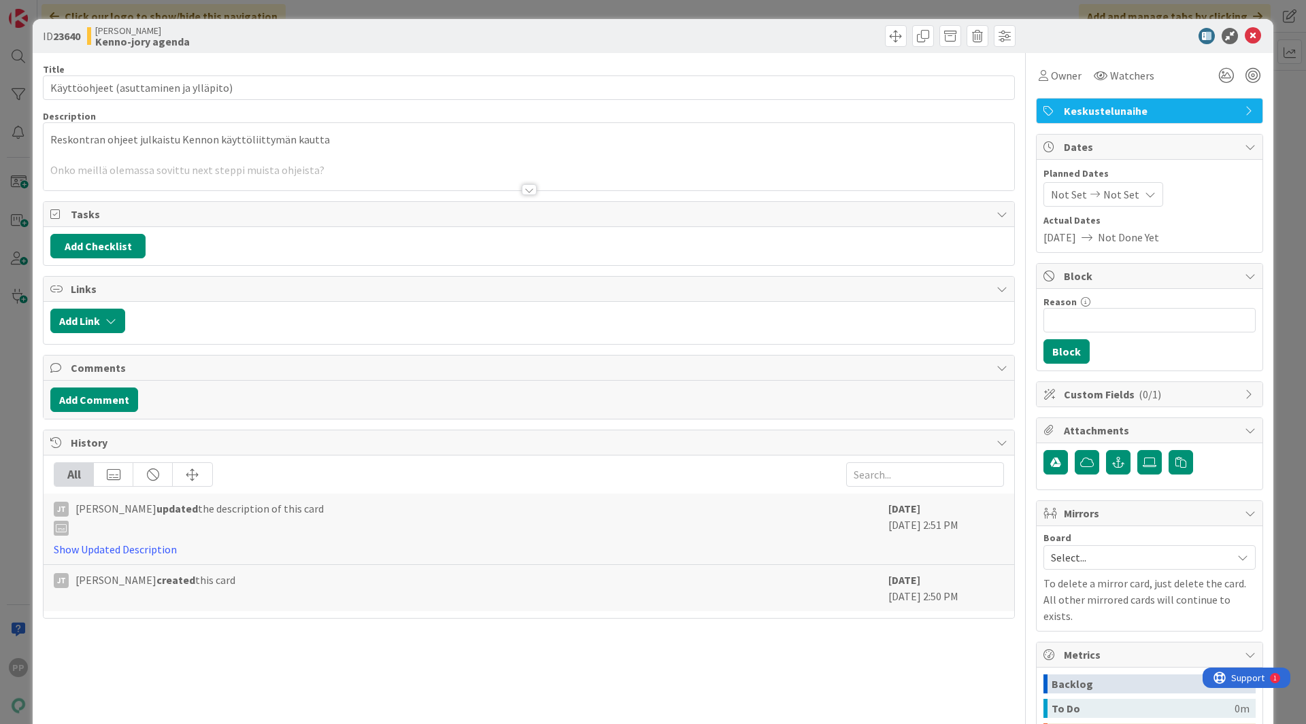
click at [395, 160] on div at bounding box center [529, 173] width 971 height 35
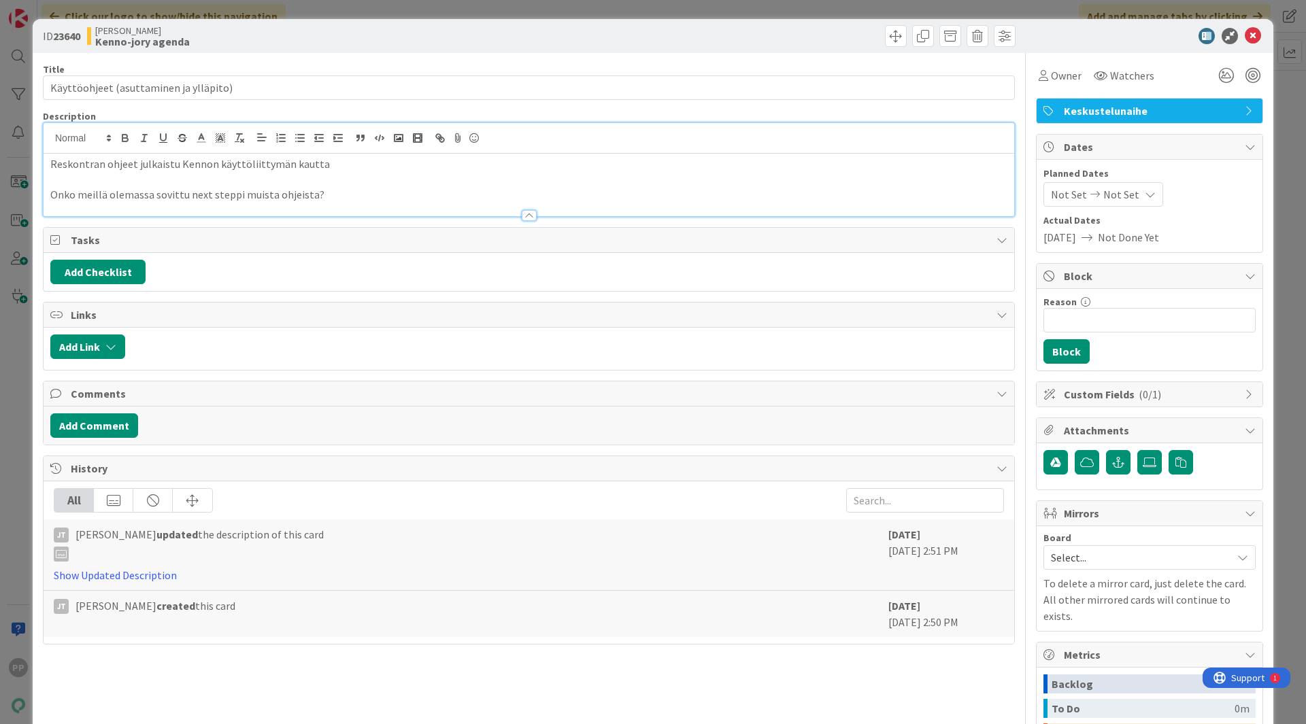
click at [383, 182] on p at bounding box center [528, 180] width 957 height 16
click at [309, 34] on div "[PERSON_NAME]-jory agenda" at bounding box center [306, 36] width 439 height 22
click at [309, 7] on div "ID 23640 [PERSON_NAME]-jory agenda Title 38 / 128 Käyttöohjeet (asuttaminen ja …" at bounding box center [653, 362] width 1306 height 724
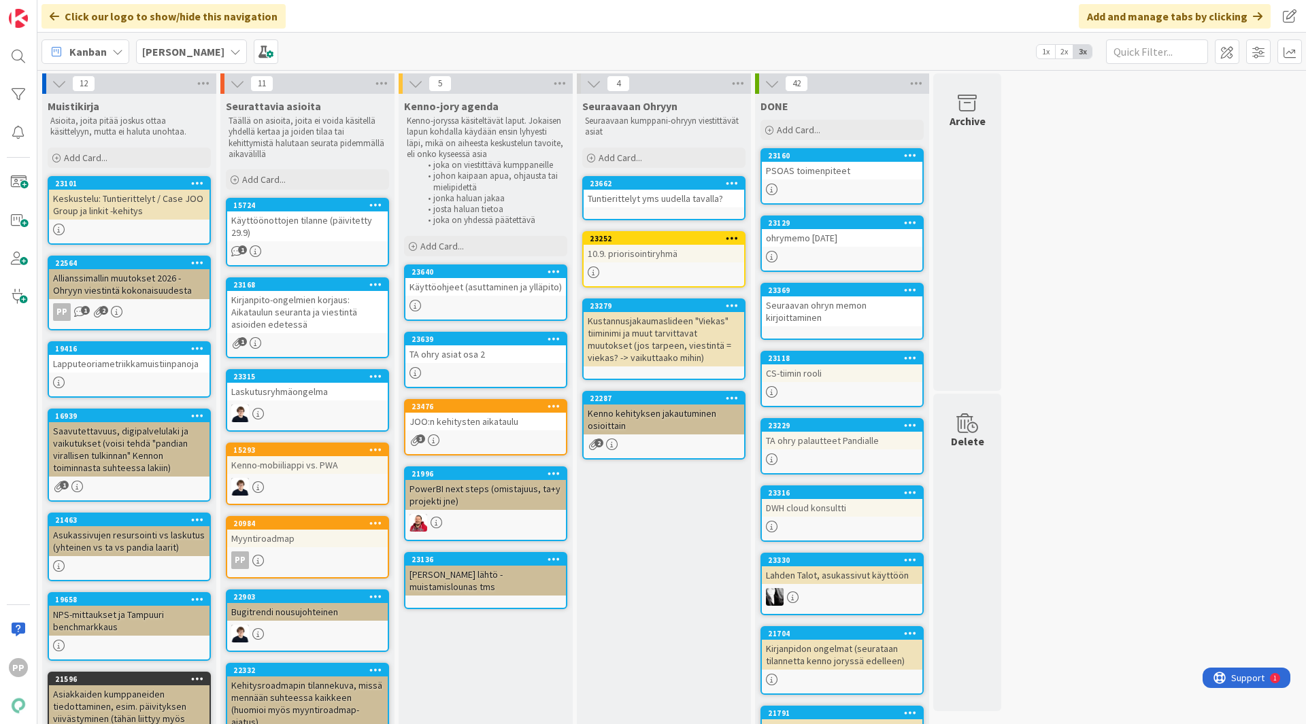
click at [667, 576] on div "Seuraavaan Ohryyn Seuraavaan kumppani-ohryyn viestittävät asiat Add Card... Tem…" at bounding box center [664, 653] width 174 height 1118
click at [1125, 380] on div "12 Muistikirja Asioita, joita pitää joskus ottaa käsittelyyn, mutta ei haluta u…" at bounding box center [671, 645] width 1263 height 1145
click at [468, 354] on div "TA ohry asiat osa 2" at bounding box center [485, 355] width 161 height 18
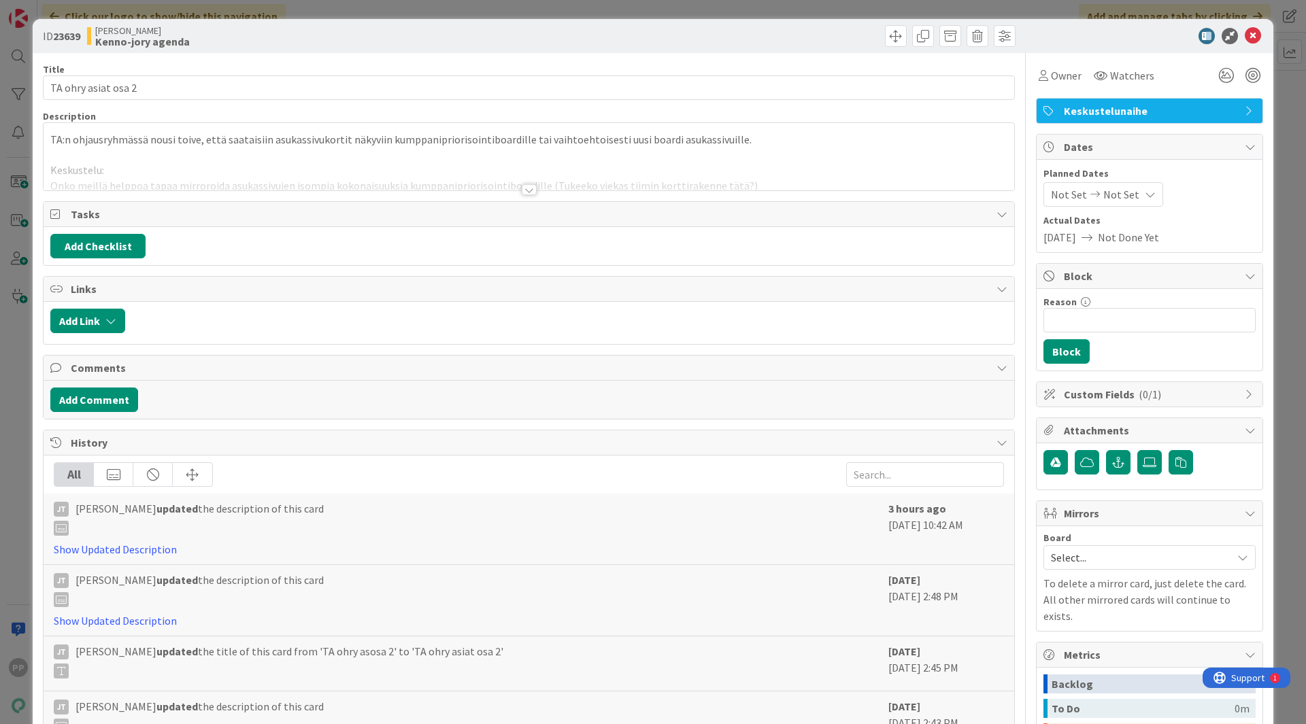
click at [326, 171] on div at bounding box center [529, 173] width 971 height 35
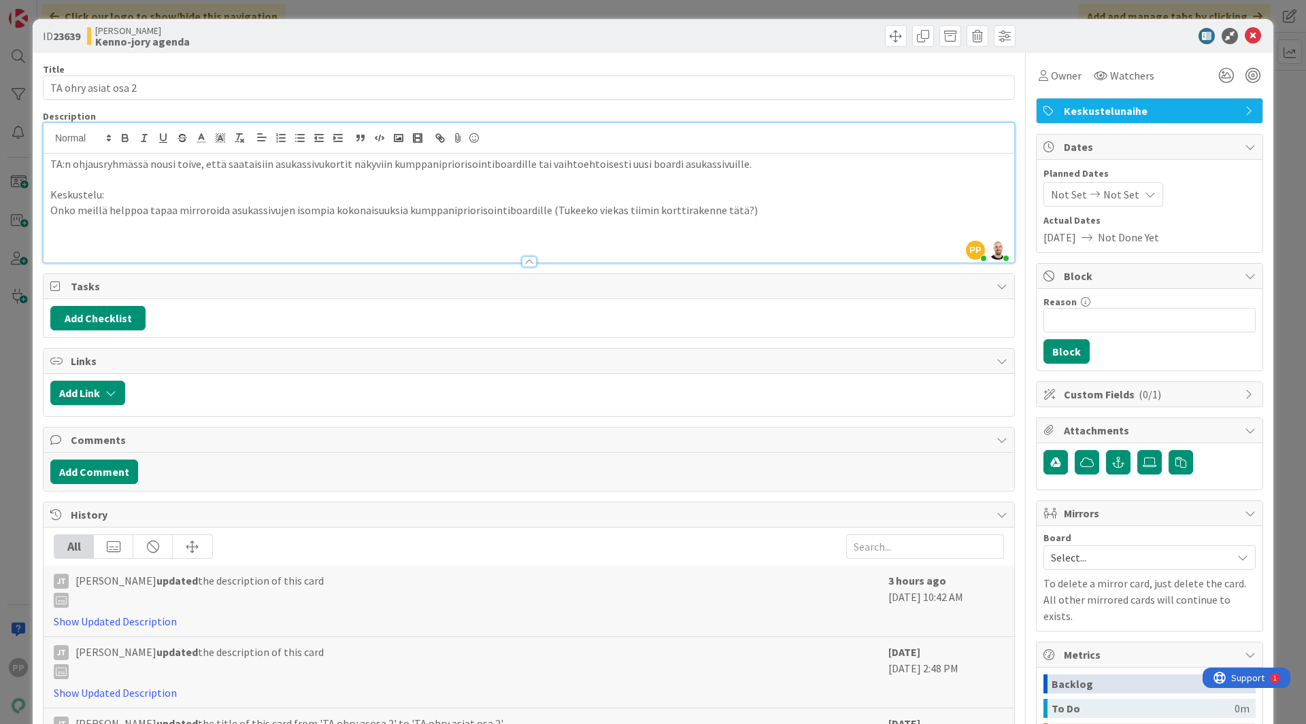
click at [29, 355] on div "ID 23639 [PERSON_NAME]-jory agenda Title 19 / 128 TA ohry asiat osa 2 Descripti…" at bounding box center [653, 362] width 1306 height 724
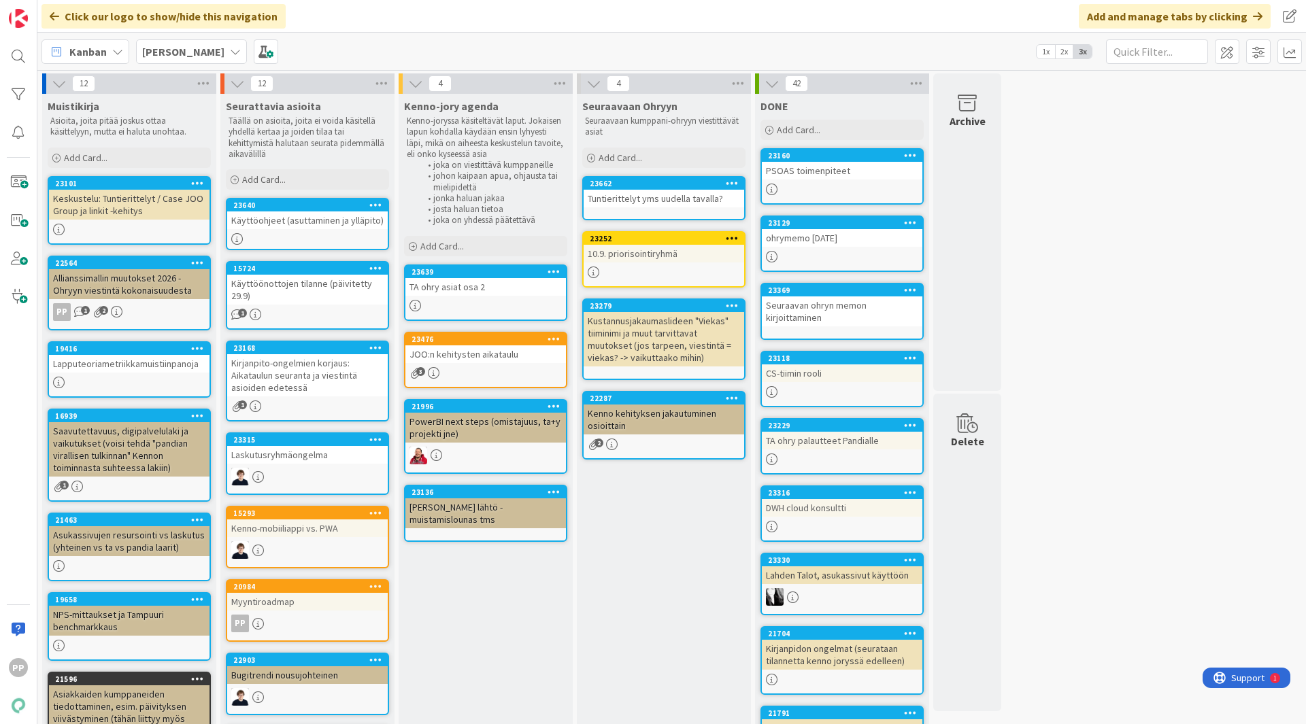
click at [524, 623] on div "Kenno-jory agenda Kenno-joryssa käsiteltävät laput. Jokaisen lapun kohdalla käy…" at bounding box center [486, 684] width 174 height 1181
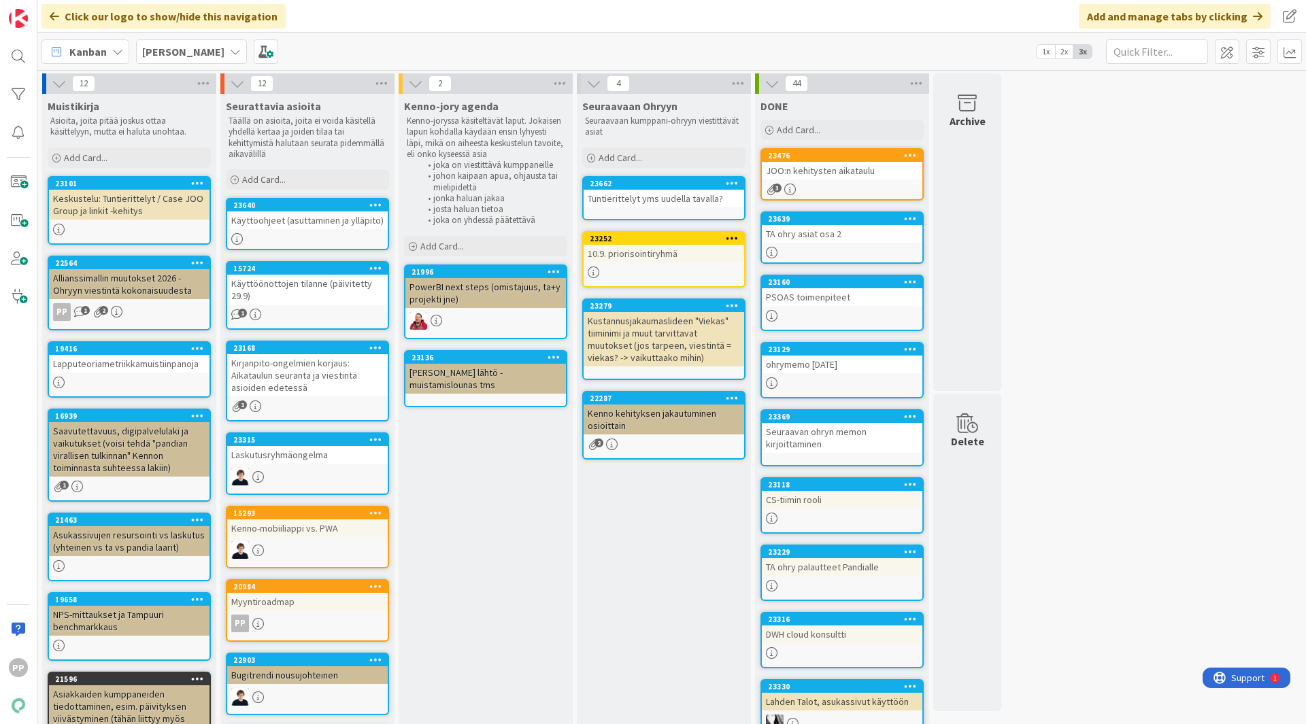
click at [473, 479] on div "Kenno-jory agenda Kenno-joryssa käsiteltävät laput. Jokaisen lapun kohdalla käy…" at bounding box center [486, 684] width 174 height 1181
click at [491, 500] on div "Kenno-jory agenda Kenno-joryssa käsiteltävät laput. Jokaisen lapun kohdalla käy…" at bounding box center [486, 684] width 174 height 1181
click at [514, 301] on div "PowerBI next steps (omistajuus, ta+y projekti jne)" at bounding box center [485, 293] width 161 height 30
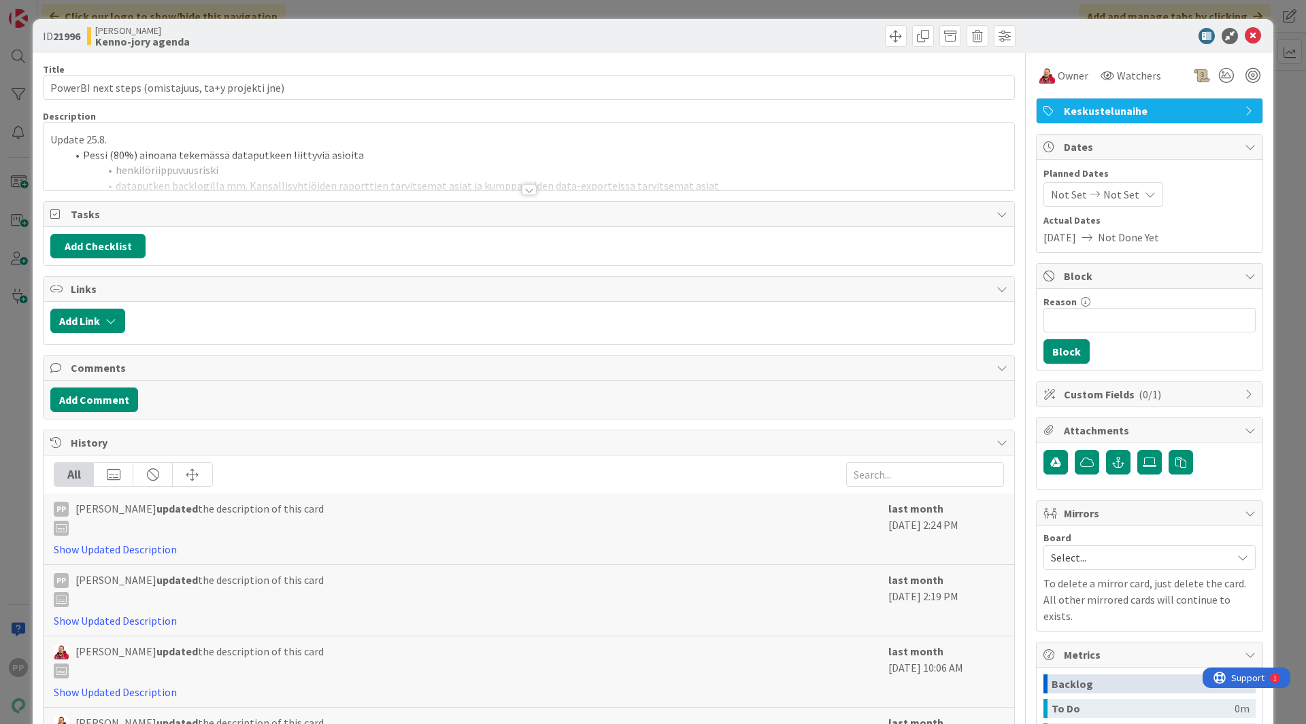
click at [522, 185] on div at bounding box center [529, 189] width 15 height 11
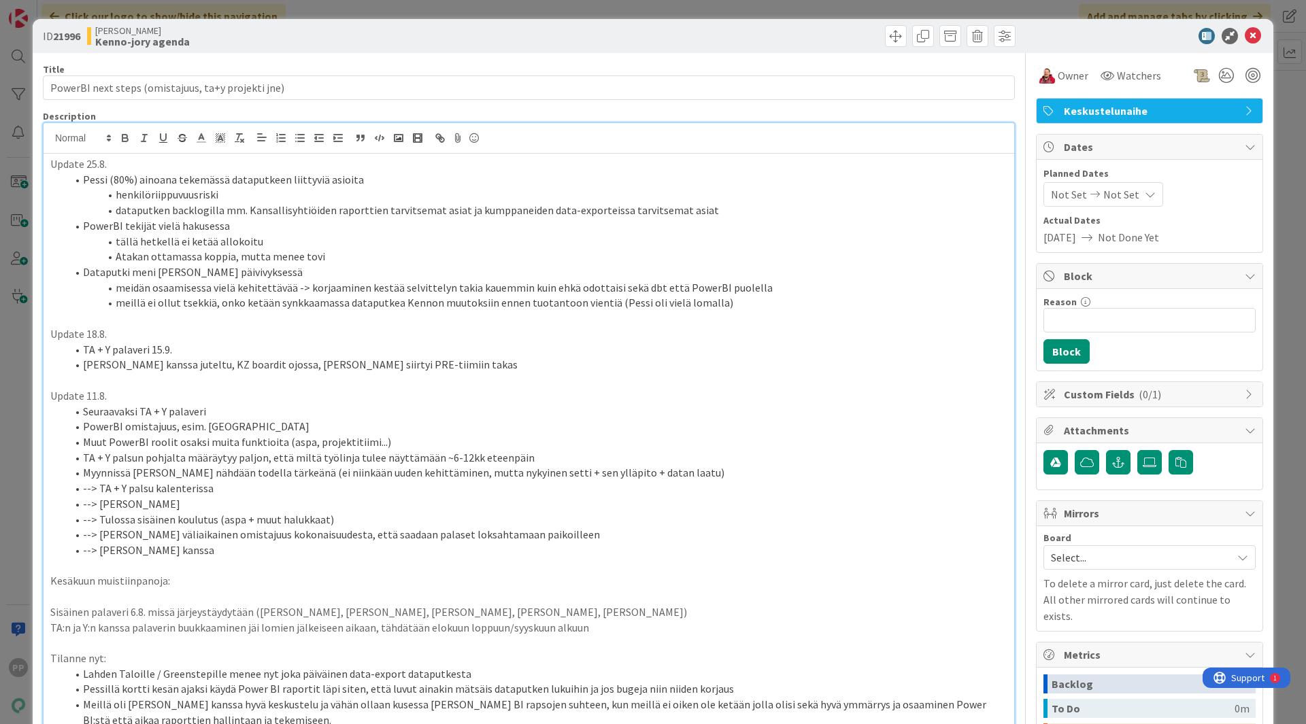
click at [557, 50] on div "ID 21996 [PERSON_NAME]-jory agenda" at bounding box center [653, 36] width 1241 height 34
click at [581, 5] on div "ID 21996 [PERSON_NAME]-jory agenda Title 50 / 128 PowerBI next steps (omistajuu…" at bounding box center [653, 362] width 1306 height 724
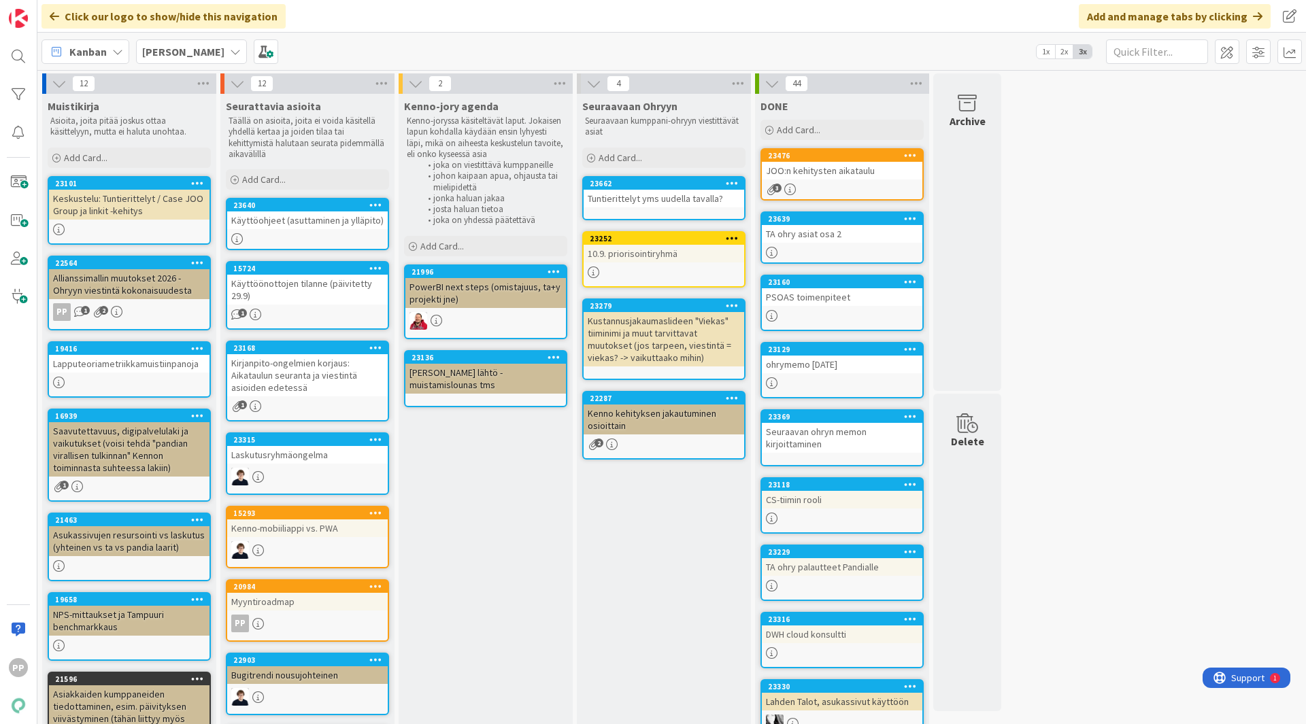
click at [581, 5] on div "Click our logo to show/hide this navigation Add and manage tabs by clicking" at bounding box center [671, 16] width 1269 height 33
click at [1125, 316] on div "12 Muistikirja Asioita, joita pitää joskus ottaa käsittelyyn, mutta ei haluta u…" at bounding box center [671, 677] width 1263 height 1208
click at [514, 284] on div "PowerBI next steps (omistajuus, ta+y projekti jne)" at bounding box center [485, 293] width 161 height 30
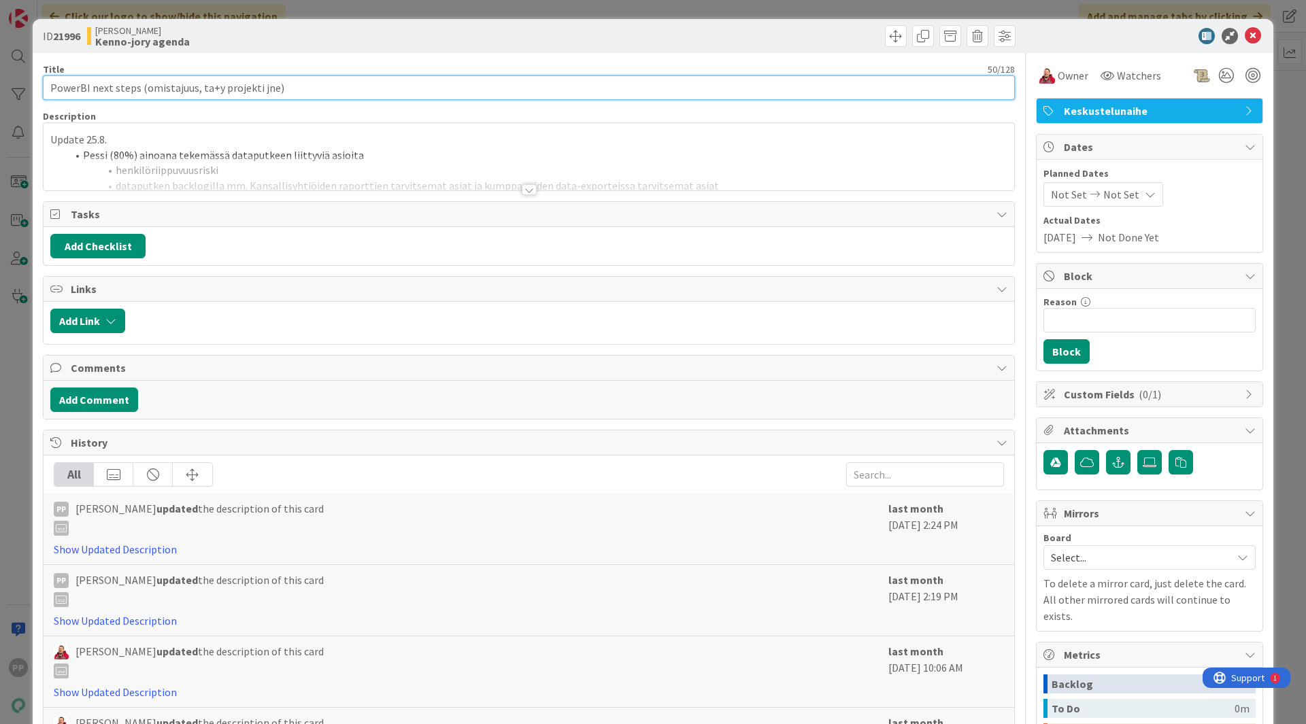
drag, startPoint x: 195, startPoint y: 86, endPoint x: 941, endPoint y: 319, distance: 781.2
click at [941, 319] on div "Title 50 / 128 PowerBI next steps (omistajuus, ta+y projekti jne) Description U…" at bounding box center [529, 476] width 972 height 847
type input "PowerBI next steps (omistajuus, läpikäynti, jatkokehitystarpeet)"
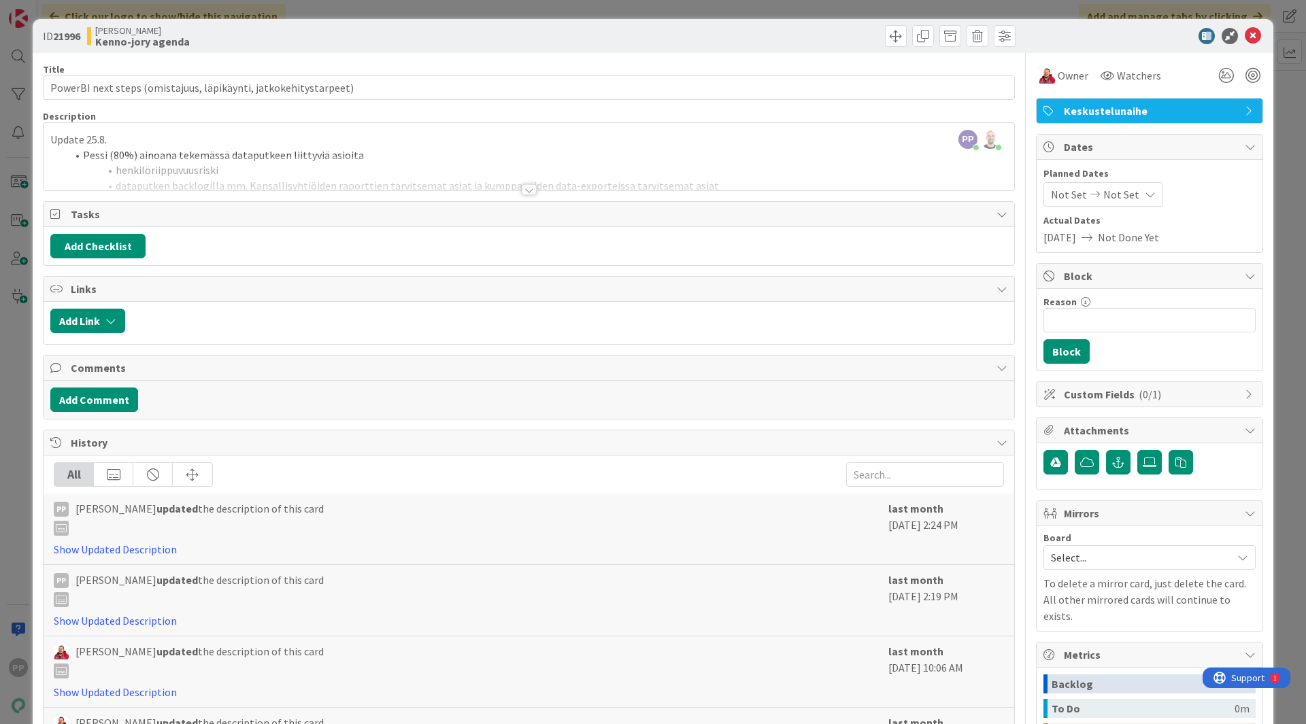
click at [688, 64] on div "Title 64 / 128" at bounding box center [529, 69] width 972 height 12
click at [662, 8] on div "ID 21996 [PERSON_NAME]-jory agenda Title 64 / 128 PowerBI next steps (omistajuu…" at bounding box center [653, 362] width 1306 height 724
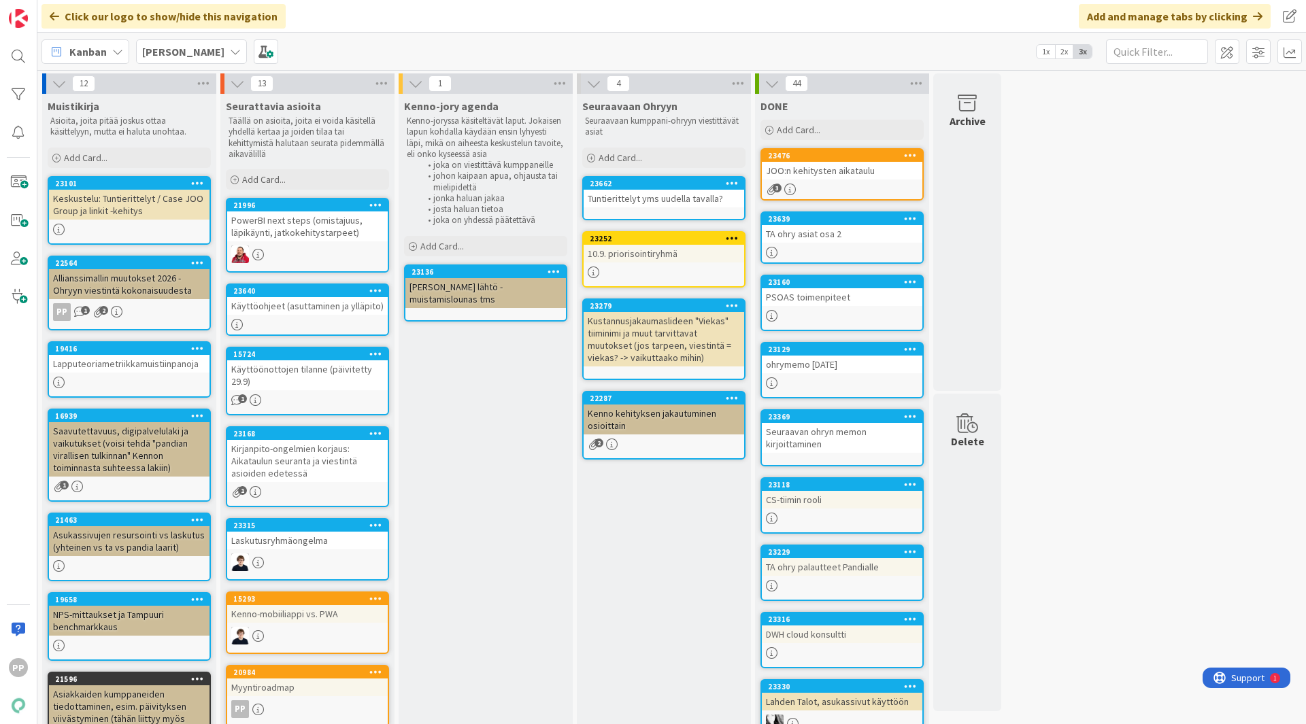
click at [465, 558] on div "Kenno-jory agenda Kenno-joryssa käsiteltävät laput. Jokaisen lapun kohdalla käy…" at bounding box center [486, 727] width 174 height 1267
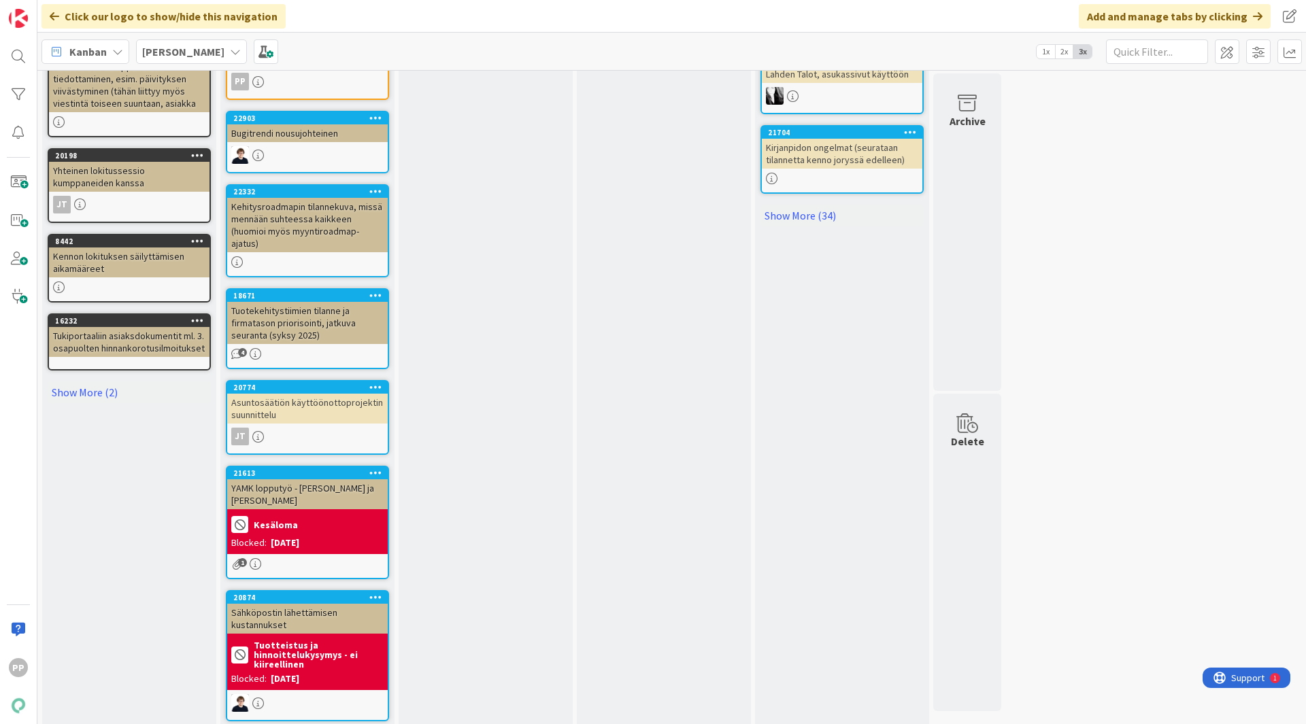
scroll to position [631, 0]
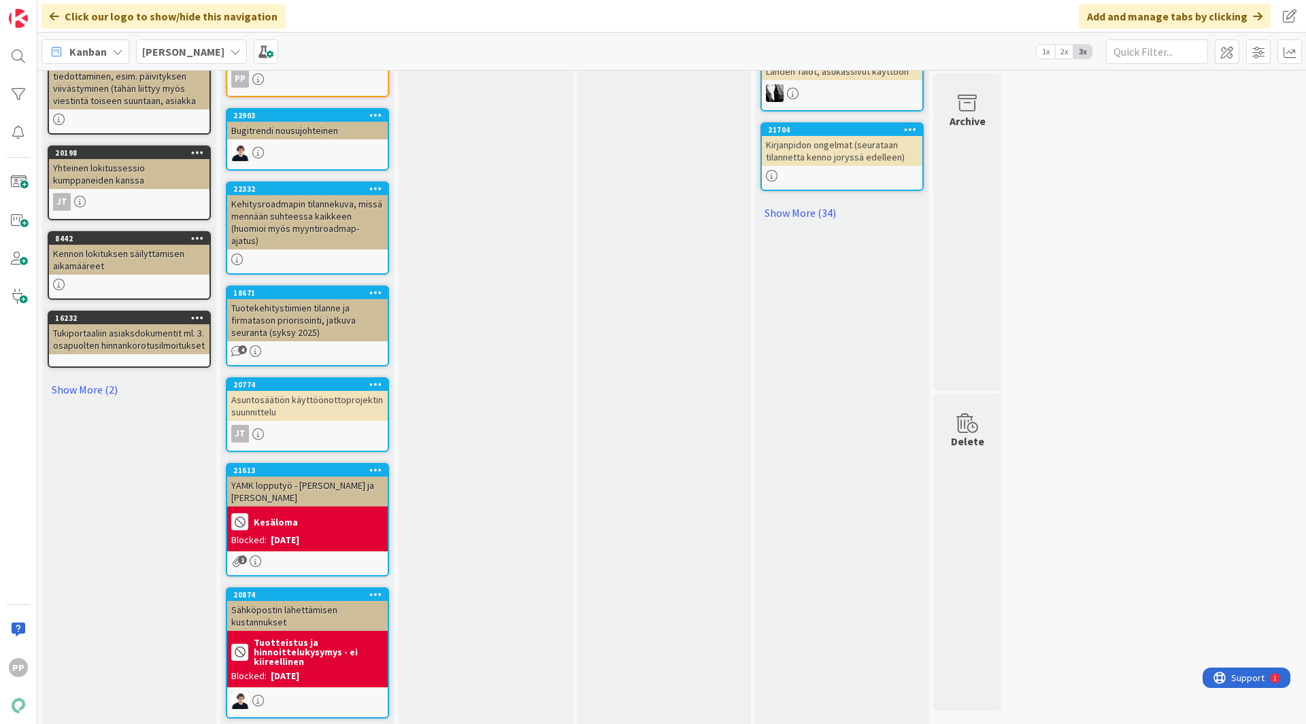
click at [516, 404] on div "Kenno-jory agenda Kenno-joryssa käsiteltävät laput. Jokaisen lapun kohdalla käy…" at bounding box center [486, 96] width 174 height 1267
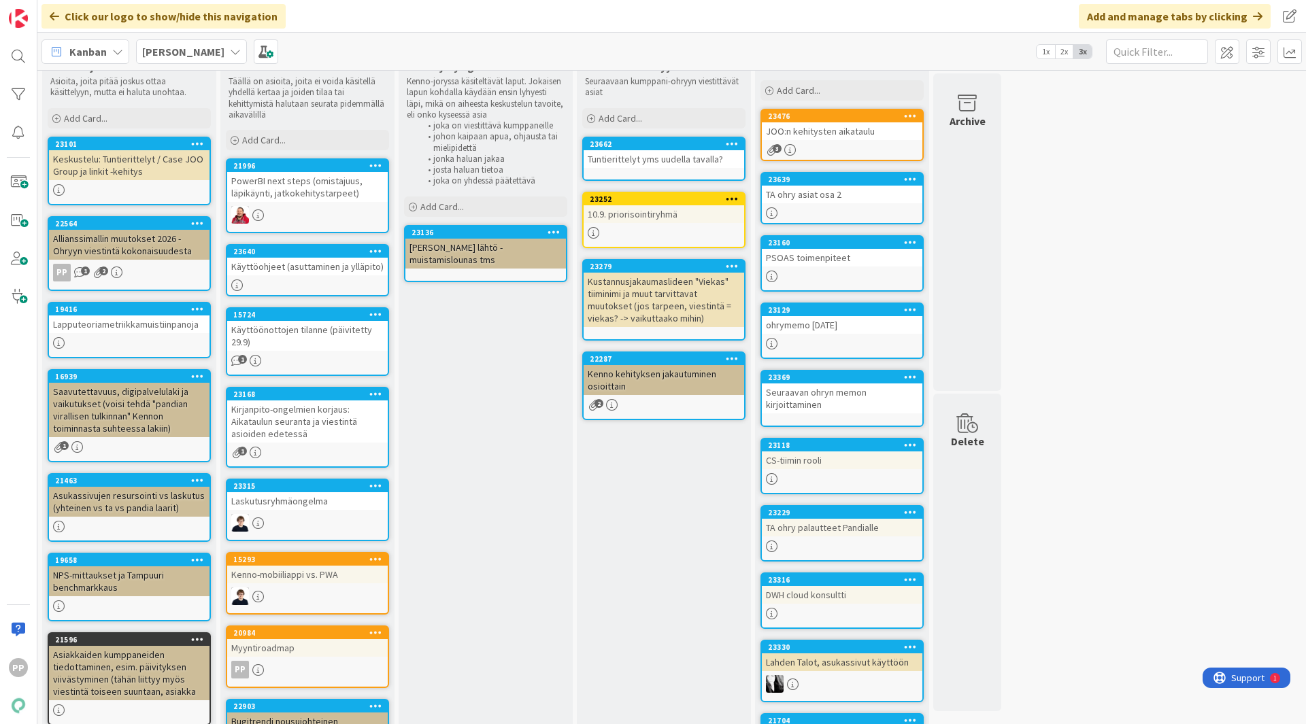
scroll to position [39, 0]
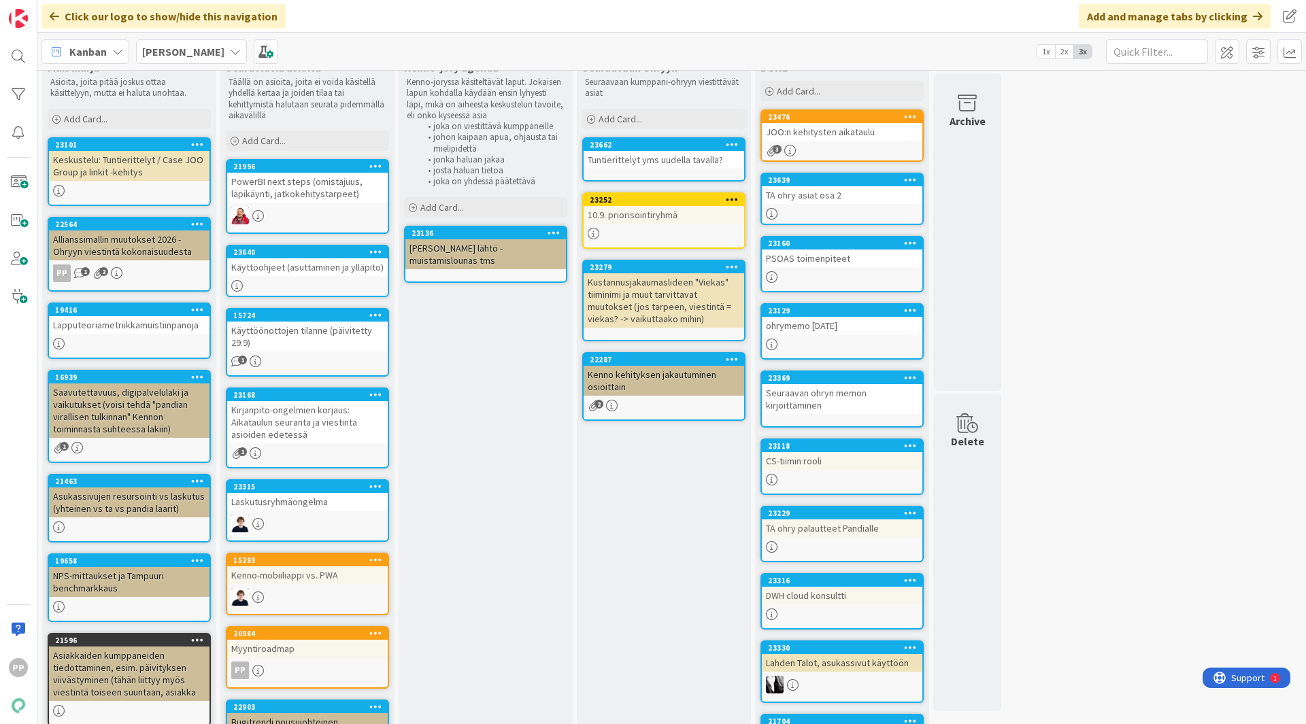
click at [345, 339] on div "Käyttöönottojen tilanne (päivitetty 29.9)" at bounding box center [307, 337] width 161 height 30
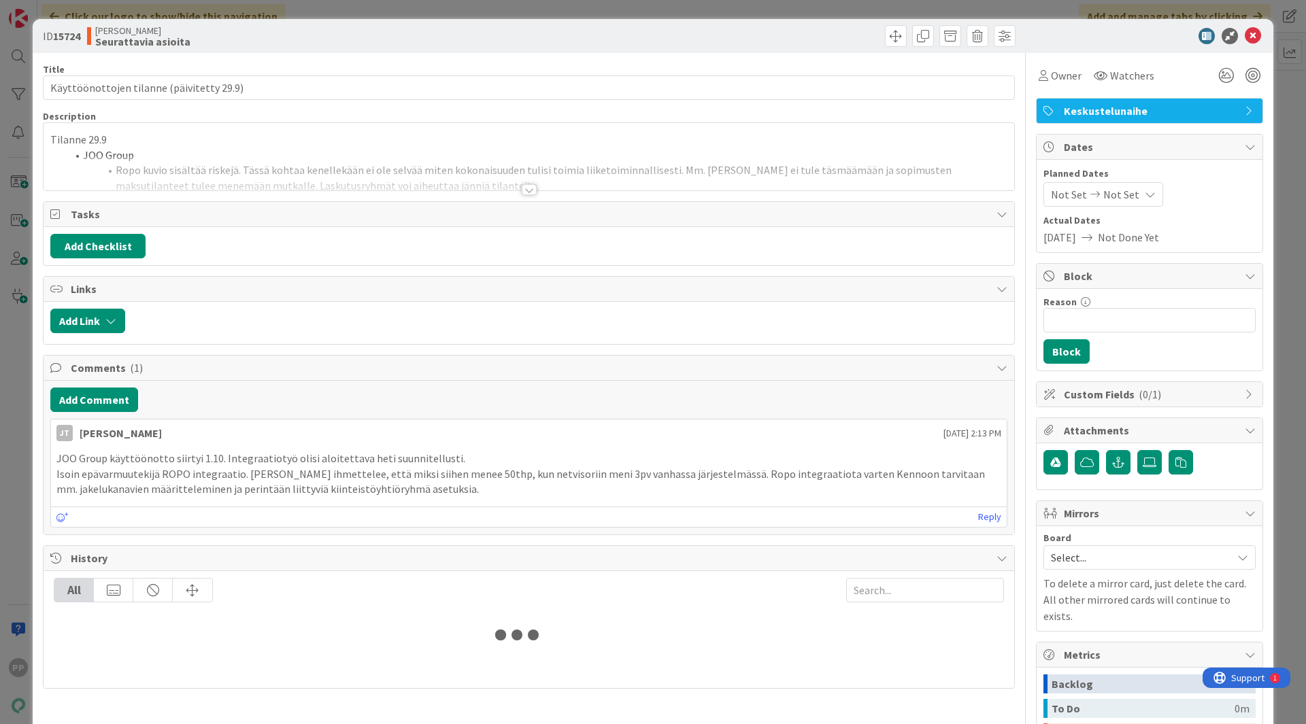
click at [486, 133] on p "Tilanne 29.9" at bounding box center [528, 140] width 957 height 16
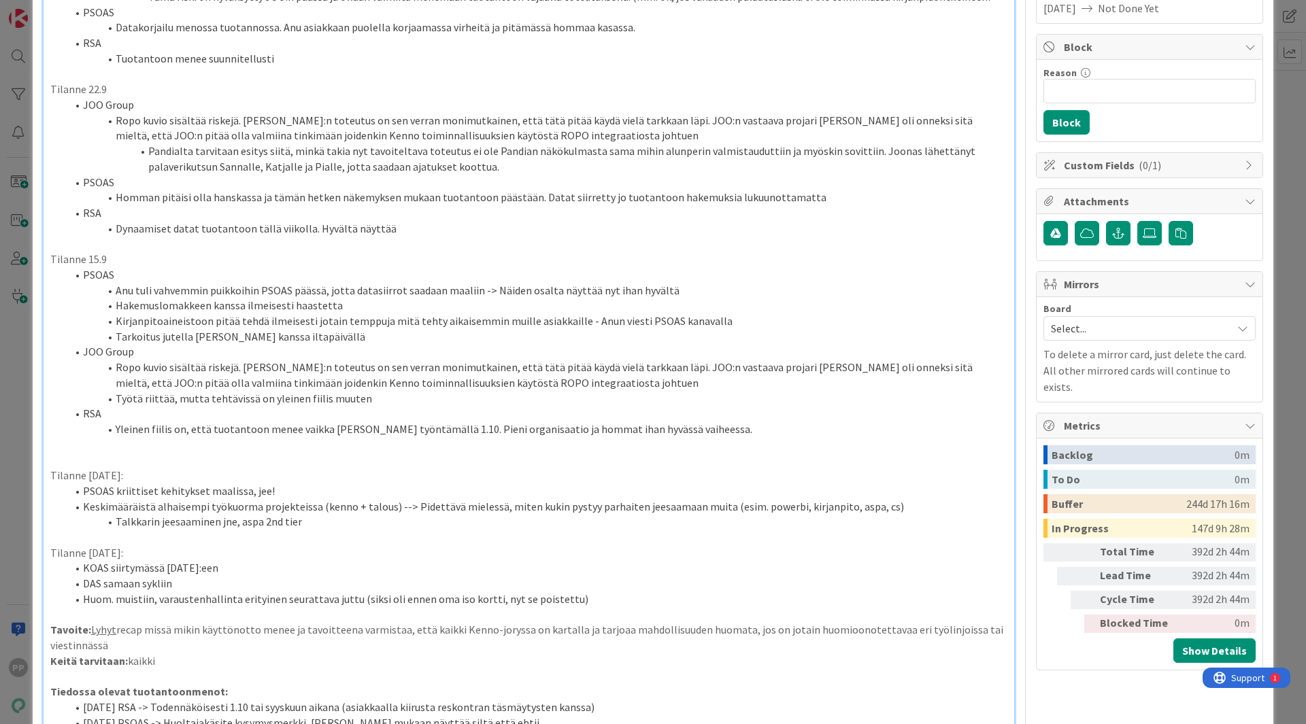
scroll to position [248, 0]
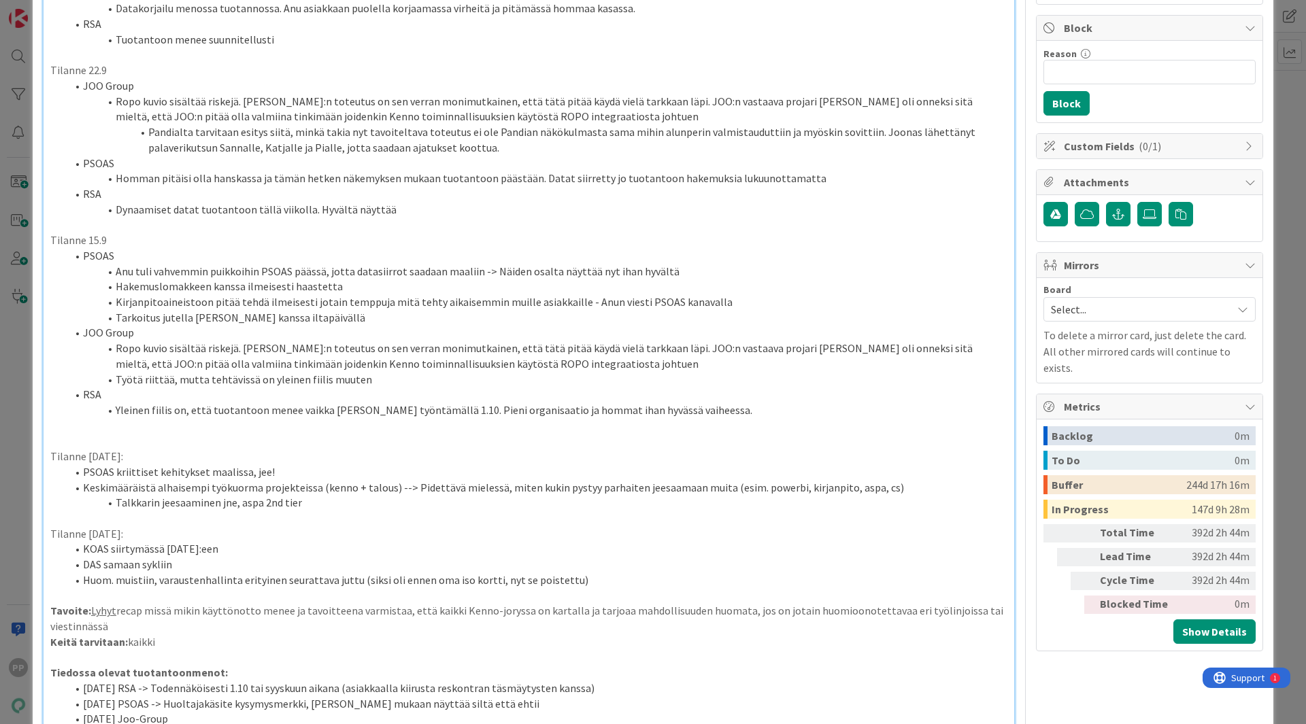
drag, startPoint x: 246, startPoint y: 552, endPoint x: 84, endPoint y: 552, distance: 161.9
click at [84, 552] on li "KOAS siirtymässä [DATE]:een" at bounding box center [537, 549] width 941 height 16
drag, startPoint x: 84, startPoint y: 552, endPoint x: 253, endPoint y: 546, distance: 169.5
click at [253, 546] on li "KOAS siirtymässä [DATE]:een" at bounding box center [537, 549] width 941 height 16
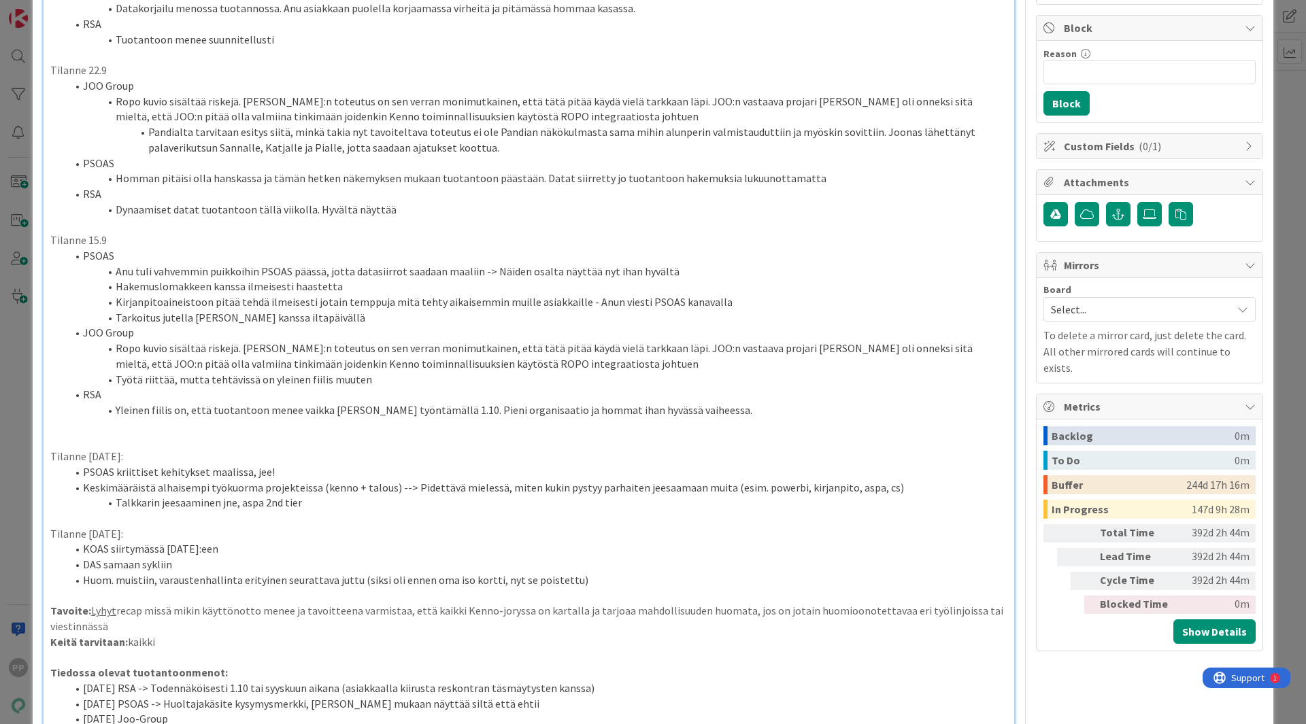
click at [253, 546] on li "KOAS siirtymässä [DATE]:een" at bounding box center [537, 549] width 941 height 16
drag, startPoint x: 253, startPoint y: 546, endPoint x: 259, endPoint y: 533, distance: 13.7
click at [259, 533] on div "Tilanne 29.9 JOO Group Ropo kuvio sisältää riskejä. Tässä kohtaa kenellekään ei…" at bounding box center [529, 462] width 971 height 1114
click at [259, 533] on p "Tilanne [DATE]:" at bounding box center [528, 535] width 957 height 16
click at [307, 195] on li "RSA" at bounding box center [537, 194] width 941 height 16
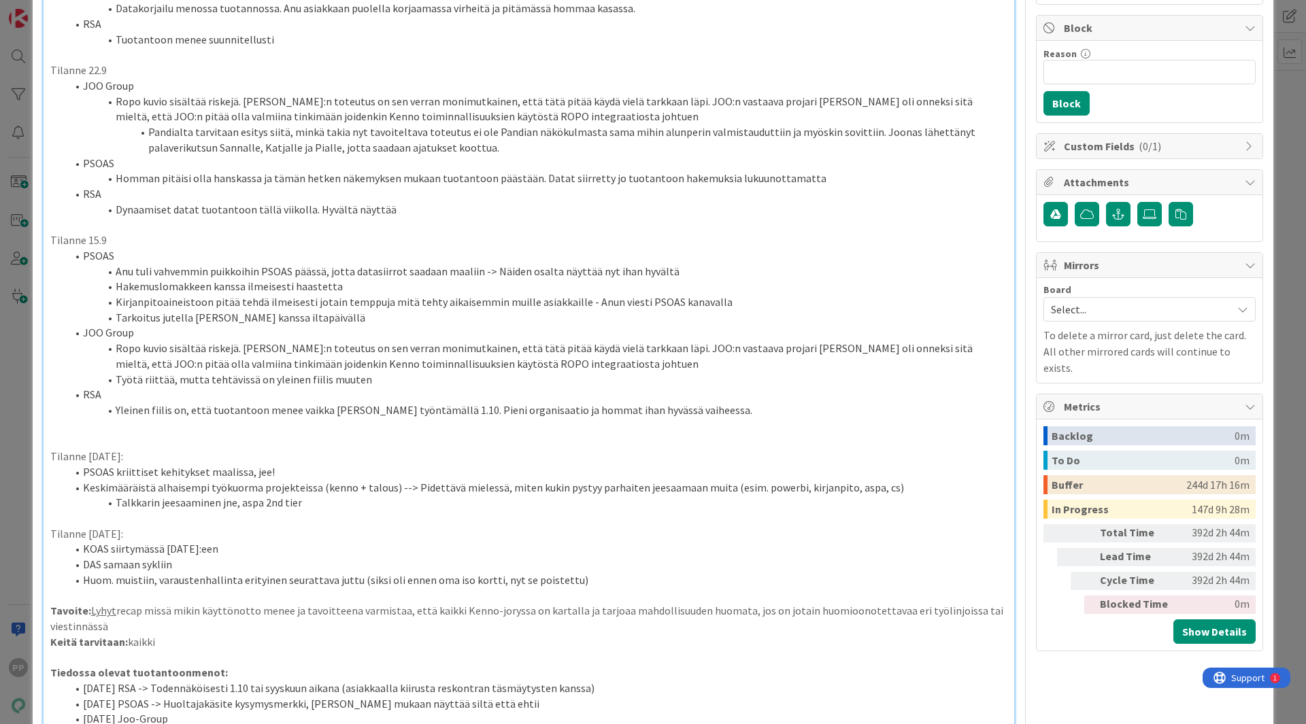
scroll to position [0, 0]
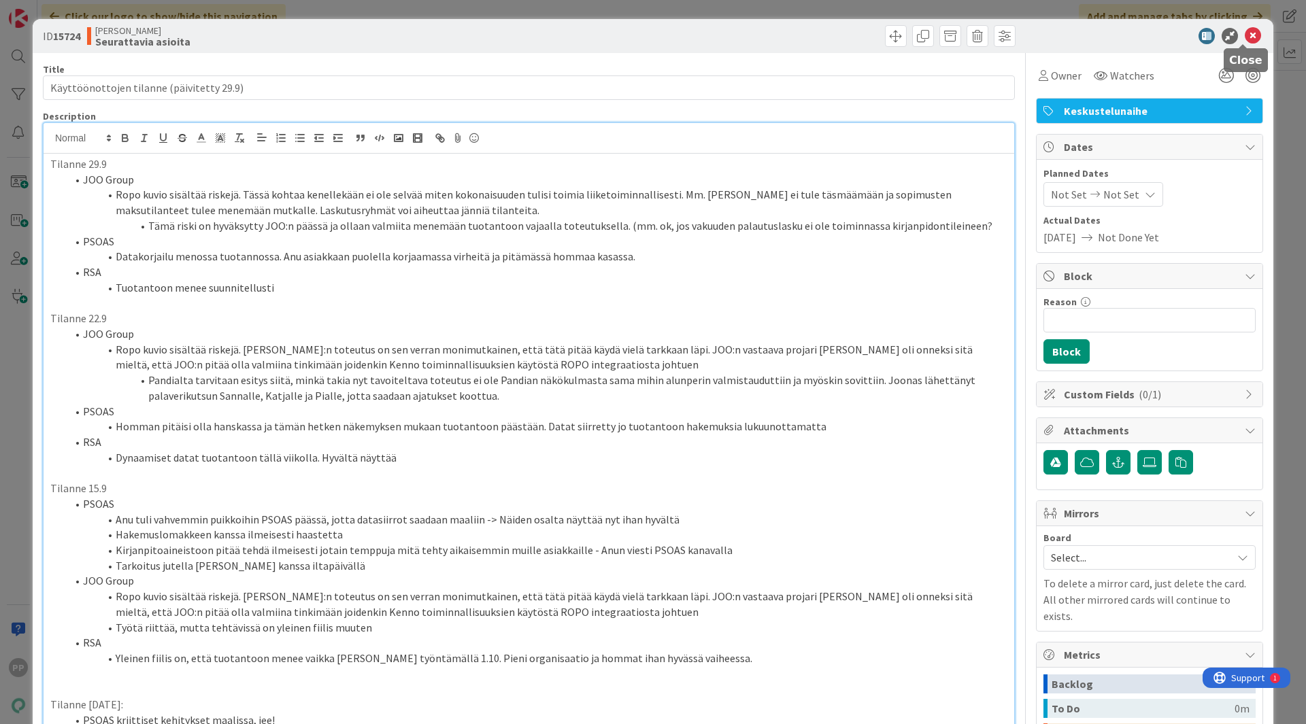
click at [1245, 30] on icon at bounding box center [1253, 36] width 16 height 16
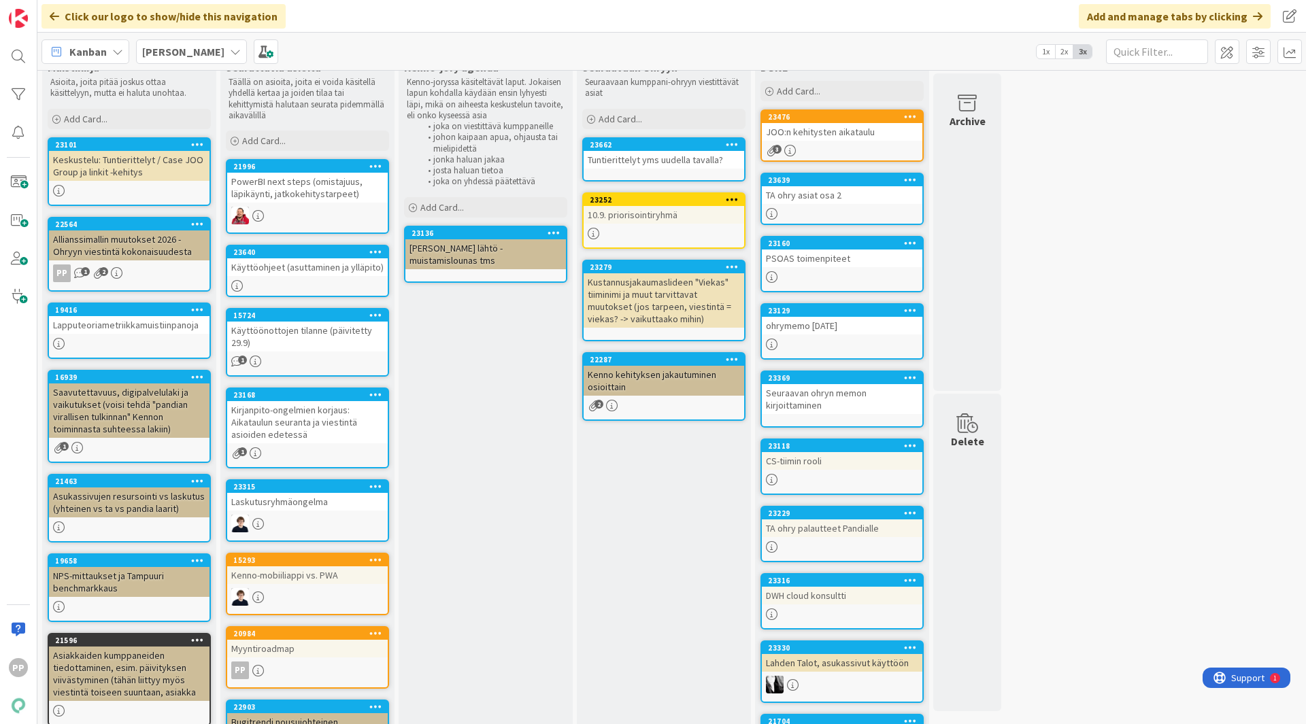
click at [526, 581] on div "Kenno-jory agenda Kenno-joryssa käsiteltävät laput. Jokaisen lapun kohdalla käy…" at bounding box center [486, 688] width 174 height 1267
click at [715, 535] on div "Seuraavaan Ohryyn Seuraavaan kumppani-ohryyn viestittävät asiat Add Card... Tem…" at bounding box center [664, 688] width 174 height 1267
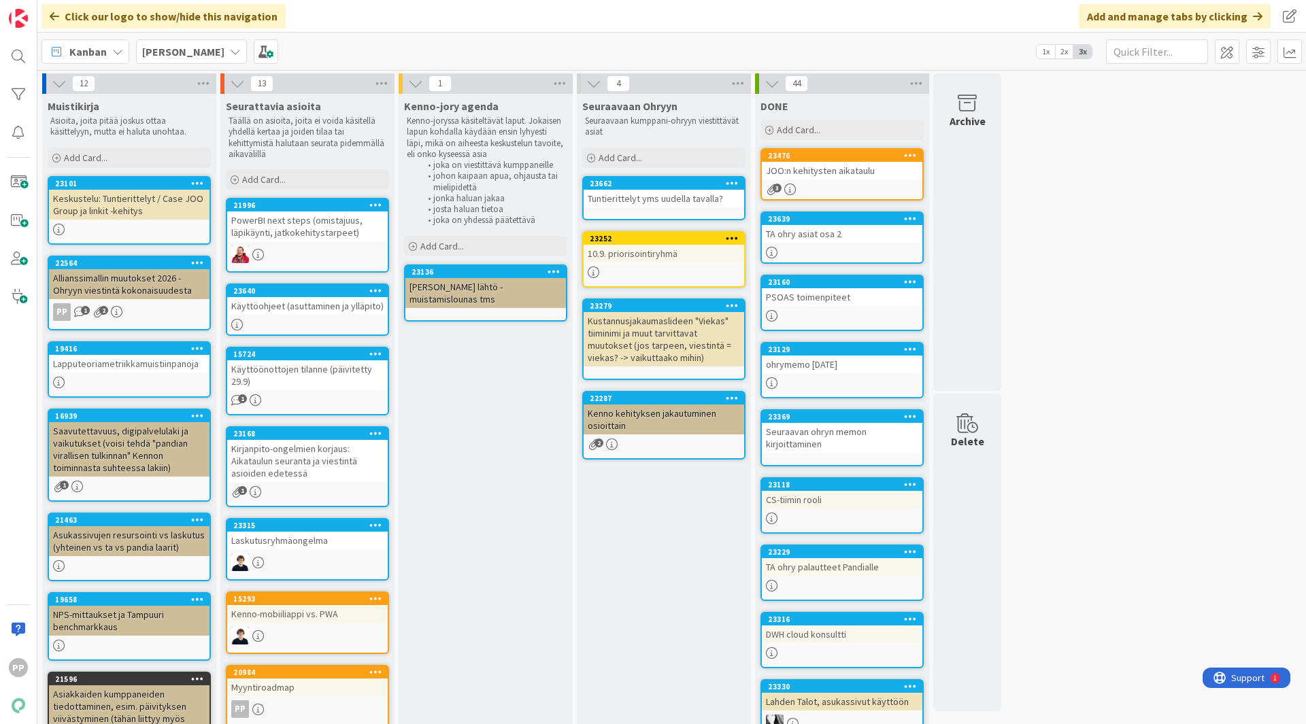
click at [1185, 357] on div "12 Muistikirja Asioita, joita pitää joskus ottaa käsittelyyn, mutta ei haluta u…" at bounding box center [671, 720] width 1263 height 1294
click at [516, 439] on div "Kenno-jory agenda Kenno-joryssa käsiteltävät laput. Jokaisen lapun kohdalla käy…" at bounding box center [486, 727] width 174 height 1267
click at [652, 549] on div "Seuraavaan Ohryyn Seuraavaan kumppani-ohryyn viestittävät asiat Add Card... Tem…" at bounding box center [664, 727] width 174 height 1267
click at [499, 471] on div "Kenno-jory agenda Kenno-joryssa käsiteltävät laput. Jokaisen lapun kohdalla käy…" at bounding box center [486, 727] width 174 height 1267
click at [517, 403] on div "Kenno-jory agenda Kenno-joryssa käsiteltävät laput. Jokaisen lapun kohdalla käy…" at bounding box center [486, 727] width 174 height 1267
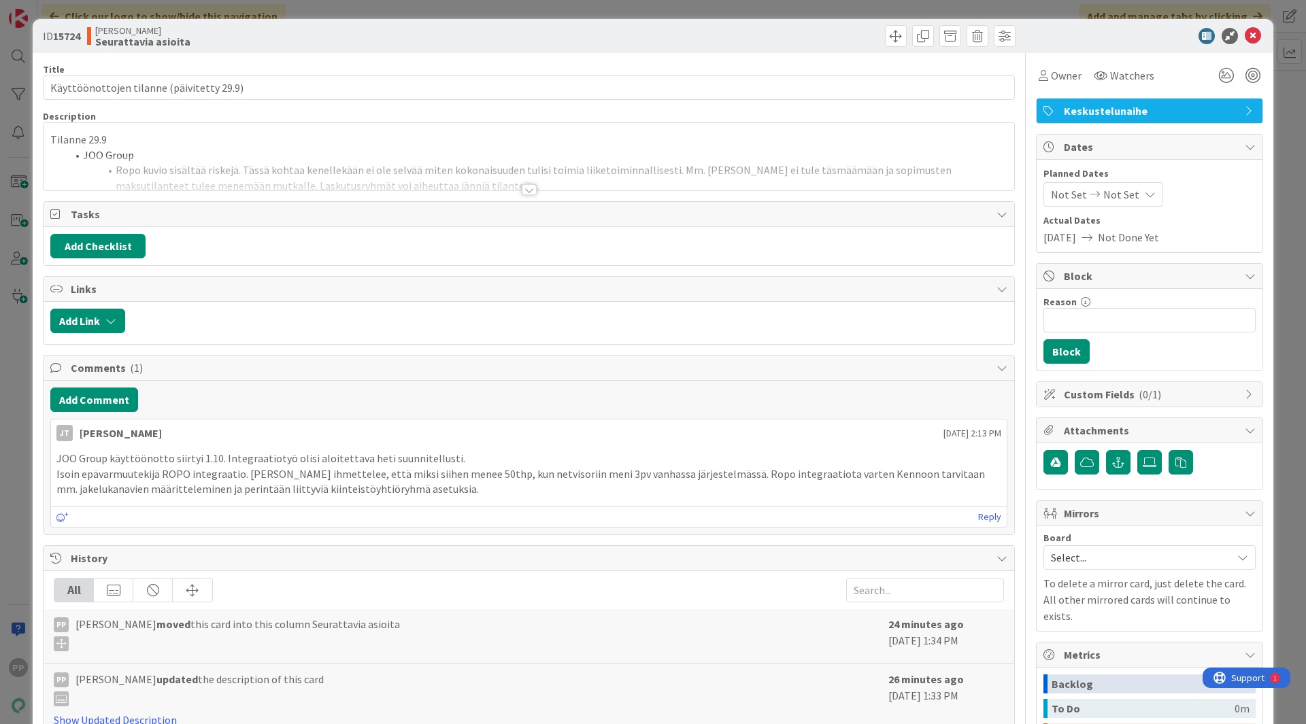
click at [18, 499] on div "ID 15724 [PERSON_NAME] asioita Title 41 / 128 Käyttöönottojen tilanne (päivitet…" at bounding box center [653, 362] width 1306 height 724
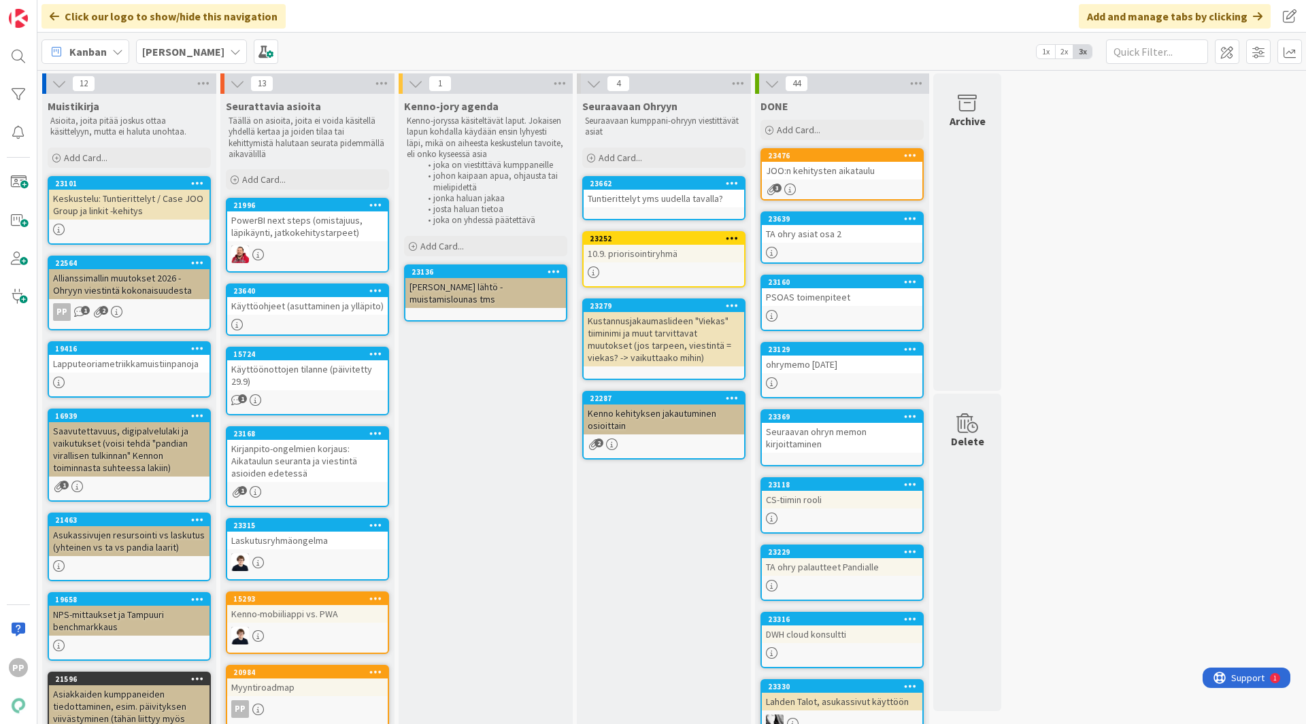
click at [480, 47] on div "Kanban [PERSON_NAME] 1x 2x 3x" at bounding box center [671, 51] width 1269 height 37
click at [483, 659] on div "Kenno-jory agenda Kenno-joryssa käsiteltävät laput. Jokaisen lapun kohdalla käy…" at bounding box center [486, 727] width 174 height 1267
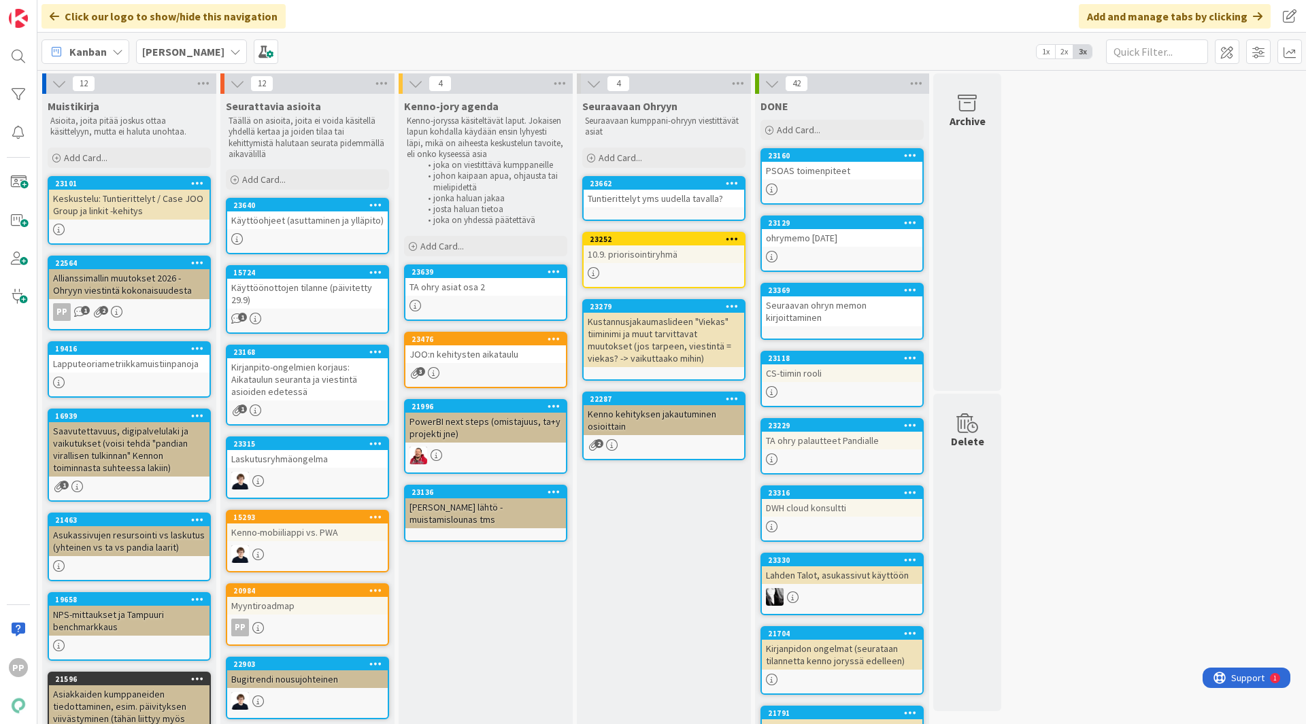
click at [190, 60] on div "[PERSON_NAME]" at bounding box center [191, 51] width 111 height 24
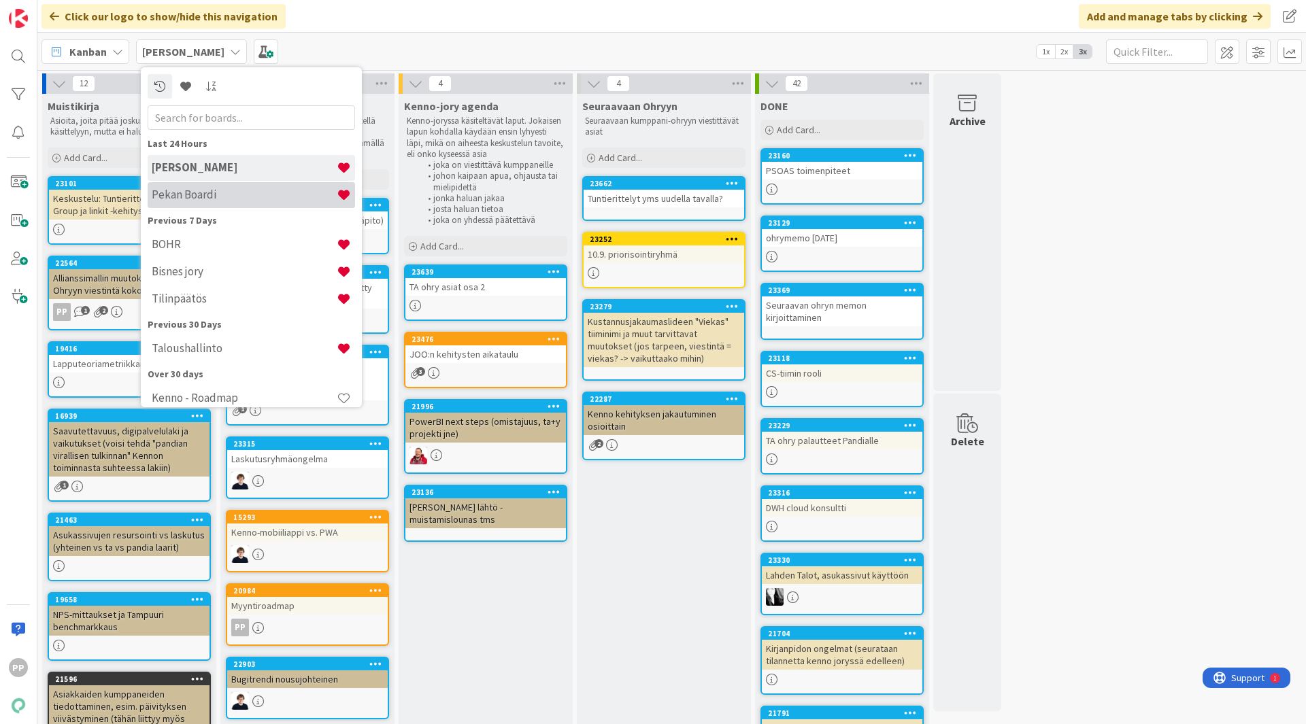
click at [207, 191] on h4 "Pekan Boardi" at bounding box center [244, 195] width 185 height 14
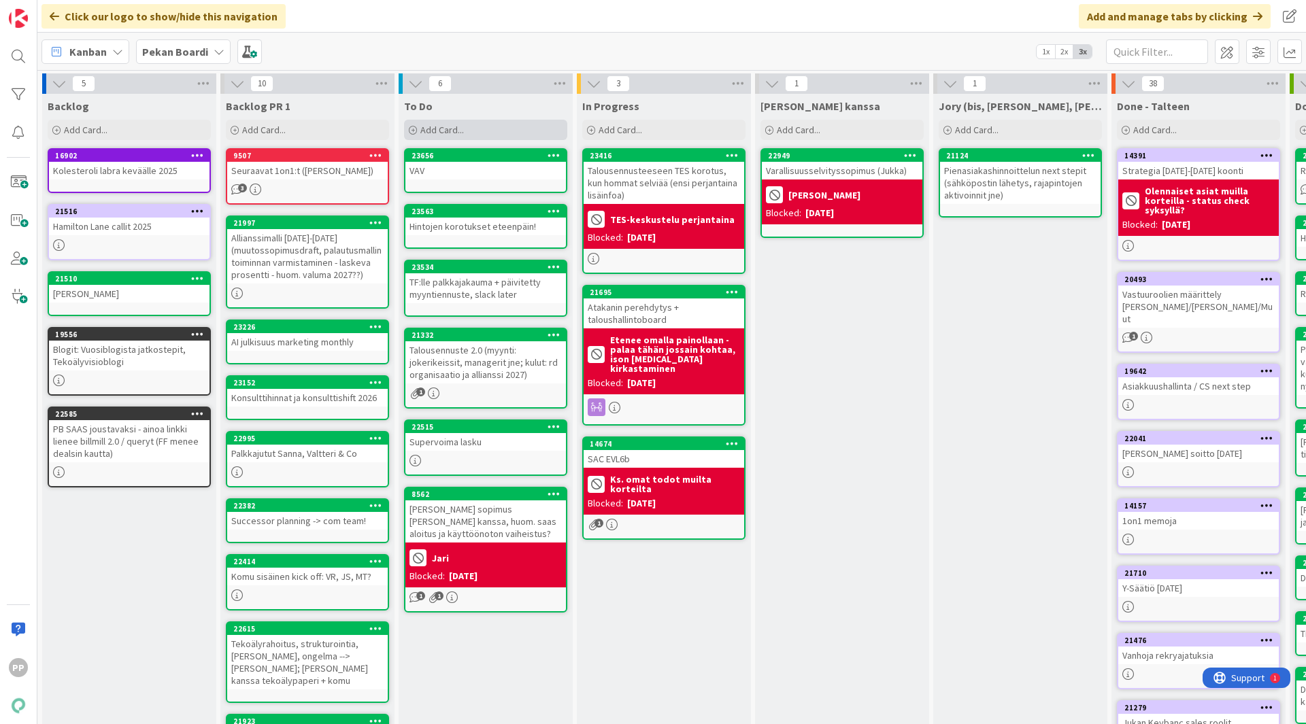
click at [441, 131] on span "Add Card..." at bounding box center [442, 130] width 44 height 12
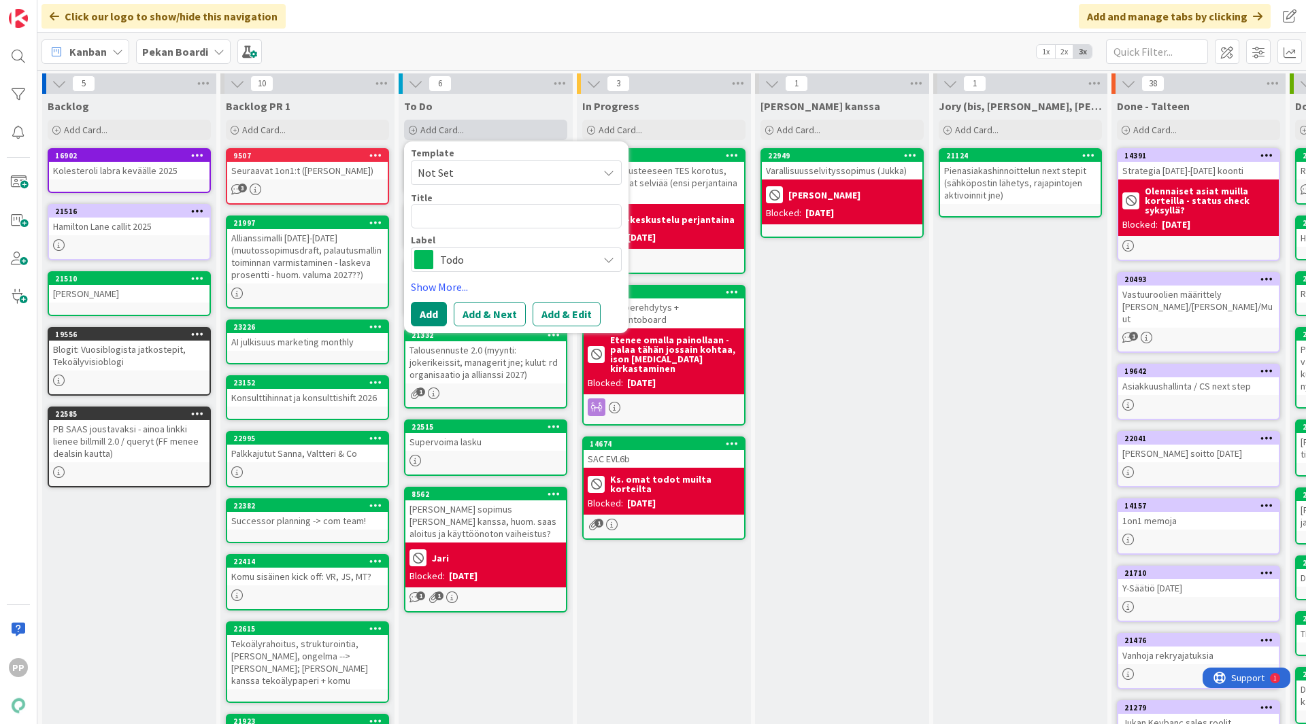
type textarea "x"
type textarea "T"
type textarea "x"
type textarea "Ti"
type textarea "x"
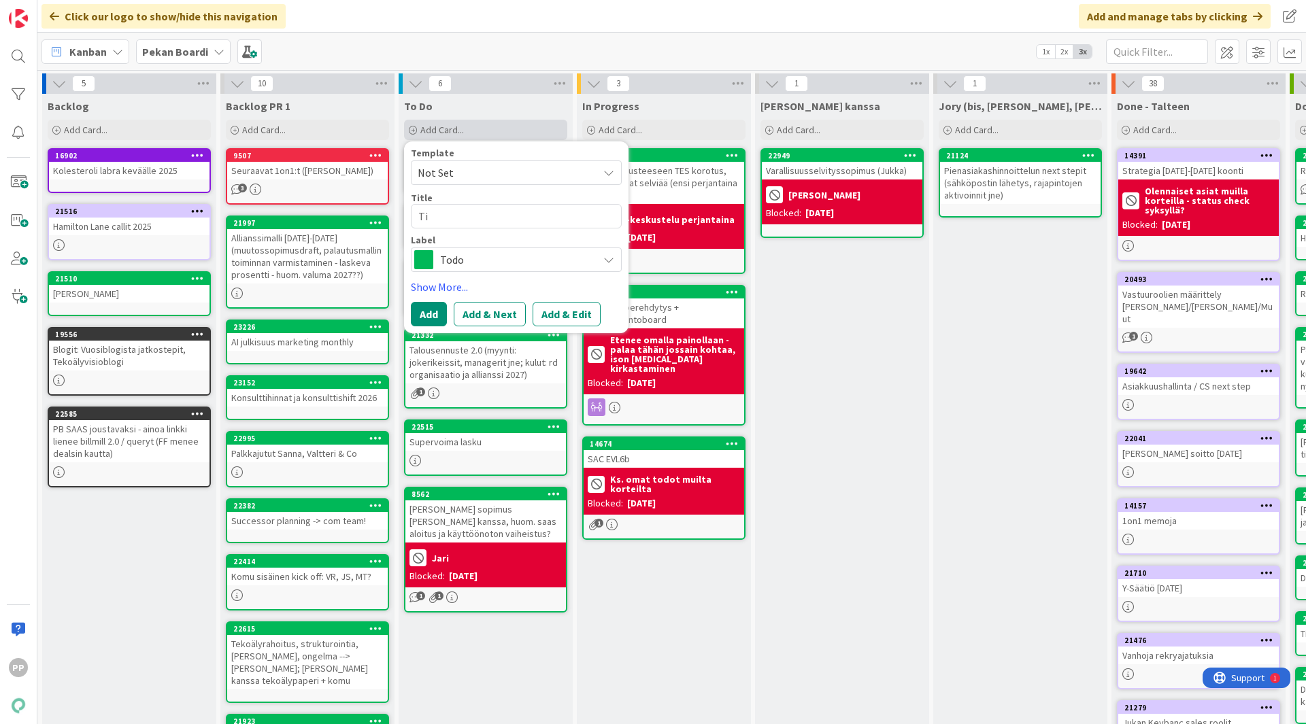
type textarea "T"
type textarea "x"
type textarea "Vä"
type textarea "x"
type textarea "Väl"
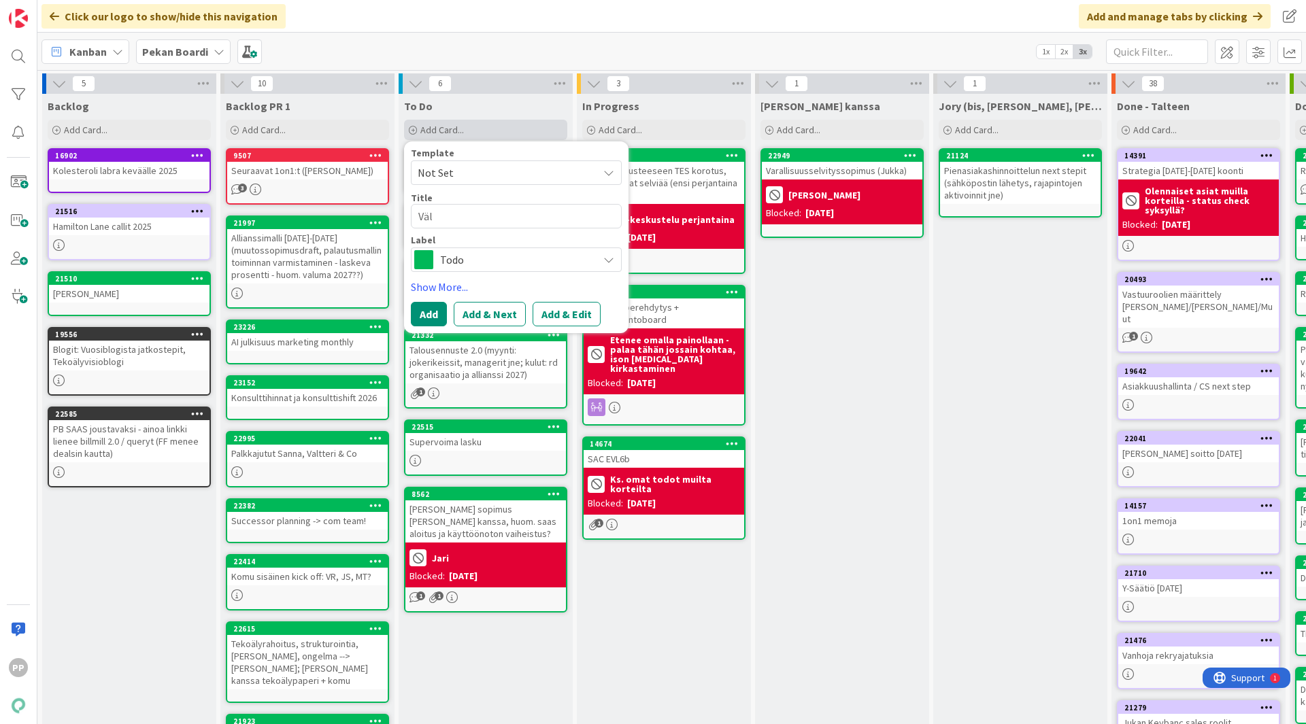
type textarea "x"
type textarea "Väli"
type textarea "x"
type textarea "Välit"
type textarea "x"
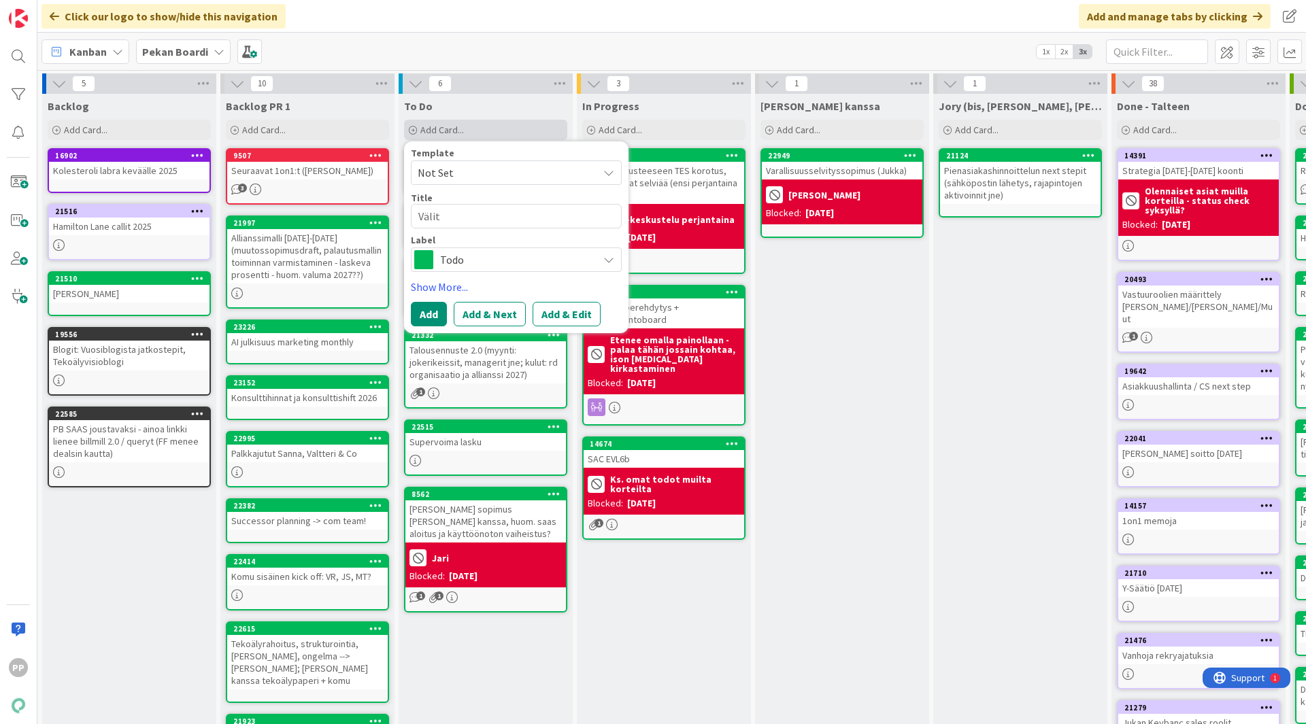
type textarea "Väliti"
type textarea "x"
type textarea "Välitil"
type textarea "x"
type textarea "Välitili"
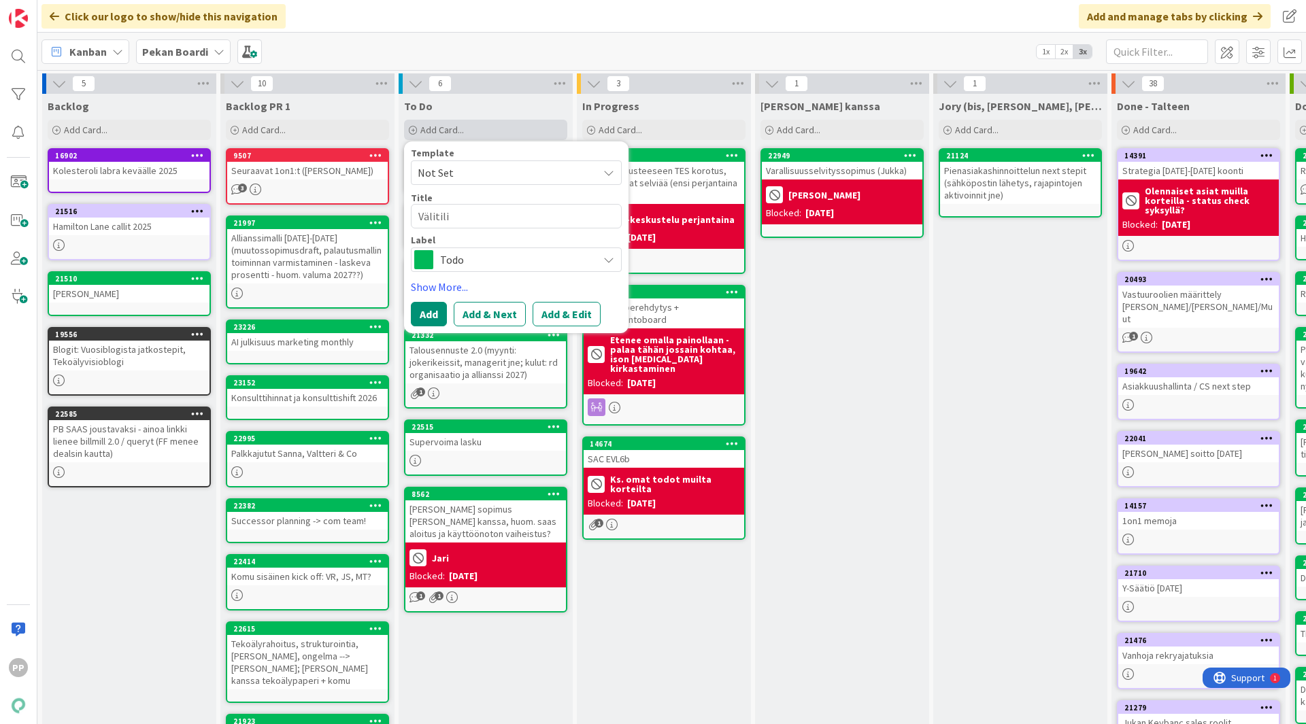
type textarea "x"
type textarea "Välitilin"
type textarea "x"
type textarea "Välitilinp"
type textarea "x"
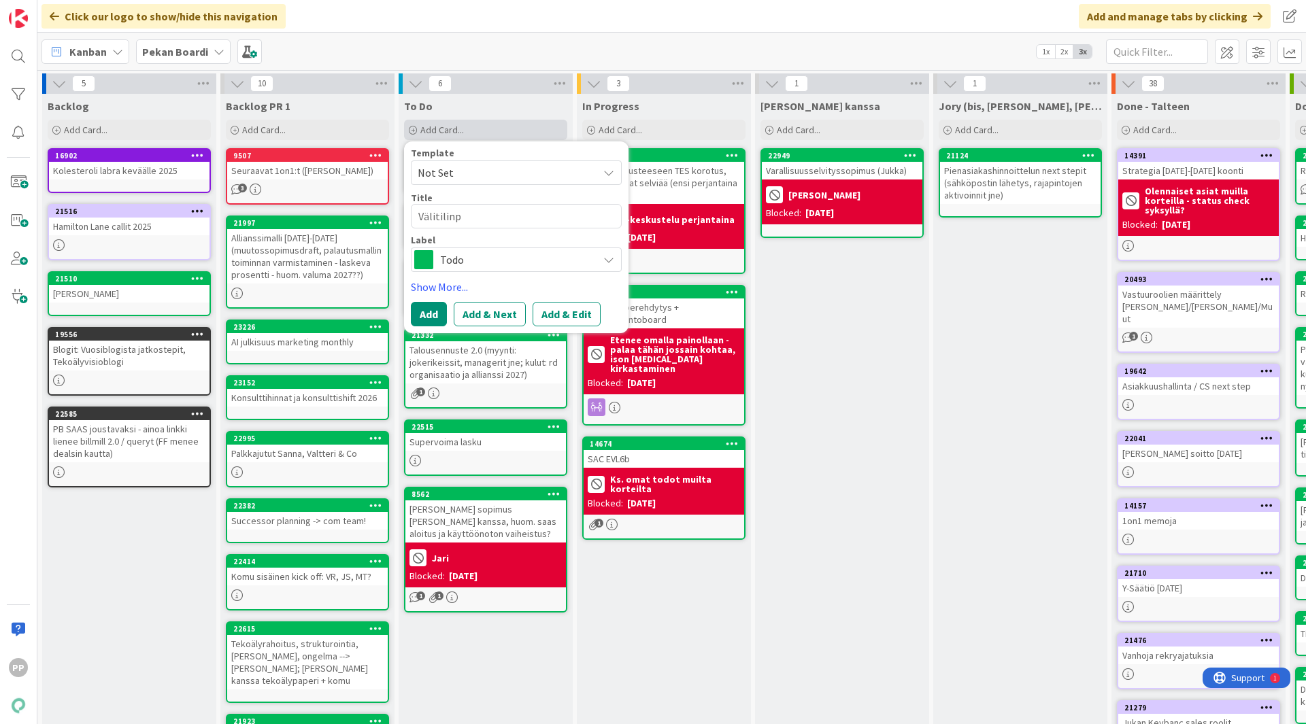
type textarea "Välitilinpä"
type textarea "x"
type textarea "Välitilinpää"
type textarea "x"
type textarea "Välitilinpäät"
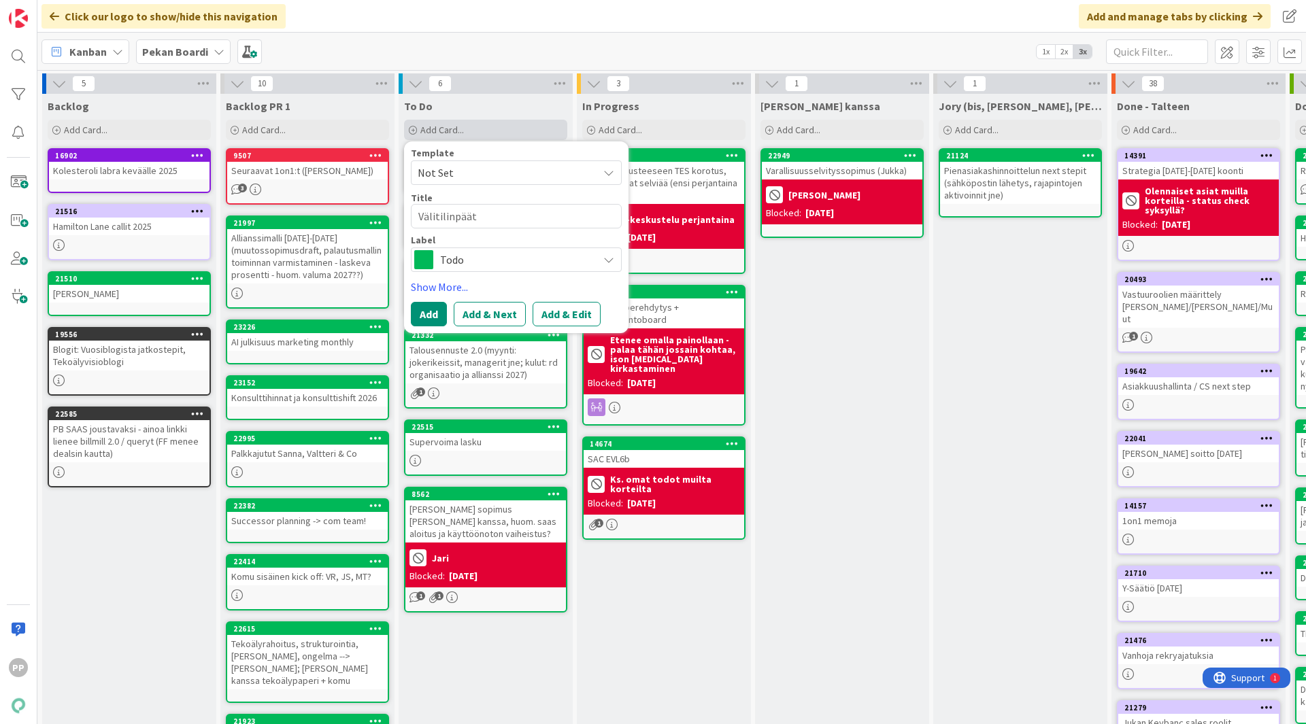
type textarea "x"
type textarea "Välitilinpäätö"
type textarea "x"
type textarea "Välitilinpäätös"
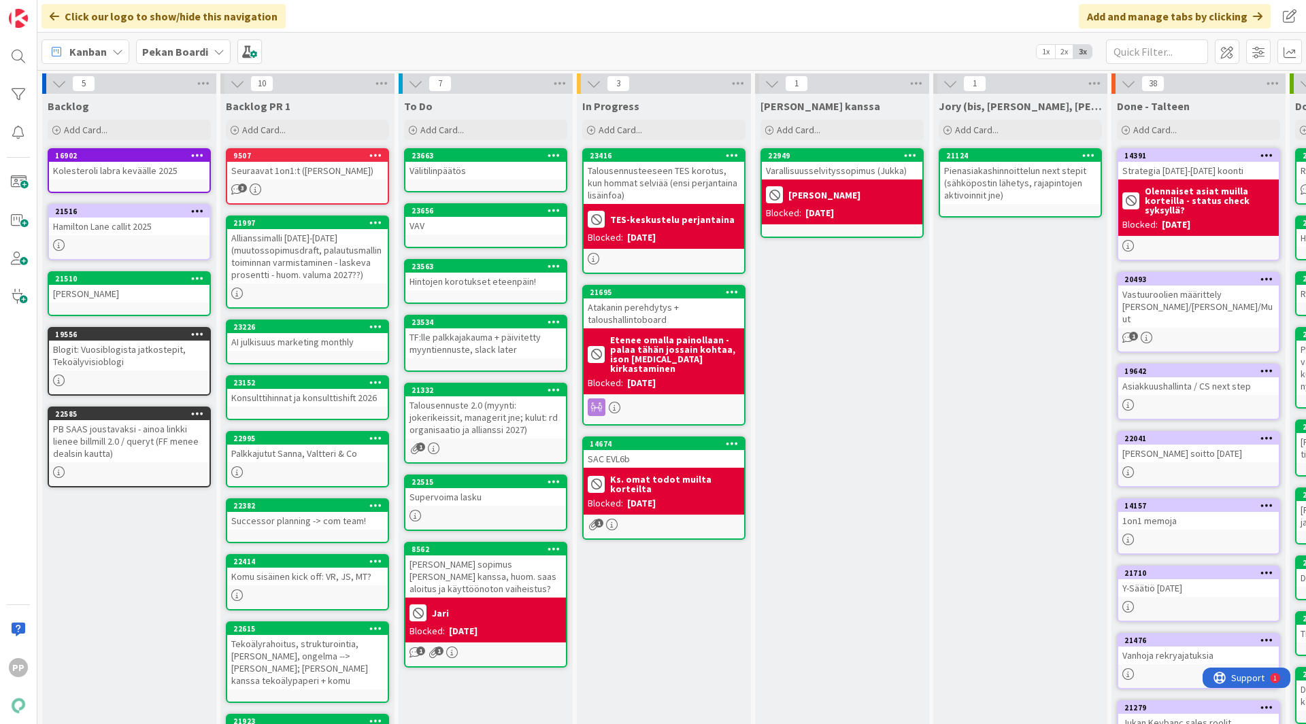
click at [659, 591] on div "In Progress Add Card... 23416 Talousennusteeseen TES korotus, kun hommat selviä…" at bounding box center [664, 514] width 174 height 841
click at [704, 678] on div "In Progress Add Card... 23416 Talousennusteeseen TES korotus, kun hommat selviä…" at bounding box center [664, 514] width 174 height 841
click at [655, 623] on div "In Progress Add Card... 23416 Talousennusteeseen TES korotus, kun hommat selviä…" at bounding box center [664, 514] width 174 height 841
click at [626, 642] on div "In Progress Add Card... 23416 Talousennusteeseen TES korotus, kun hommat selviä…" at bounding box center [664, 514] width 174 height 841
click at [698, 619] on div "In Progress Add Card... 23416 Talousennusteeseen TES korotus, kun hommat selviä…" at bounding box center [664, 514] width 174 height 841
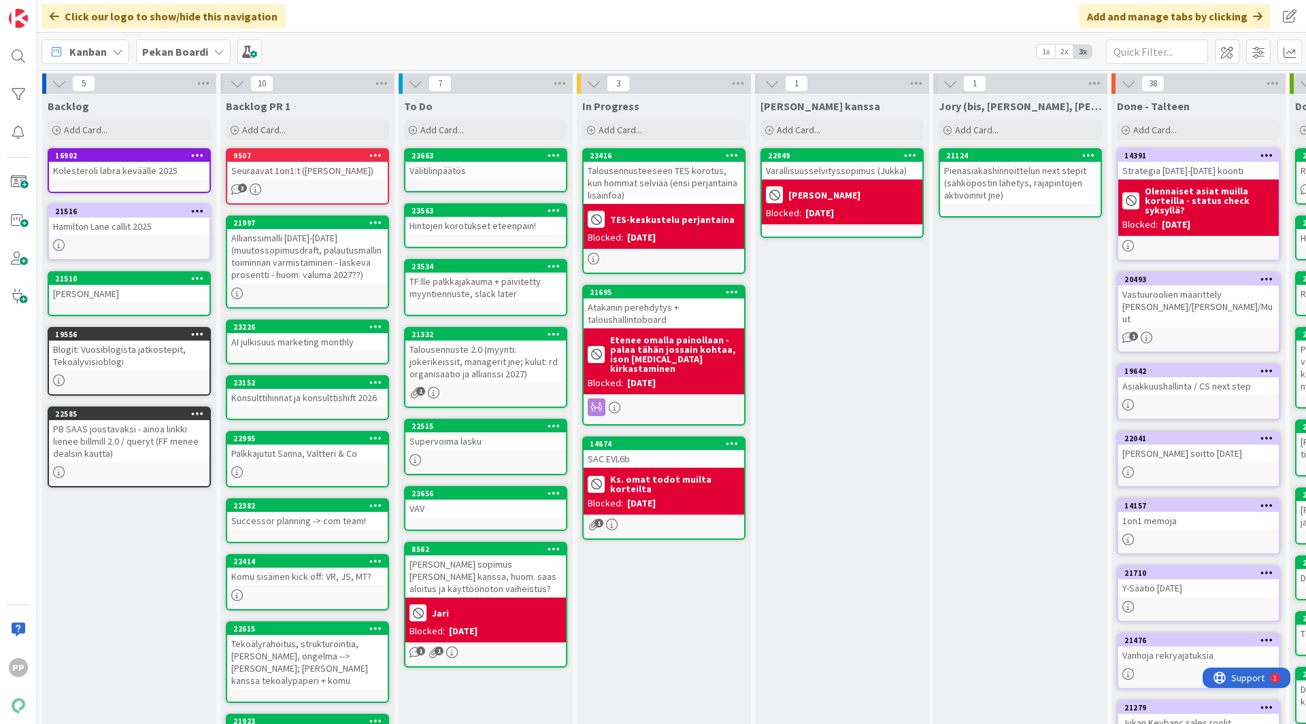
click at [655, 652] on div "In Progress Add Card... 23416 Talousennusteeseen TES korotus, kun hommat selviä…" at bounding box center [664, 514] width 174 height 841
click at [677, 645] on div "In Progress Add Card... 23416 Talousennusteeseen TES korotus, kun hommat selviä…" at bounding box center [664, 514] width 174 height 841
click at [862, 497] on div "[PERSON_NAME] kanssa Add Card... 22949 Varallisuusselvityssopimus ([PERSON_NAME…" at bounding box center [842, 514] width 174 height 841
click at [868, 589] on div "[PERSON_NAME] kanssa Add Card... 22949 Varallisuusselvityssopimus ([PERSON_NAME…" at bounding box center [842, 514] width 174 height 841
click at [861, 435] on div "[PERSON_NAME] kanssa Add Card... 22949 Varallisuusselvityssopimus ([PERSON_NAME…" at bounding box center [842, 514] width 174 height 841
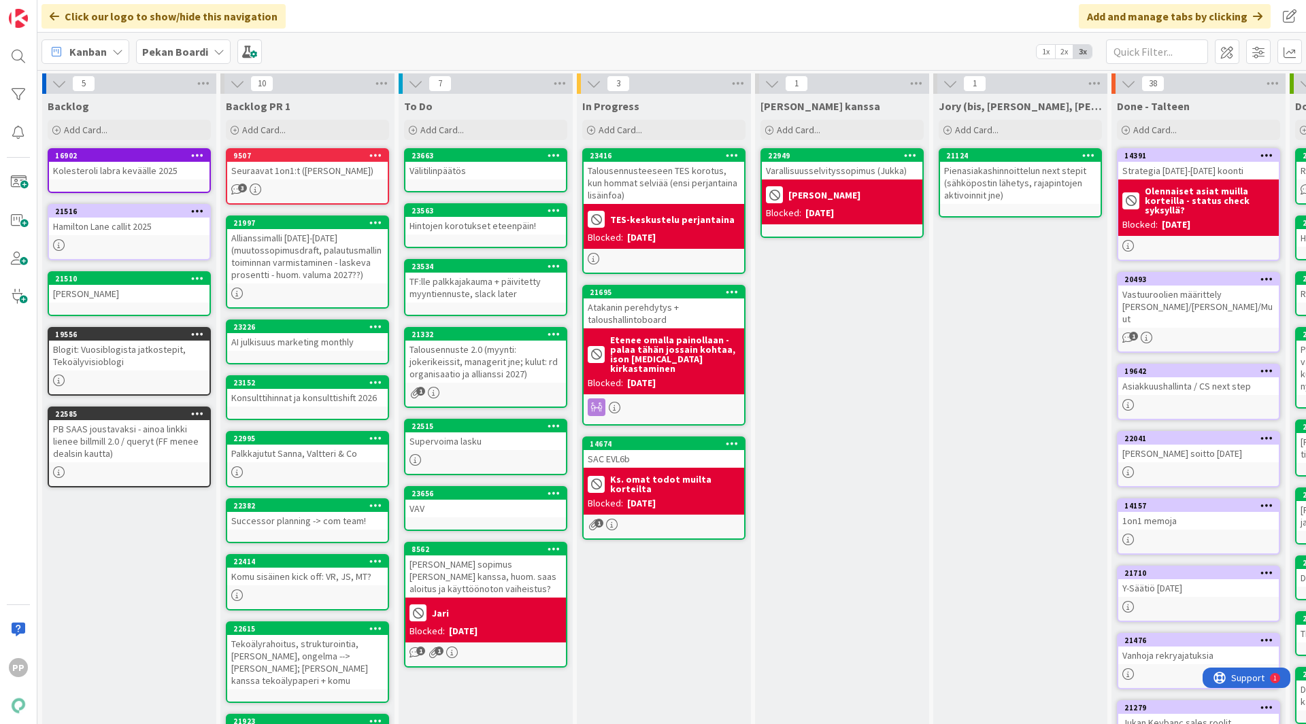
click at [654, 638] on div "In Progress Add Card... 23416 Talousennusteeseen TES korotus, kun hommat selviä…" at bounding box center [664, 514] width 174 height 841
click at [818, 344] on div "[PERSON_NAME] kanssa Add Card... 22949 Varallisuusselvityssopimus ([PERSON_NAME…" at bounding box center [842, 514] width 174 height 841
click at [637, 614] on div "In Progress Add Card... 23416 Talousennusteeseen TES korotus, kun hommat selviä…" at bounding box center [664, 514] width 174 height 841
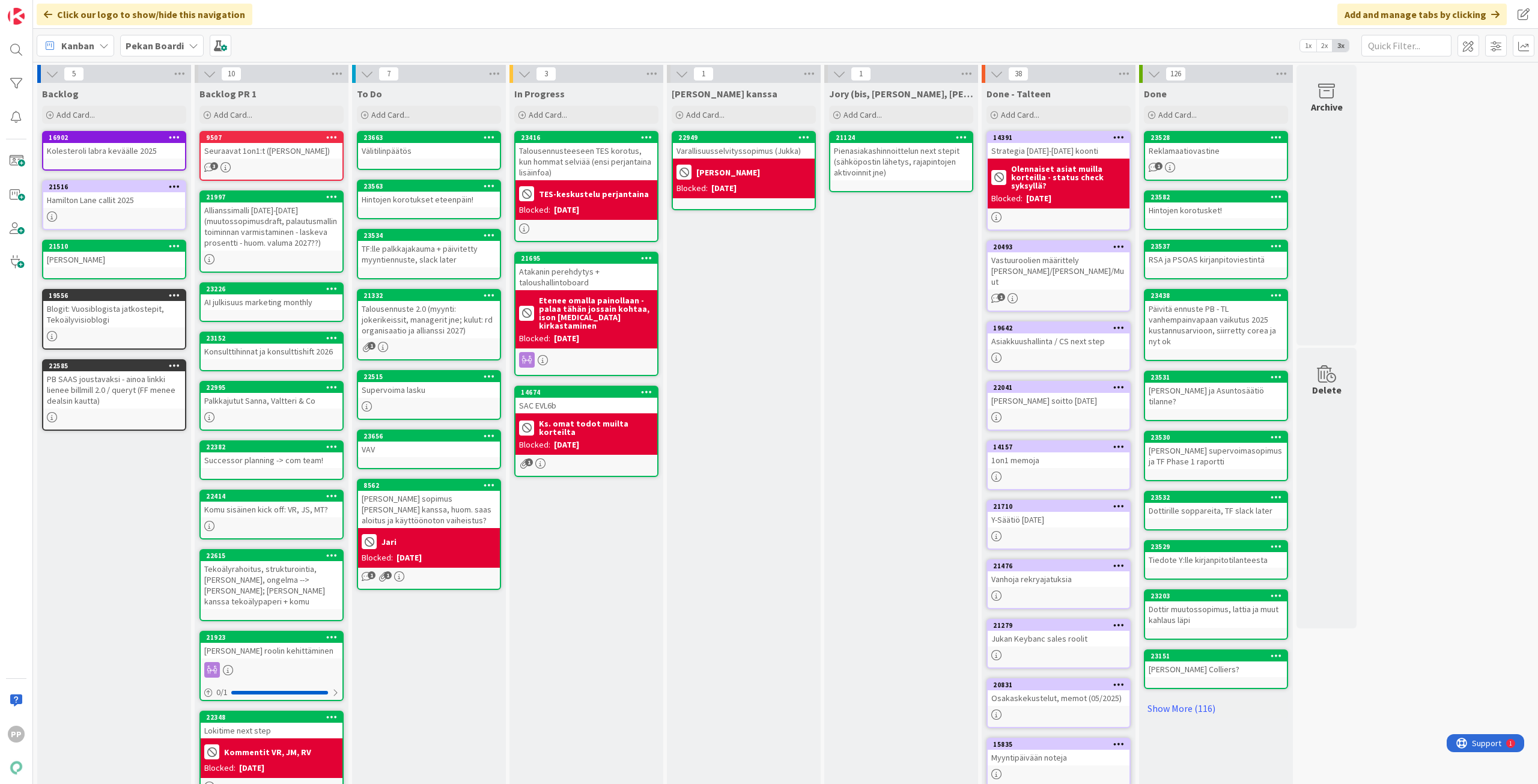
click at [726, 317] on div "[PERSON_NAME] kanssa Add Card... 22949 Varallisuusselvityssopimus ([PERSON_NAME…" at bounding box center [744, 454] width 154 height 743
click at [754, 320] on div "[PERSON_NAME] kanssa Add Card... 22949 Varallisuusselvityssopimus ([PERSON_NAME…" at bounding box center [744, 454] width 154 height 743
